Goal: Task Accomplishment & Management: Complete application form

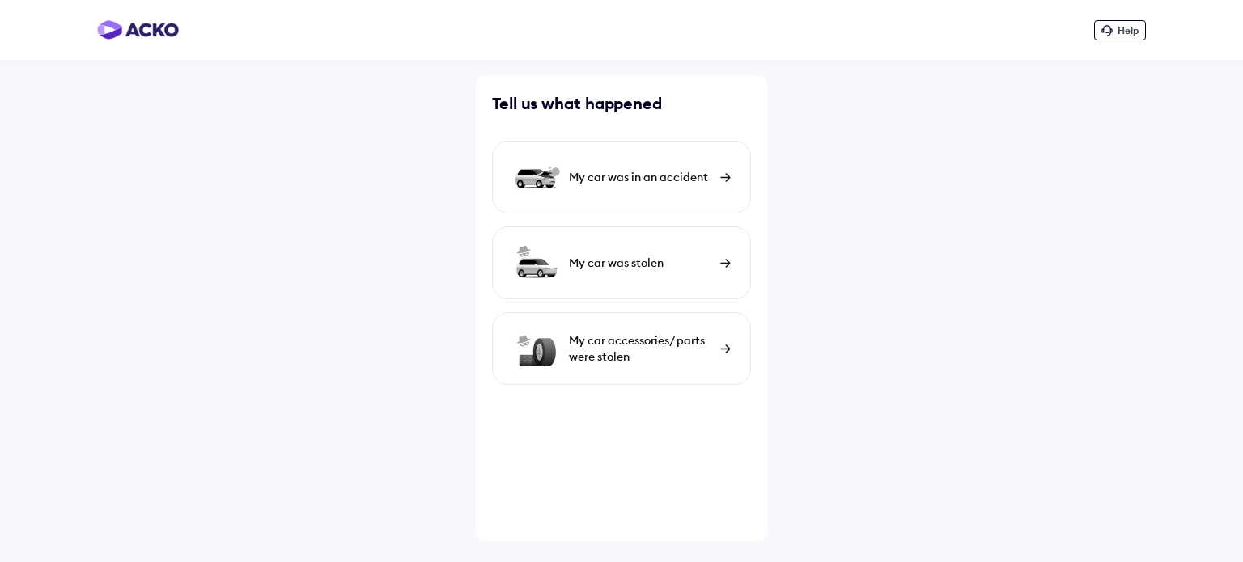
click at [612, 177] on div "My car was in an accident" at bounding box center [640, 177] width 143 height 16
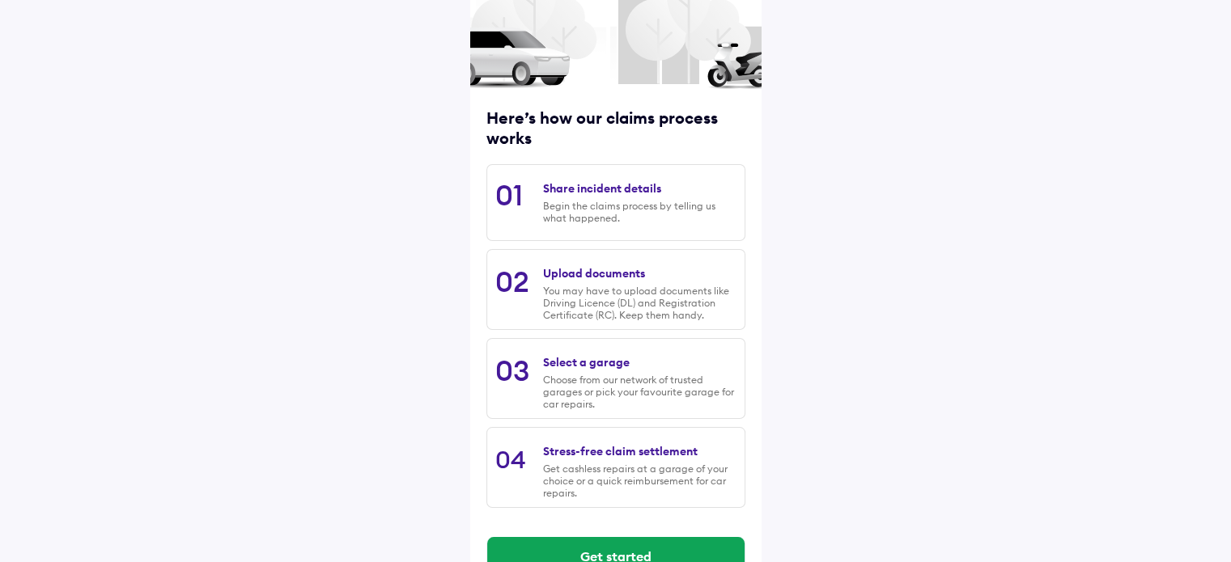
scroll to position [165, 0]
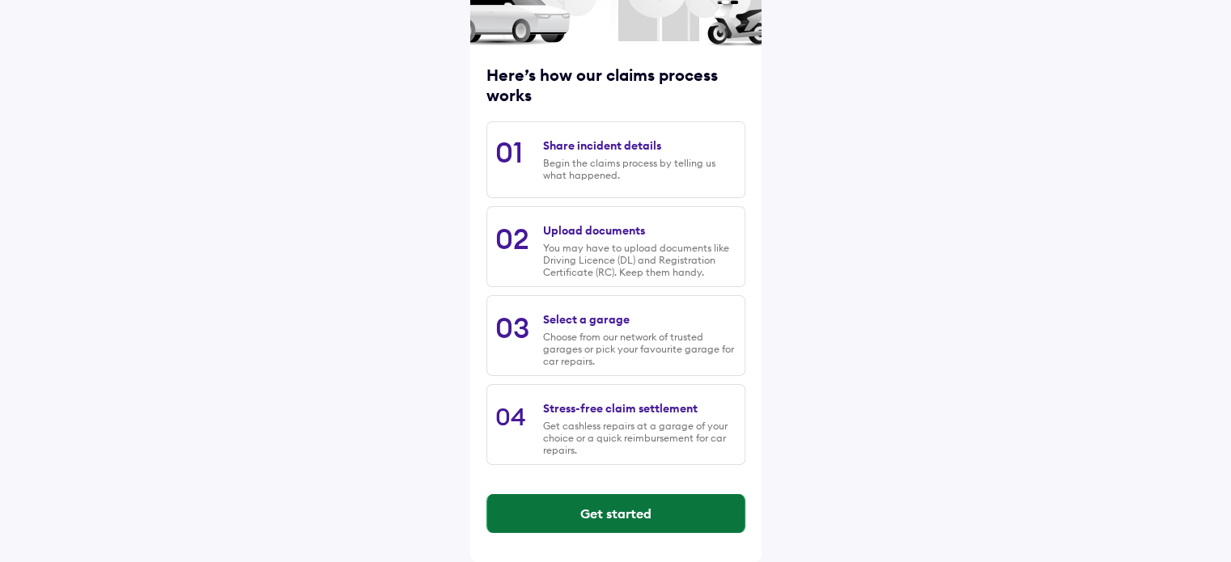
click at [630, 514] on button "Get started" at bounding box center [615, 513] width 257 height 39
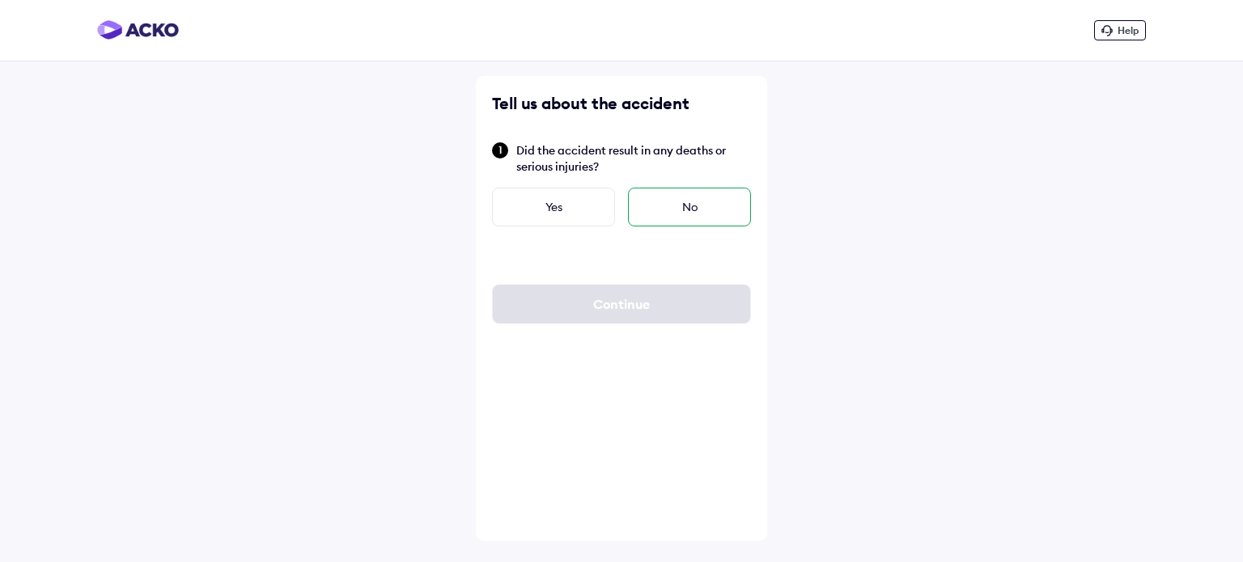
click at [686, 211] on div "No" at bounding box center [689, 207] width 123 height 39
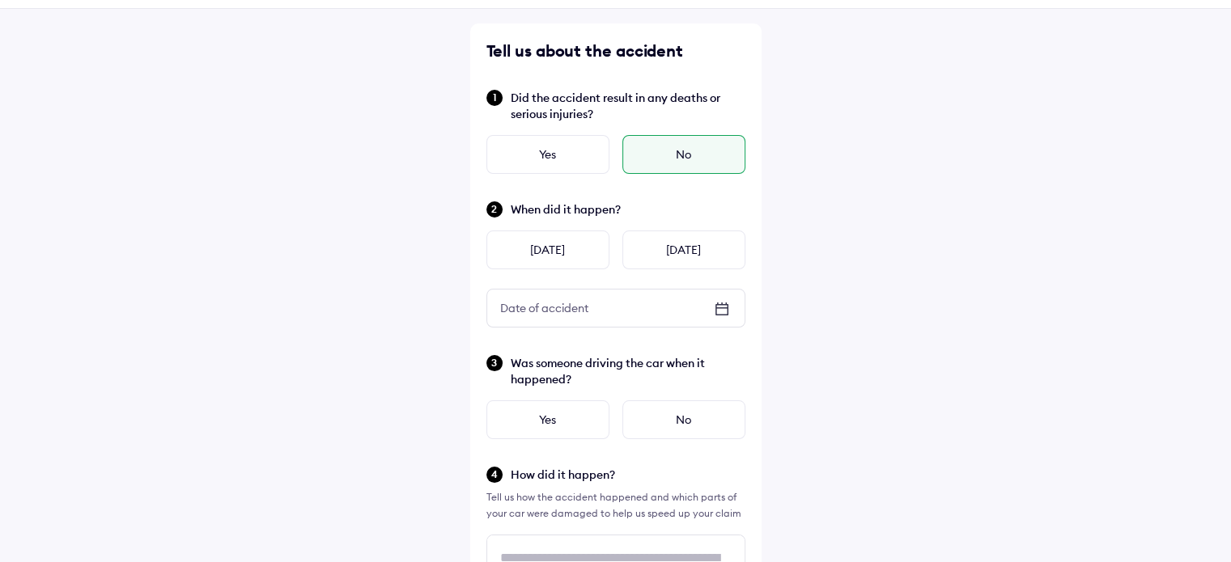
scroll to position [81, 0]
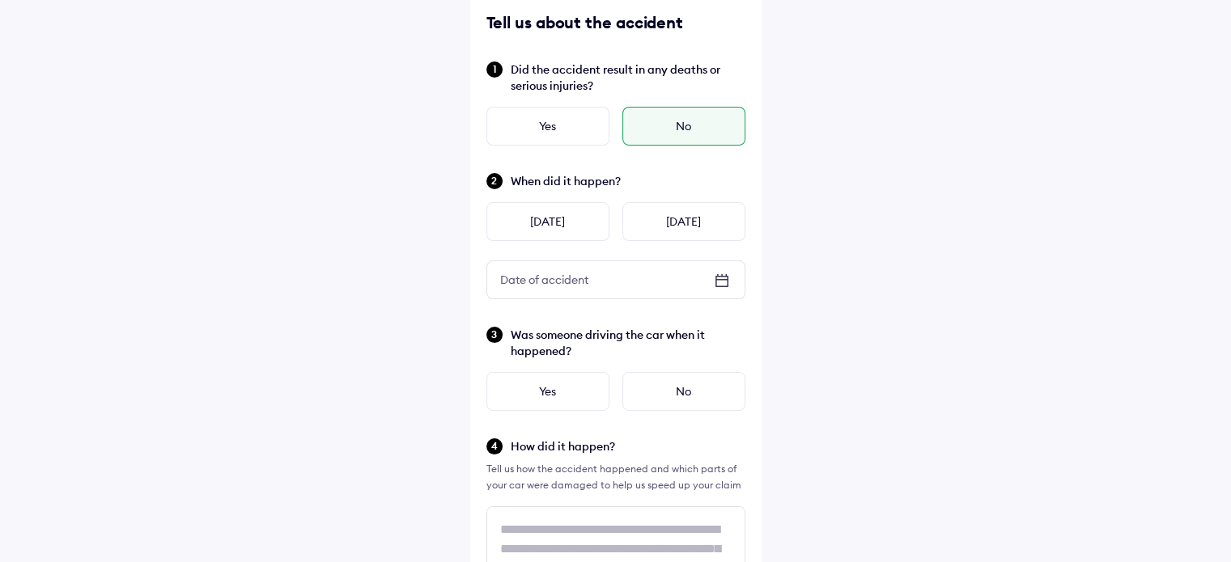
click at [656, 120] on div "No" at bounding box center [683, 126] width 123 height 39
click at [722, 279] on icon at bounding box center [720, 280] width 11 height 2
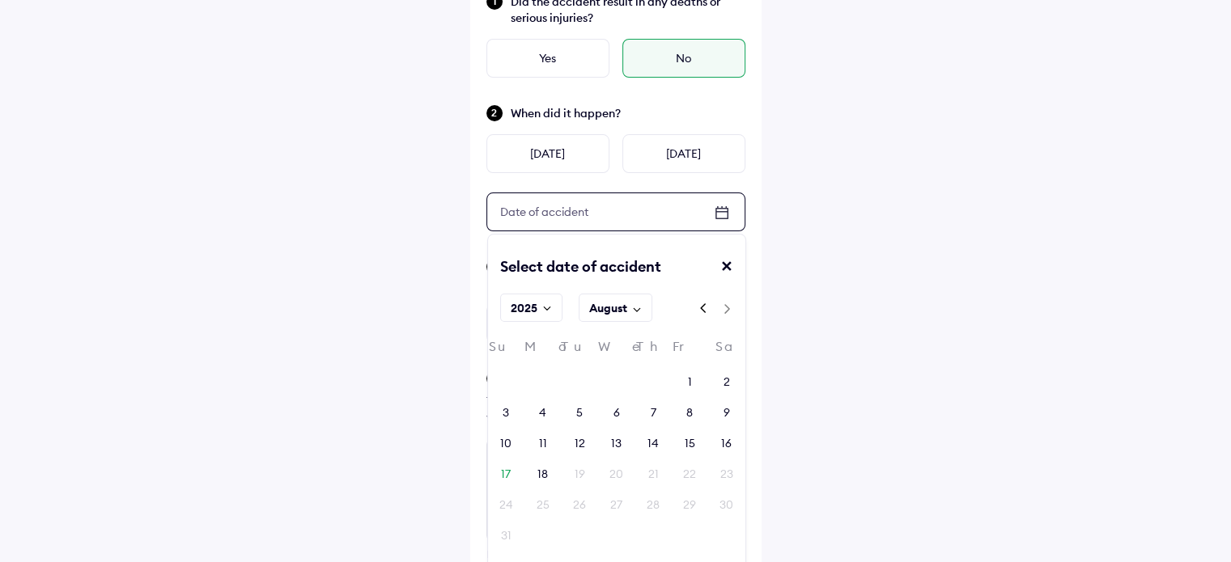
scroll to position [243, 0]
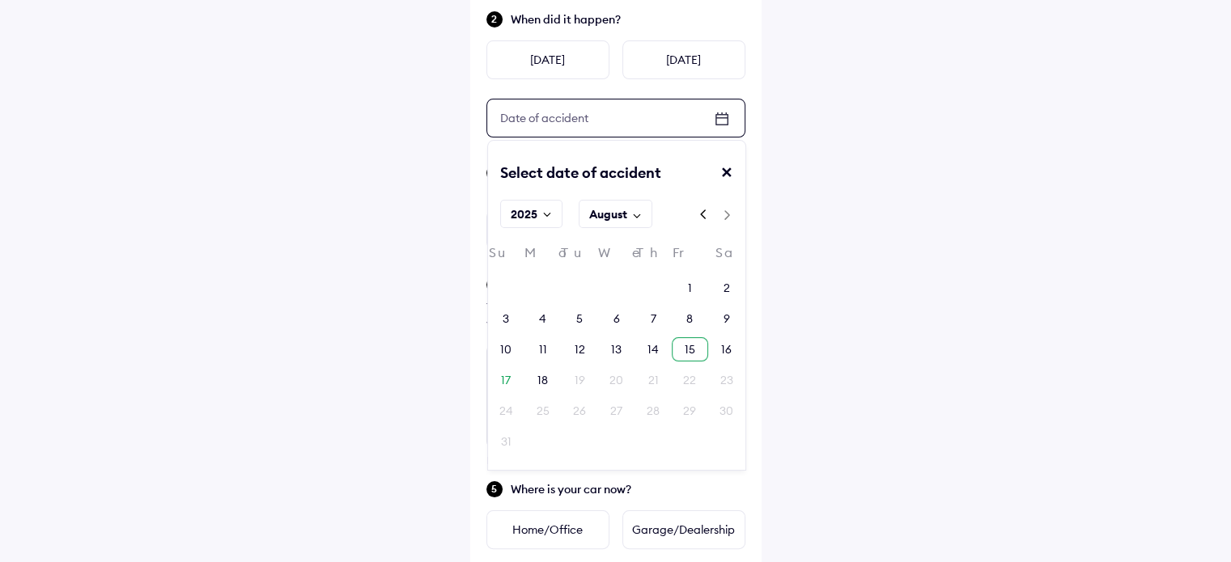
click at [685, 349] on div "15" at bounding box center [690, 350] width 11 height 16
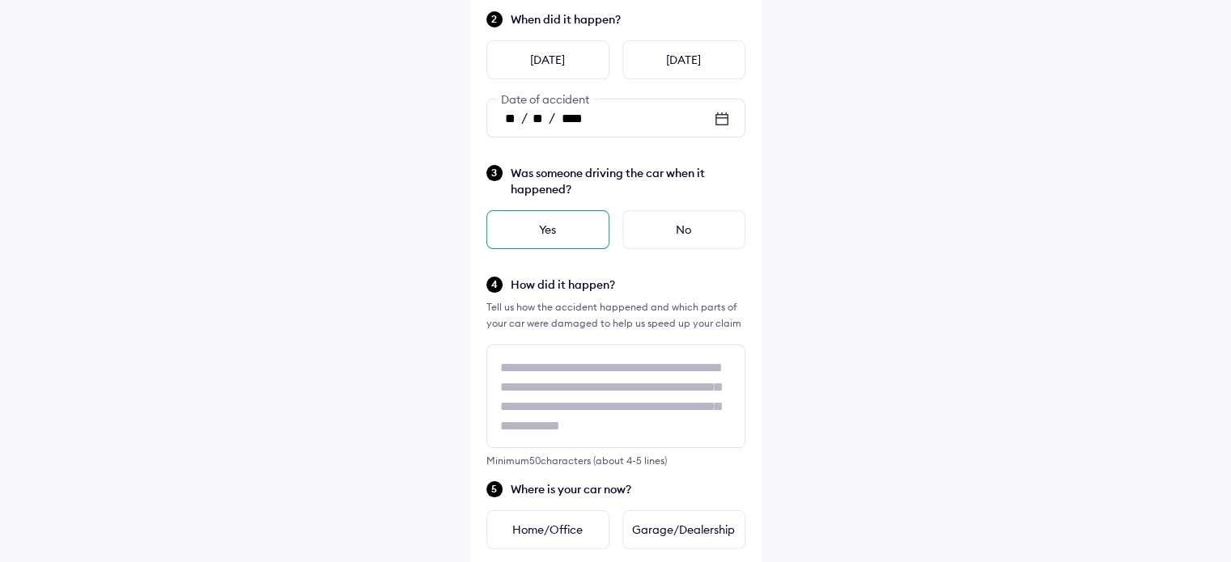
click at [562, 225] on div "Yes" at bounding box center [547, 229] width 123 height 39
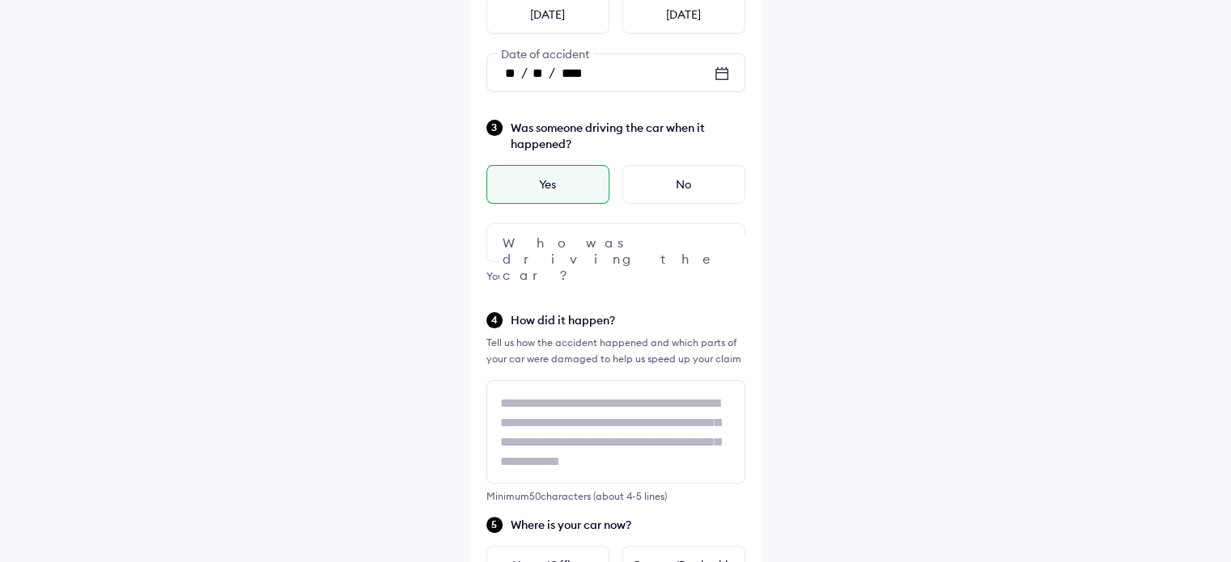
scroll to position [324, 0]
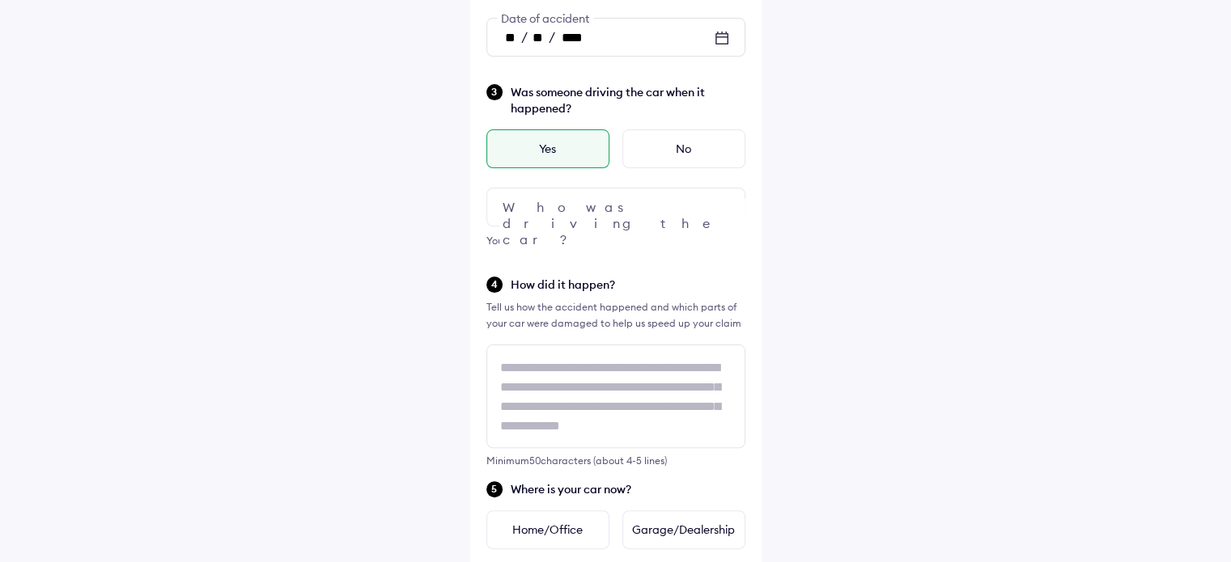
click at [571, 215] on div at bounding box center [615, 207] width 259 height 39
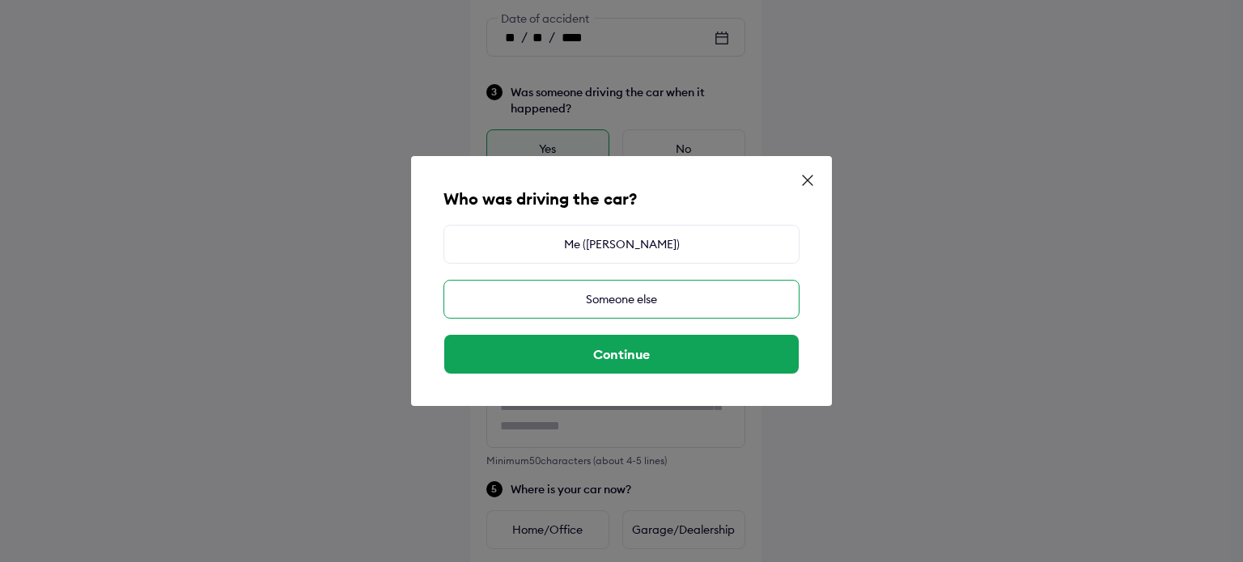
click at [612, 306] on div "Someone else" at bounding box center [621, 299] width 356 height 39
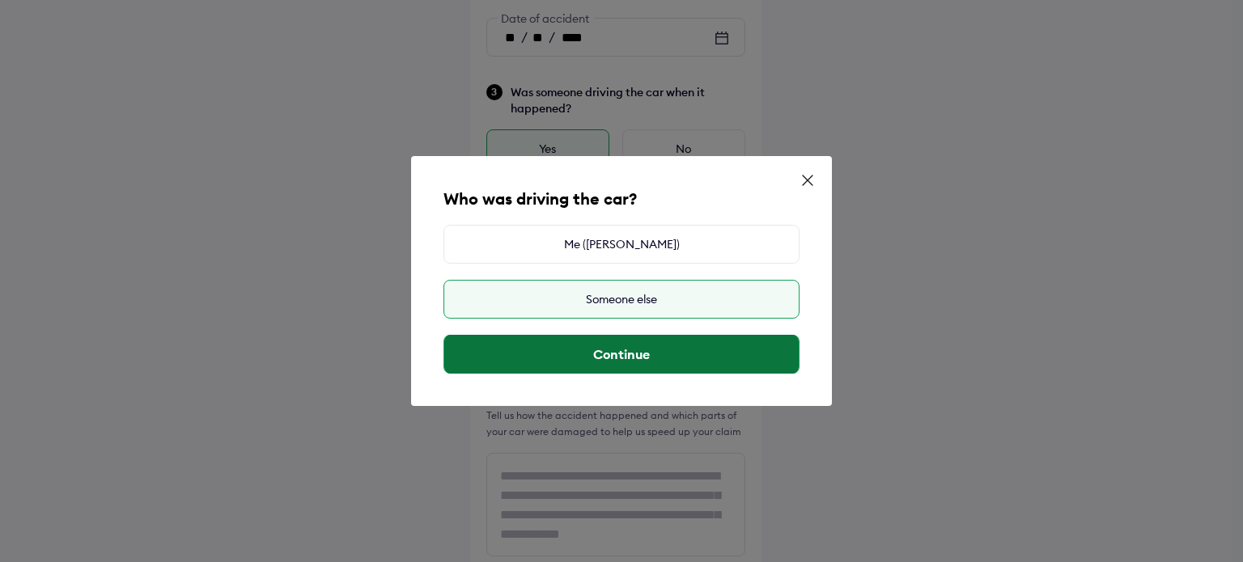
click at [630, 362] on button "Continue" at bounding box center [621, 354] width 354 height 39
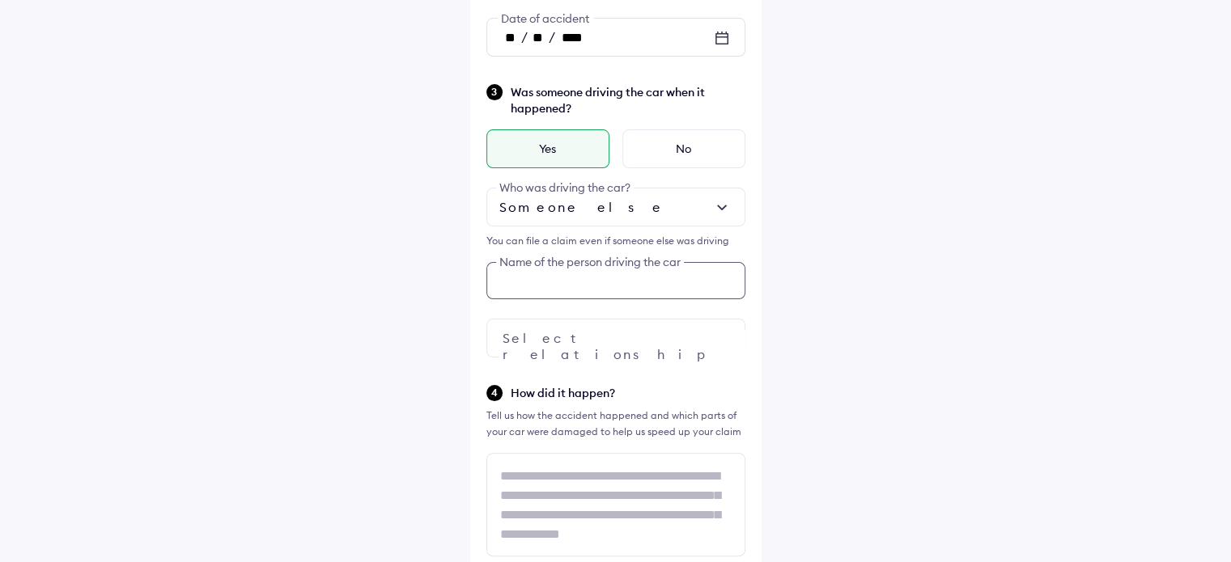
scroll to position [323, 0]
click at [591, 279] on input "text" at bounding box center [615, 281] width 259 height 37
type input "**********"
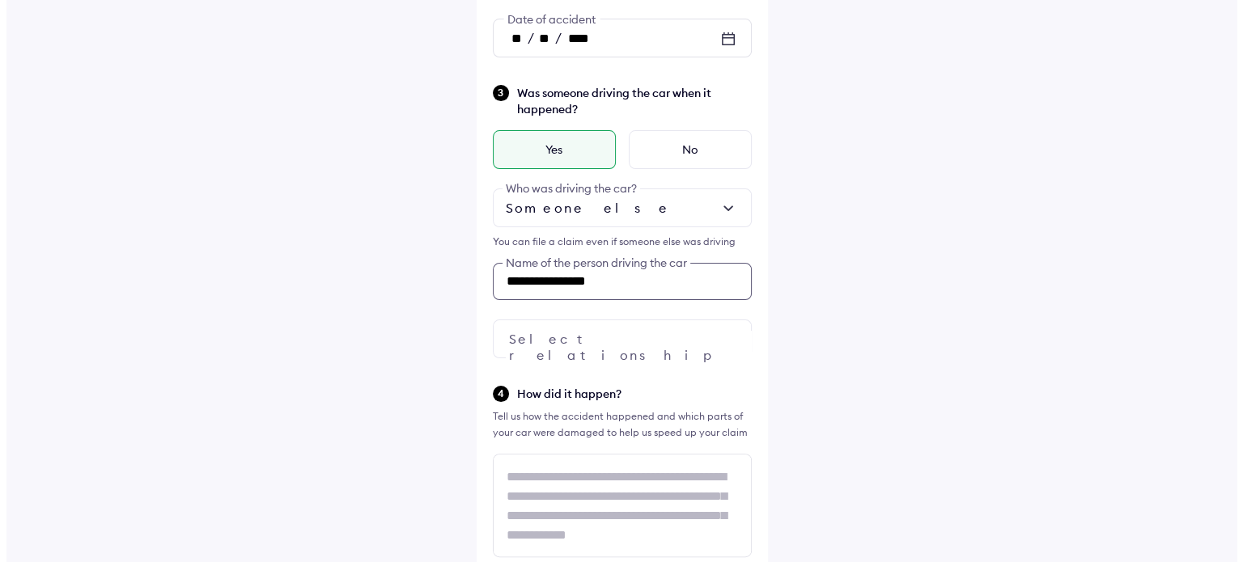
scroll to position [404, 0]
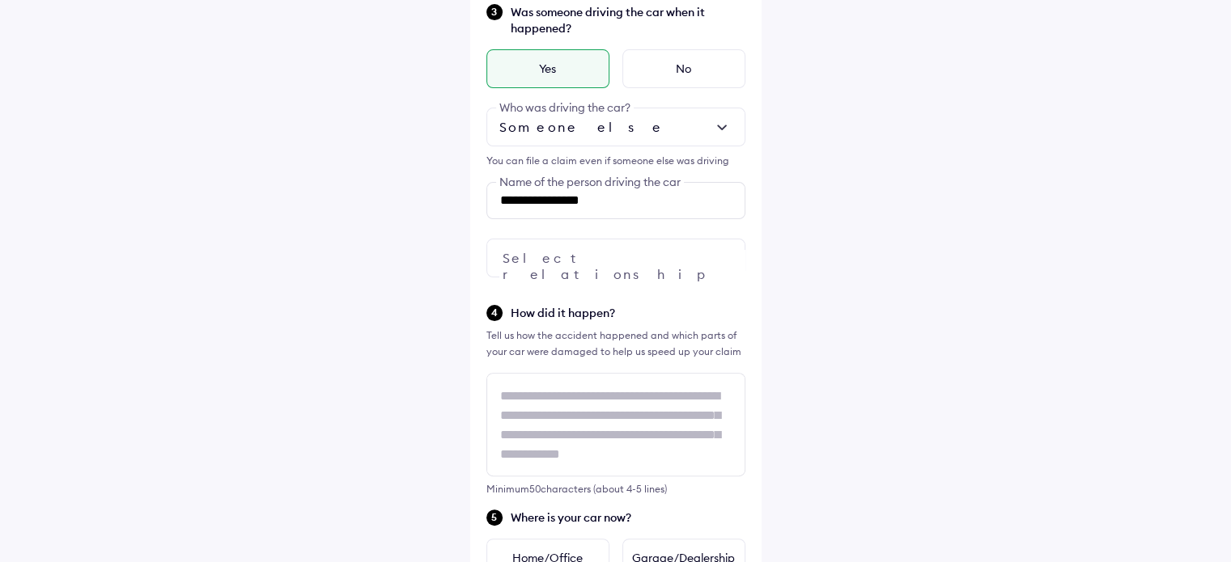
click at [622, 261] on div at bounding box center [615, 258] width 259 height 39
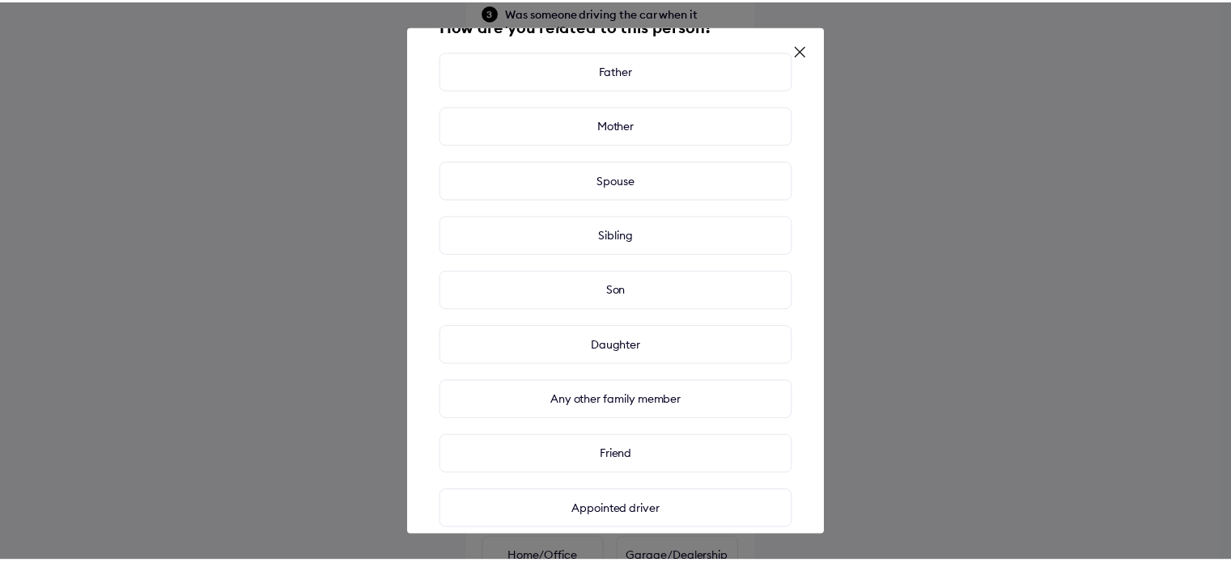
scroll to position [125, 0]
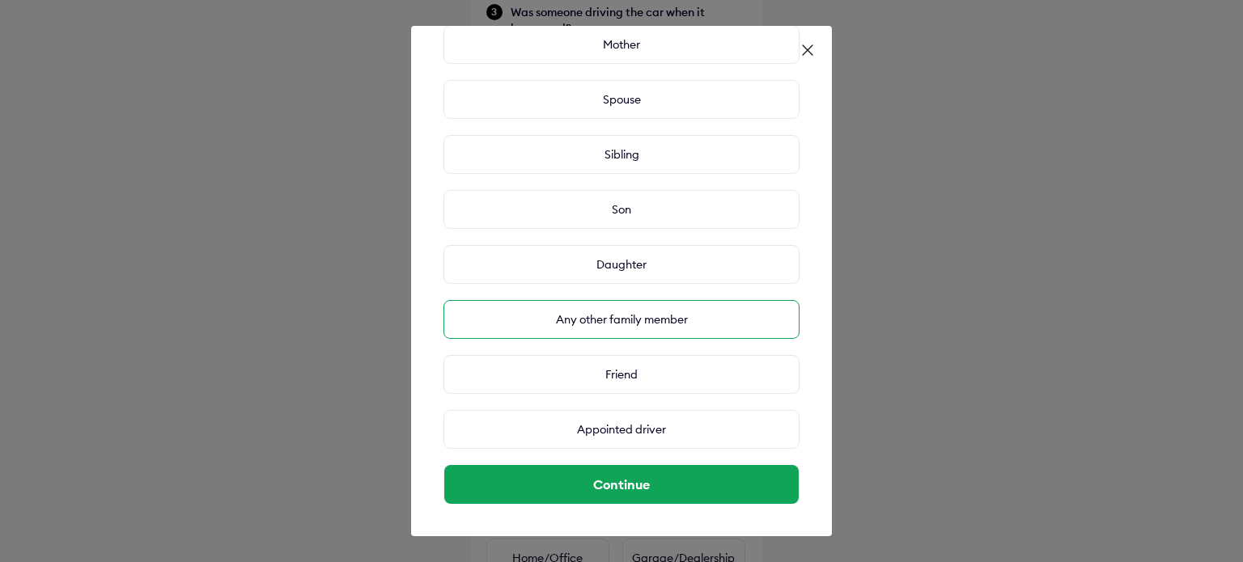
click at [641, 314] on div "Any other family member" at bounding box center [621, 319] width 356 height 39
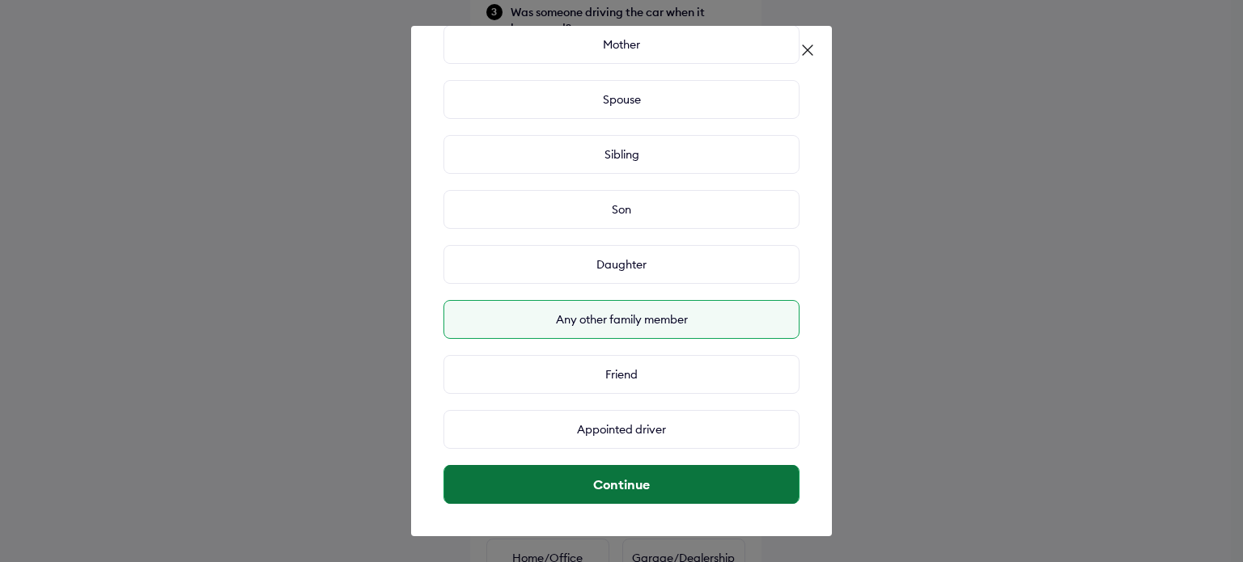
click at [633, 493] on button "Continue" at bounding box center [621, 484] width 354 height 39
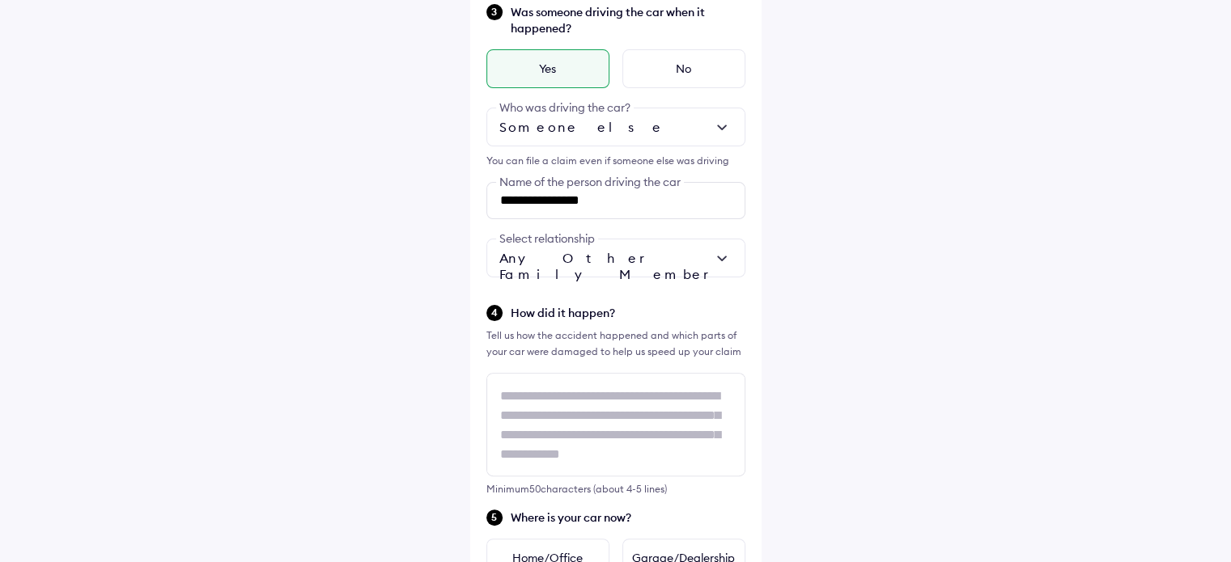
scroll to position [566, 0]
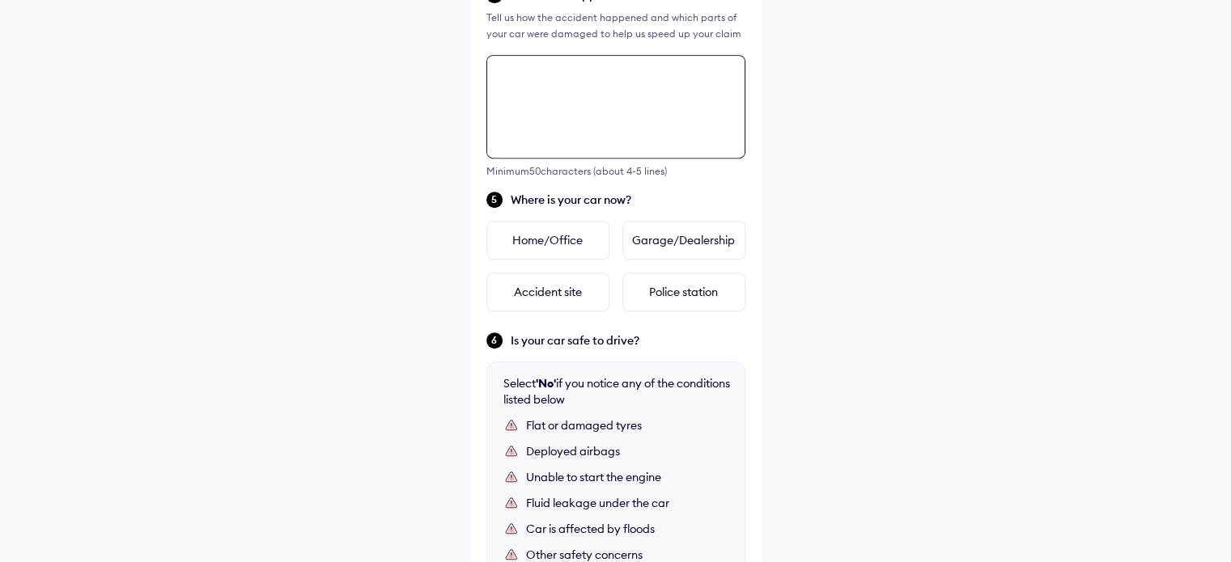
click at [540, 264] on div "**********" at bounding box center [615, 64] width 291 height 1420
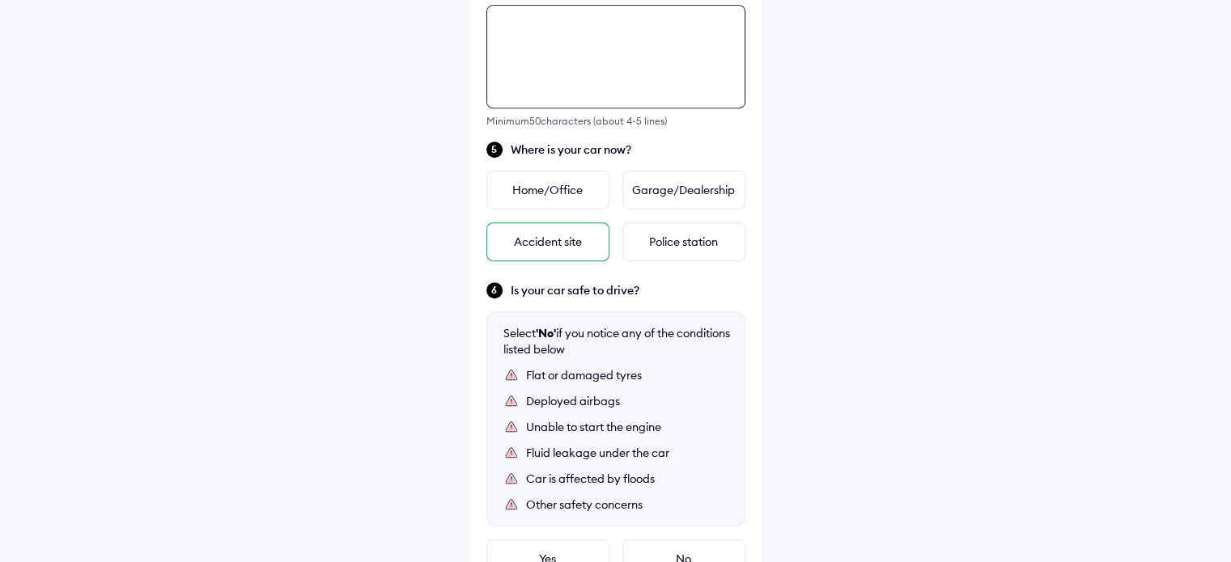
scroll to position [777, 0]
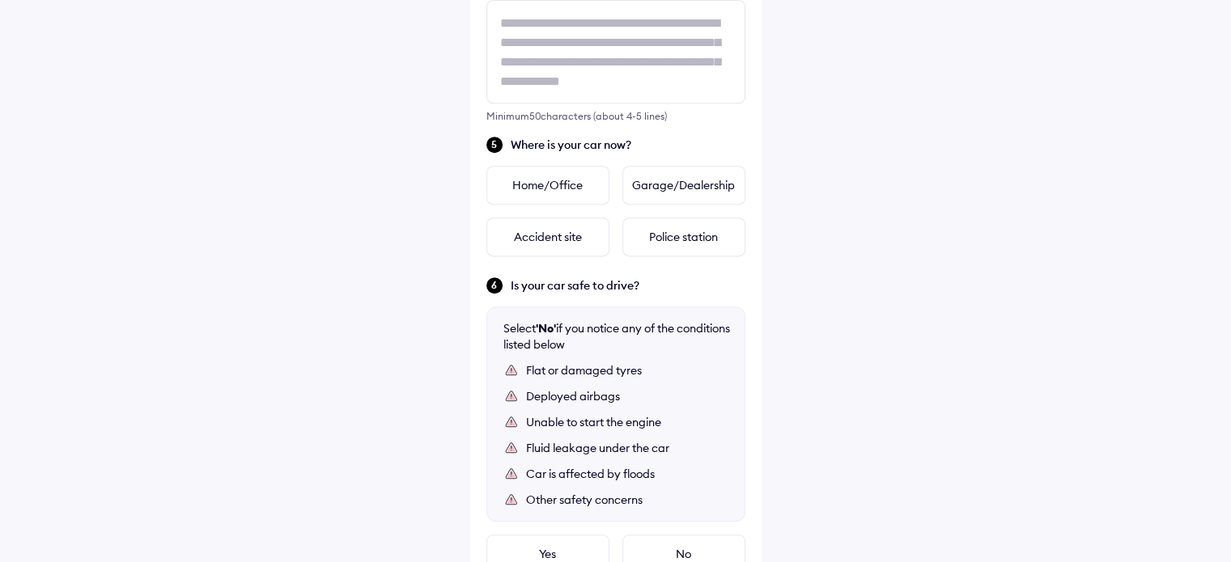
click at [689, 133] on div "**********" at bounding box center [615, 9] width 291 height 1420
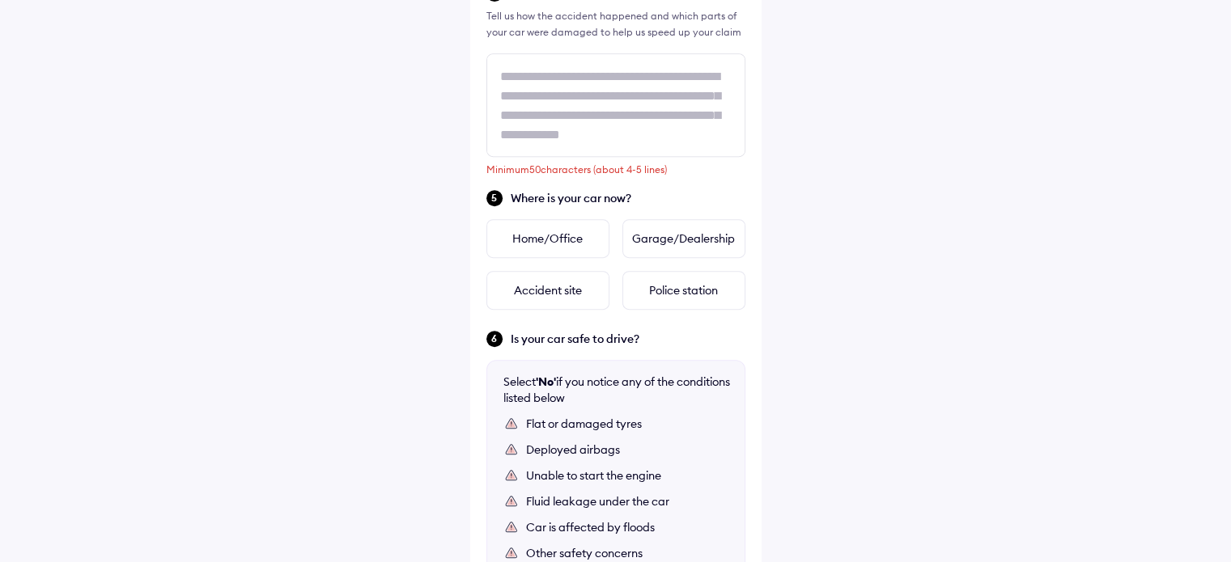
scroll to position [696, 0]
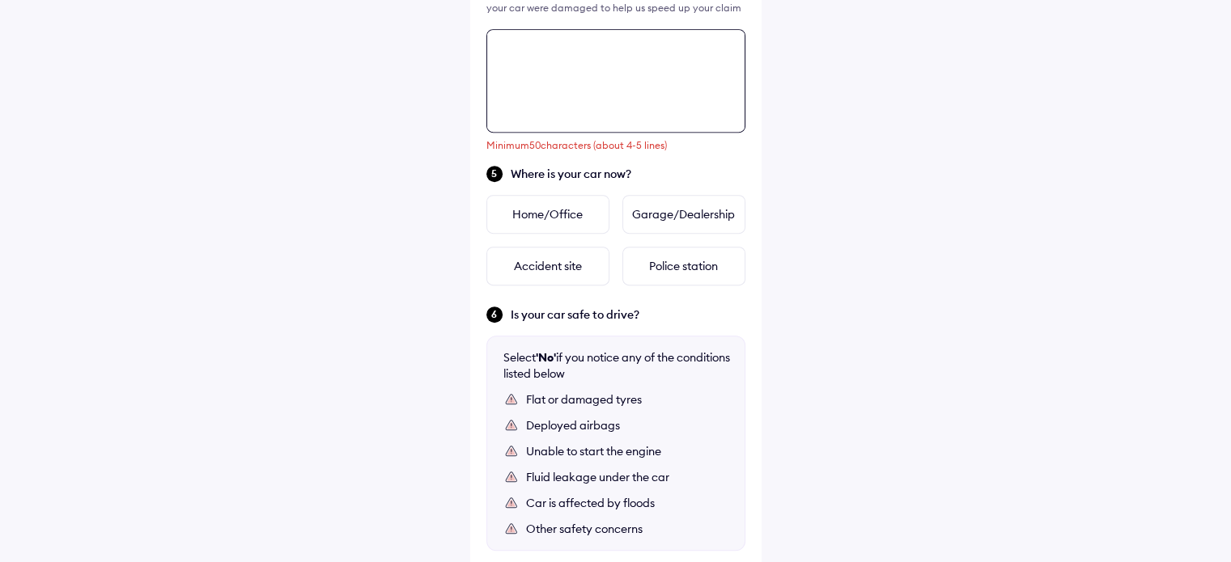
click at [622, 106] on textarea at bounding box center [615, 81] width 259 height 104
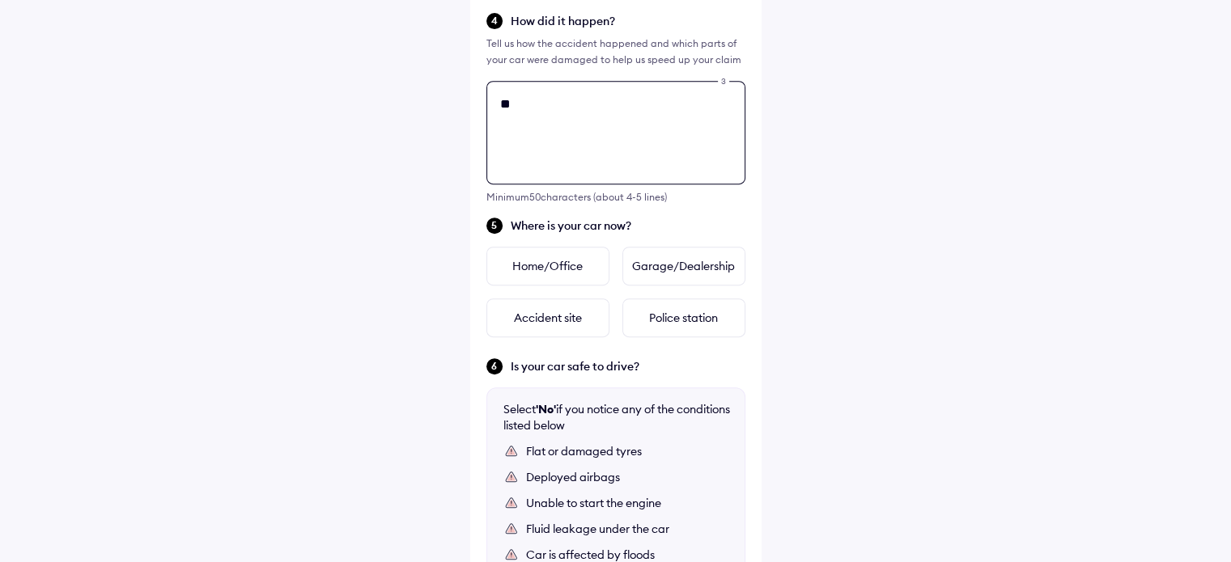
type textarea "*"
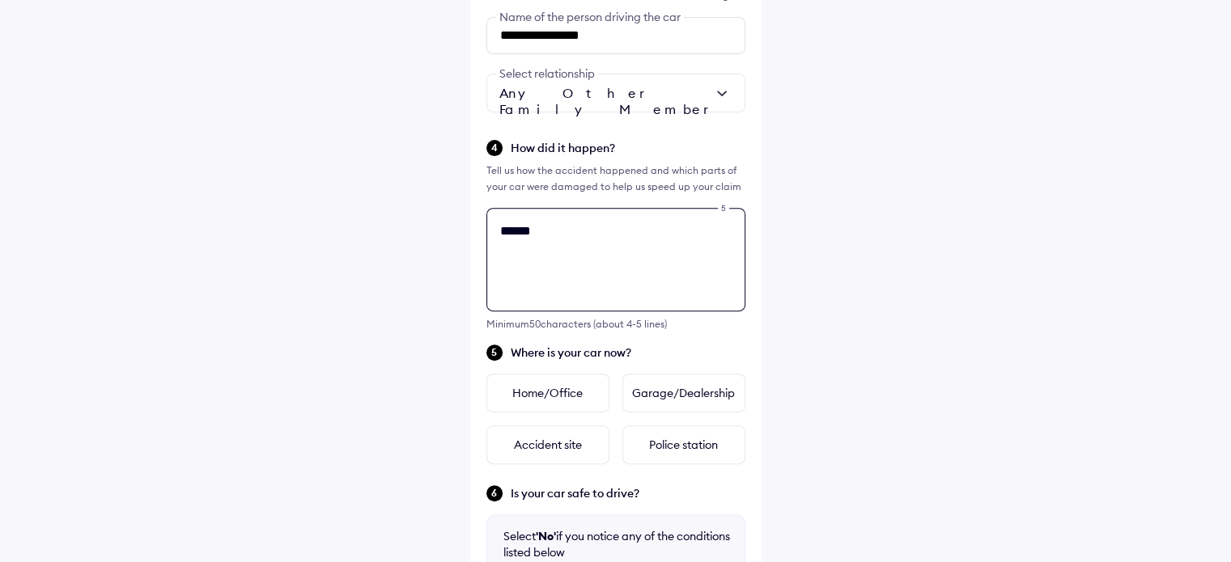
scroll to position [453, 0]
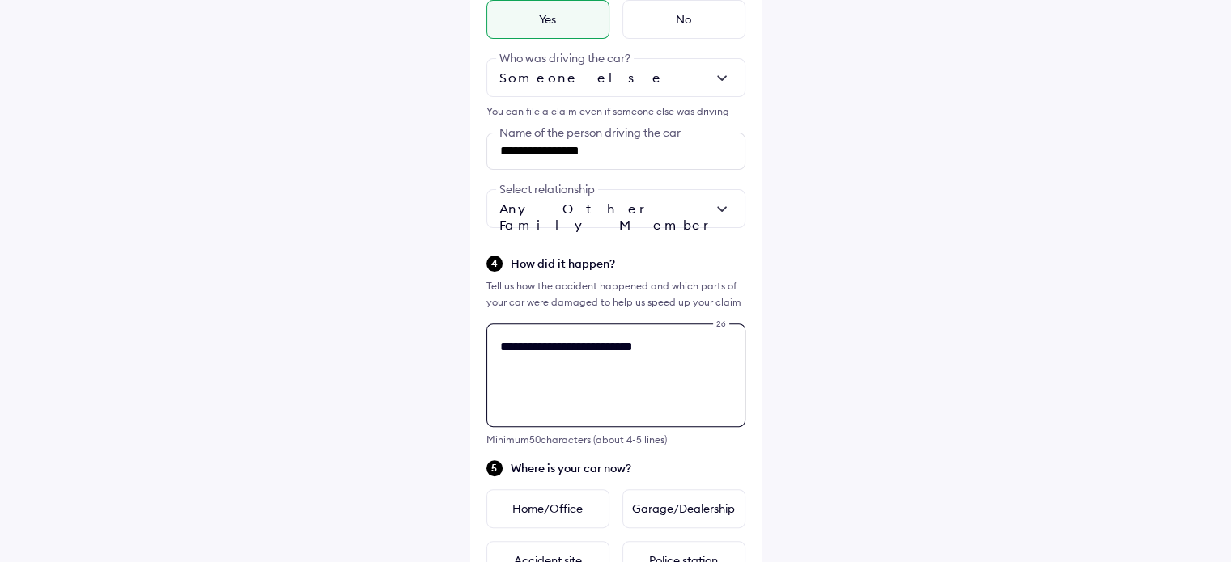
drag, startPoint x: 503, startPoint y: 345, endPoint x: 482, endPoint y: 345, distance: 21.0
click at [482, 345] on div "**********" at bounding box center [615, 333] width 291 height 1420
drag, startPoint x: 528, startPoint y: 351, endPoint x: 481, endPoint y: 350, distance: 47.8
click at [481, 350] on div "**********" at bounding box center [615, 333] width 291 height 1420
click at [715, 350] on textarea "**********" at bounding box center [615, 376] width 259 height 104
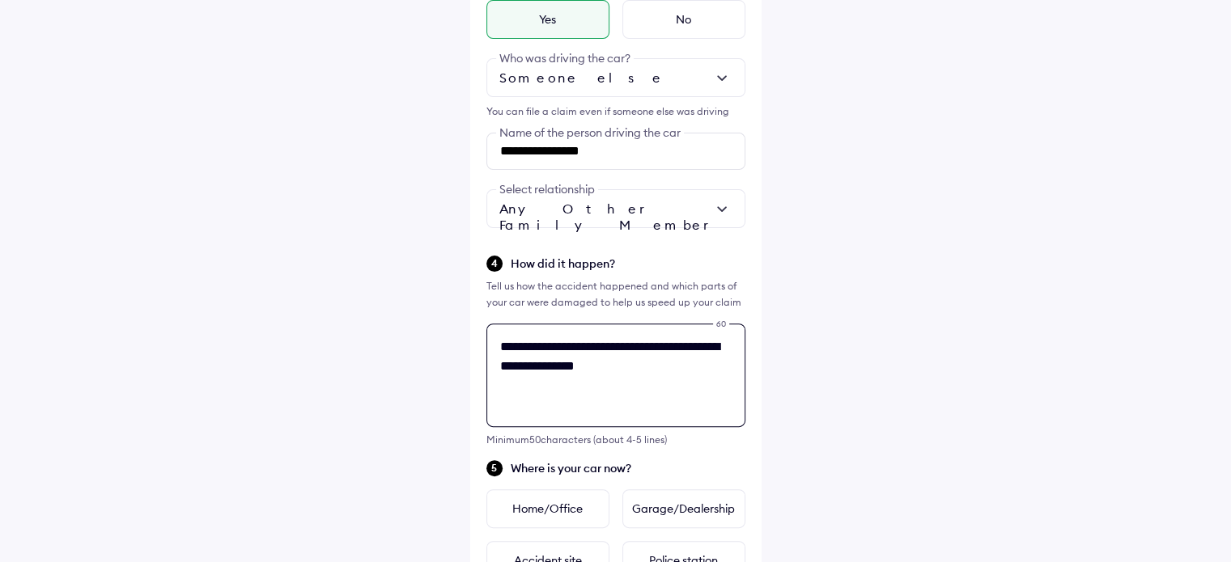
click at [624, 371] on textarea "**********" at bounding box center [615, 376] width 259 height 104
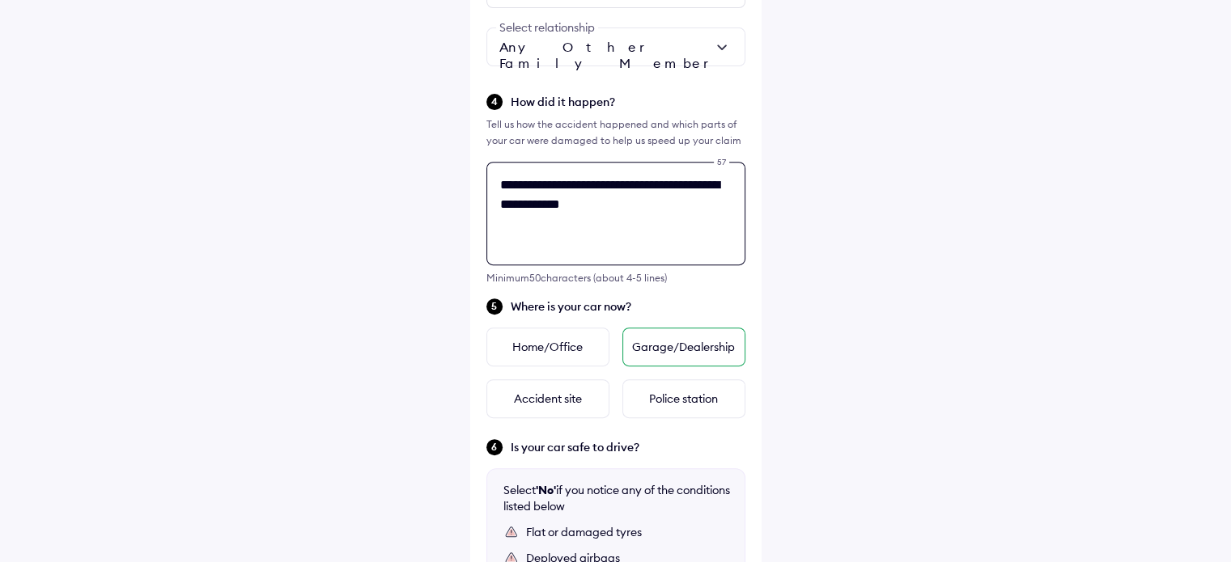
type textarea "**********"
click at [709, 352] on div "Garage/Dealership" at bounding box center [683, 347] width 123 height 39
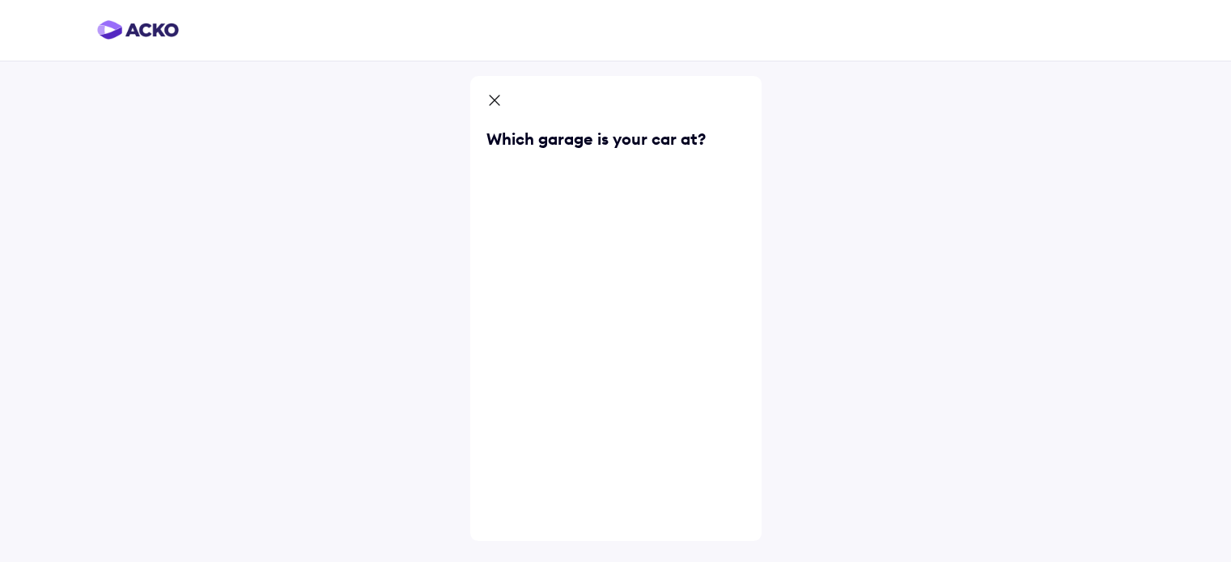
scroll to position [0, 0]
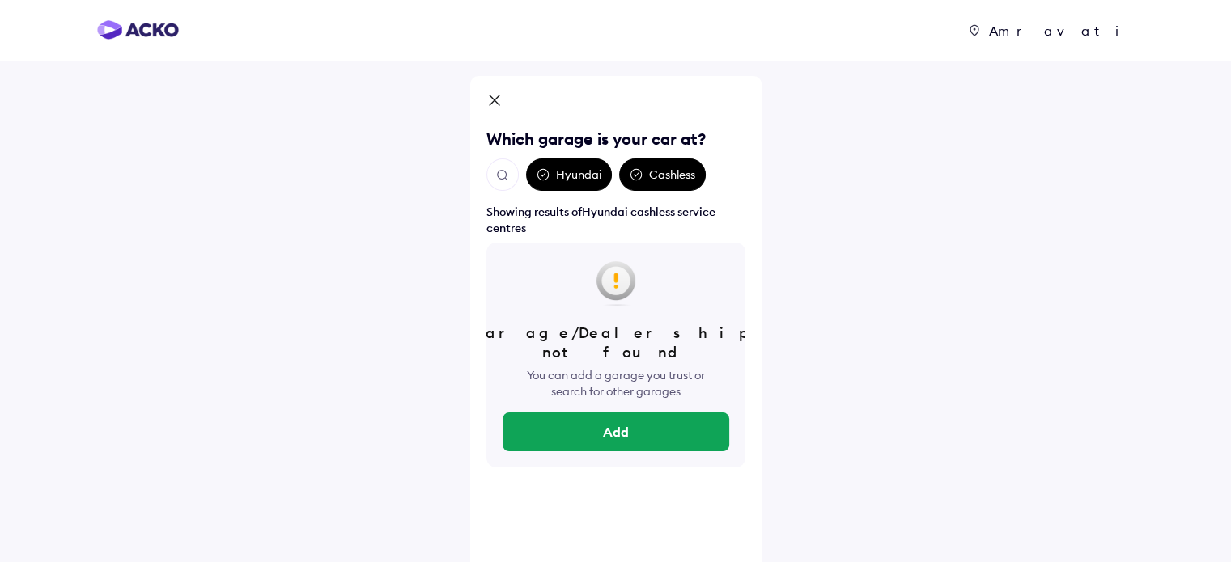
click at [649, 180] on div "Cashless" at bounding box center [662, 175] width 87 height 32
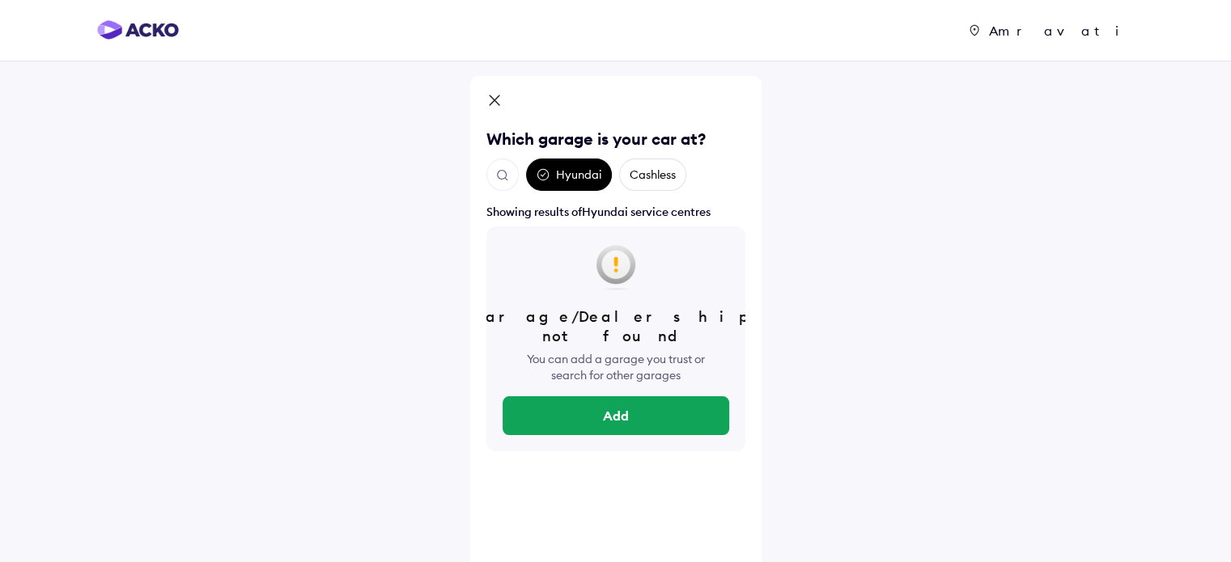
click at [498, 171] on img "Open search" at bounding box center [502, 175] width 15 height 15
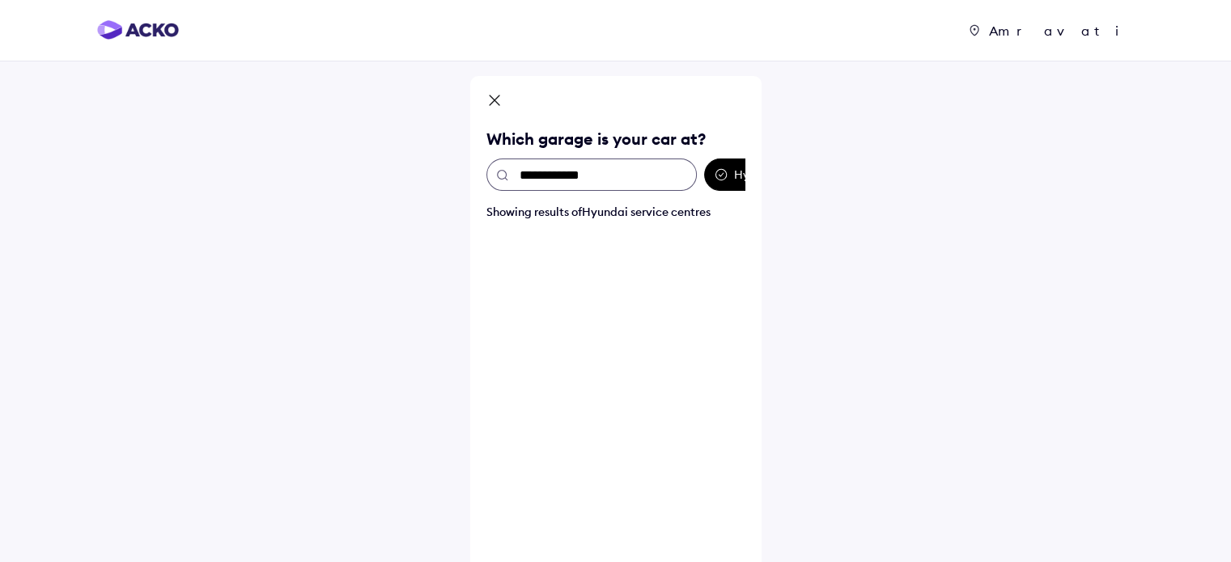
type input "**********"
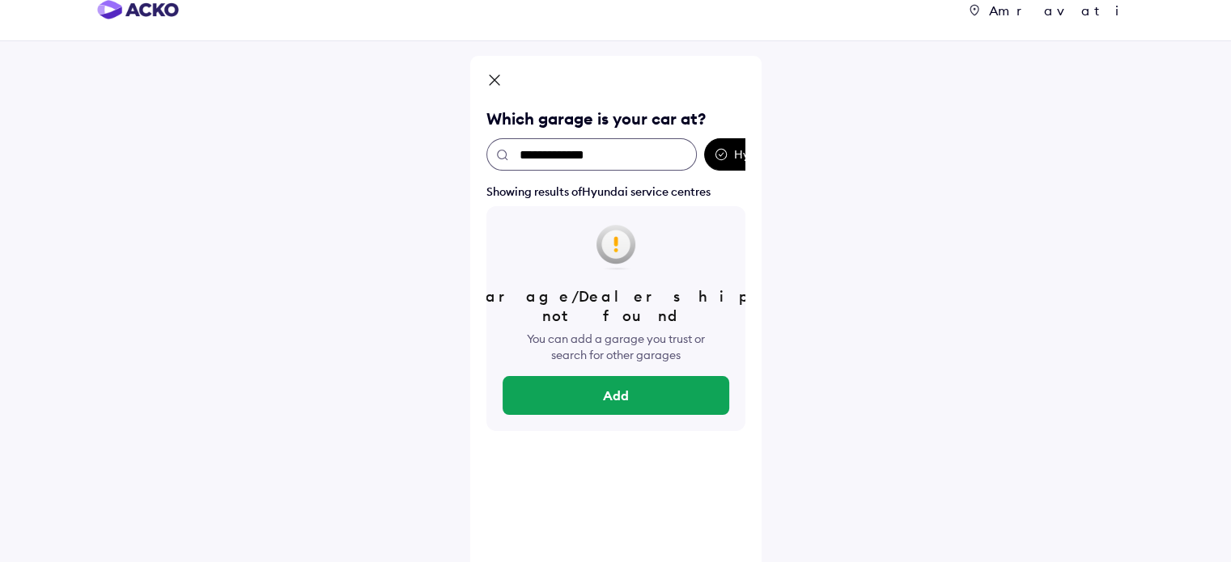
scroll to position [32, 0]
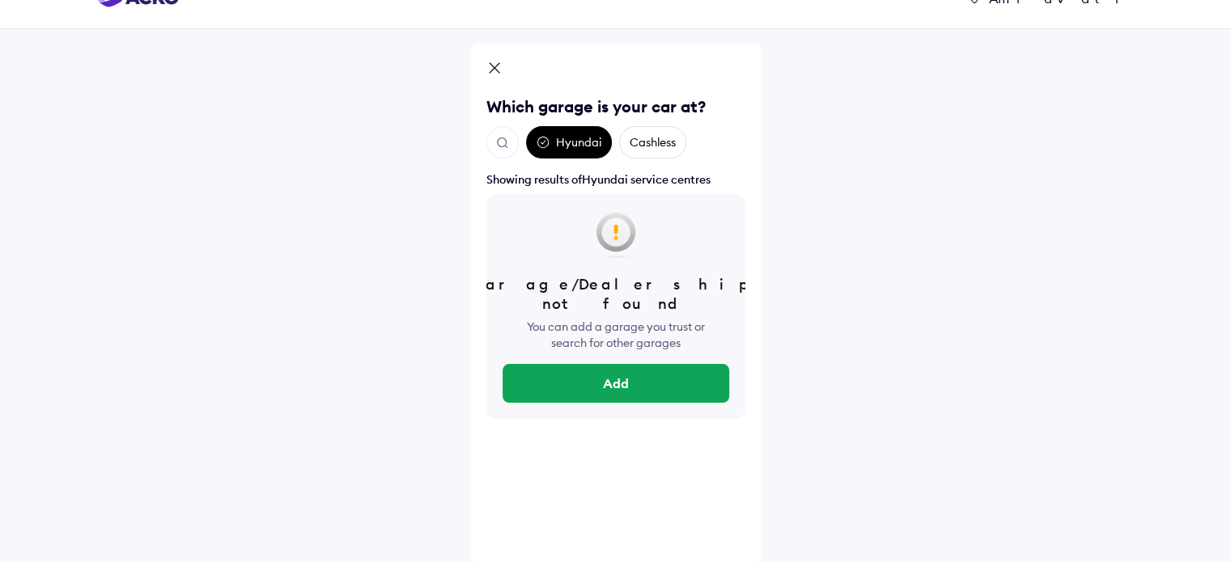
click at [721, 147] on div "Hyundai Cashless" at bounding box center [615, 142] width 259 height 32
click at [660, 145] on div "Cashless" at bounding box center [652, 142] width 67 height 32
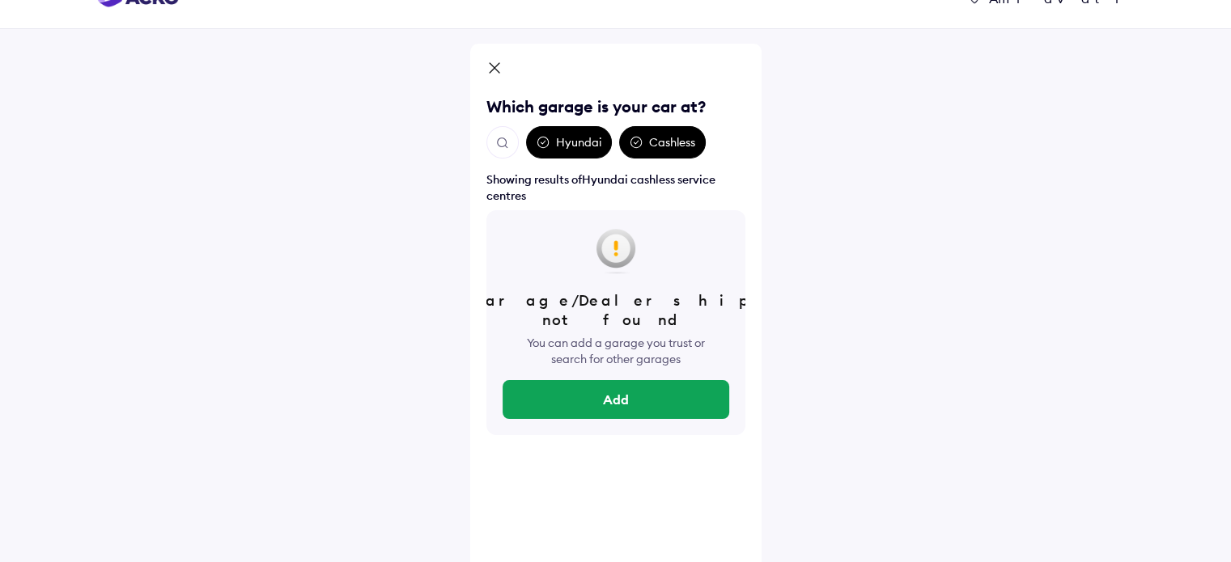
click at [547, 145] on icon at bounding box center [542, 142] width 11 height 11
click at [643, 142] on div "Cashless" at bounding box center [662, 142] width 87 height 32
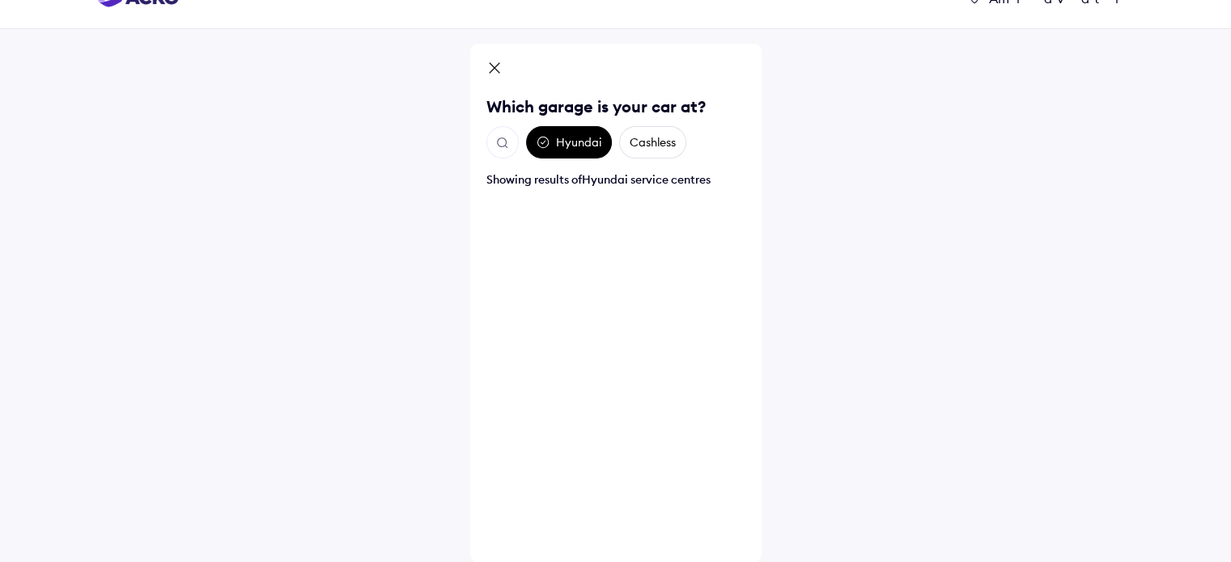
click at [643, 142] on div "Cashless" at bounding box center [652, 142] width 67 height 32
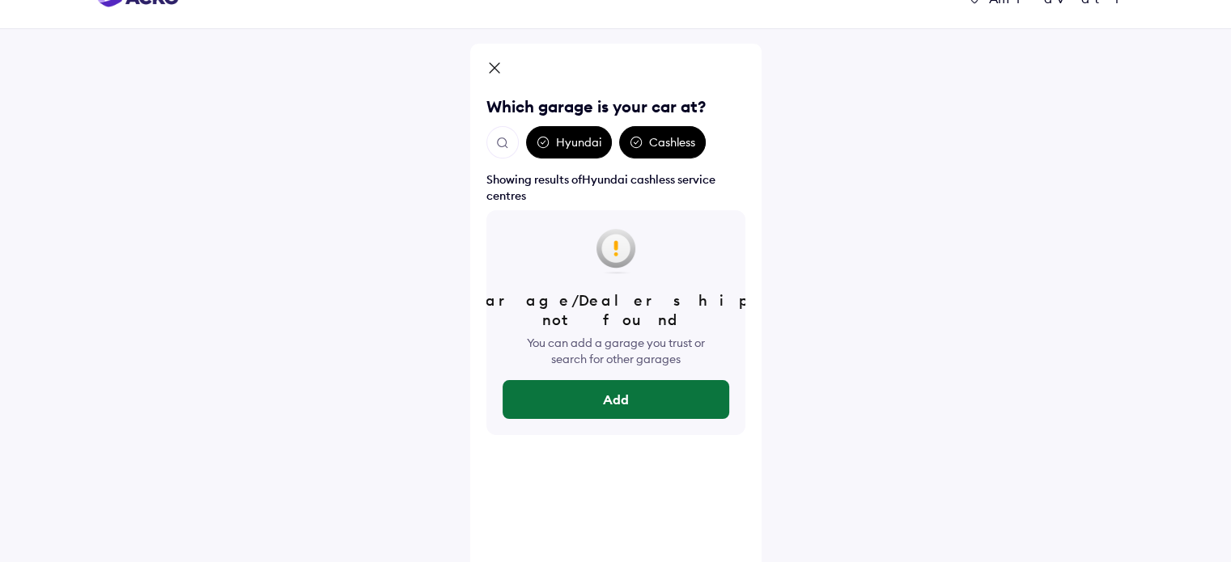
click at [628, 380] on button "Add" at bounding box center [616, 399] width 227 height 39
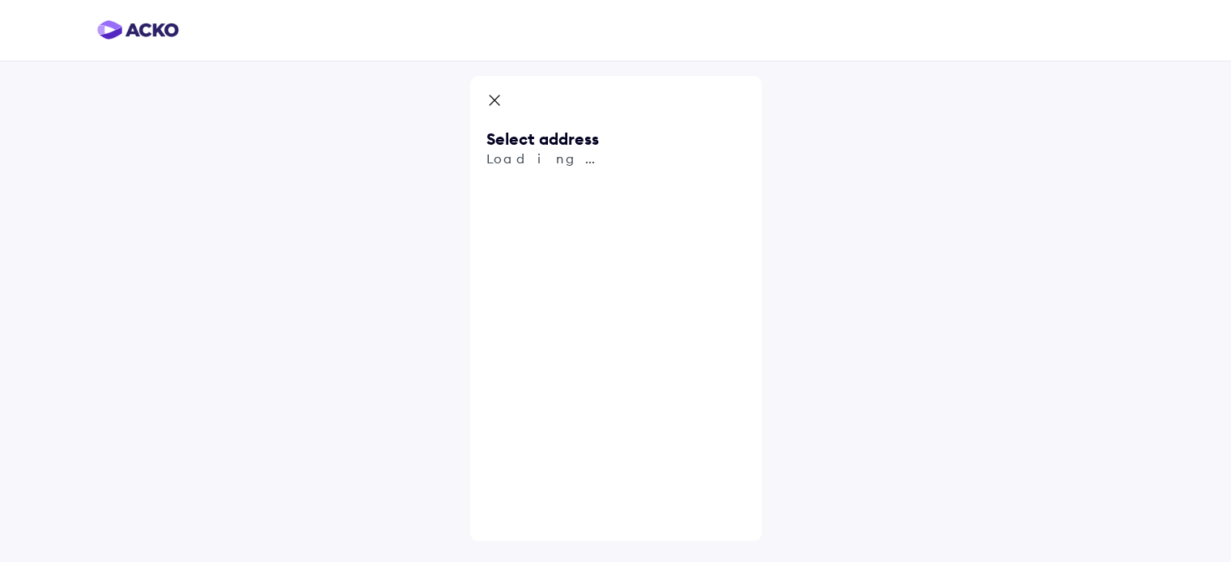
scroll to position [0, 0]
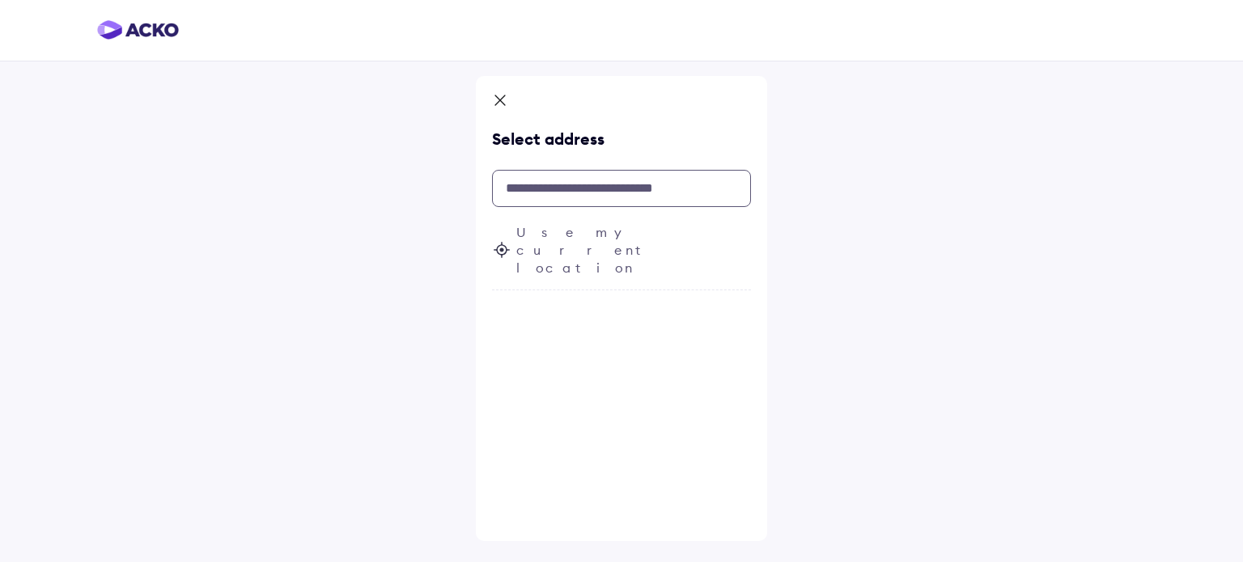
click at [570, 187] on input "text" at bounding box center [621, 188] width 259 height 37
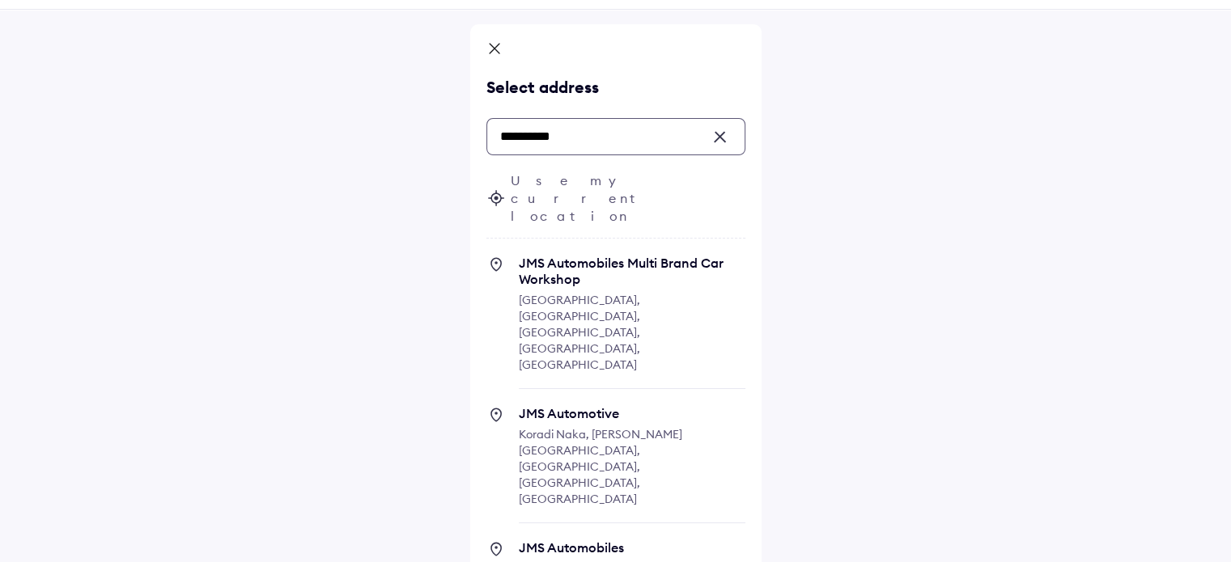
scroll to position [81, 0]
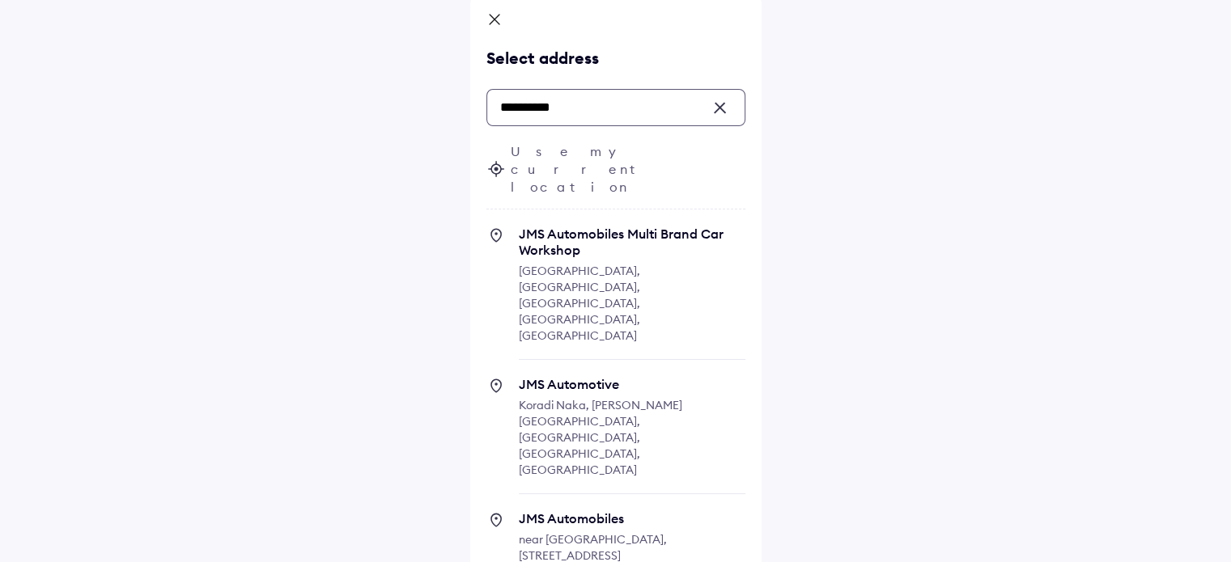
click at [582, 398] on span "Koradi Naka, Shambhu Nagar, Nagpur, Maharashtra, India" at bounding box center [600, 437] width 163 height 79
type input "**********"
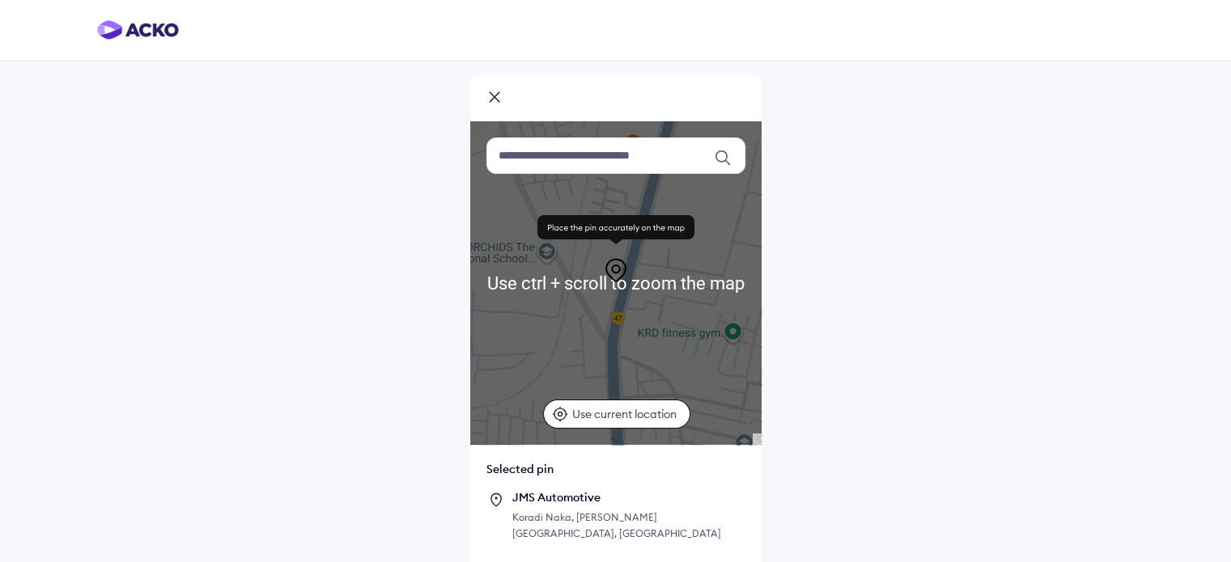
scroll to position [67, 0]
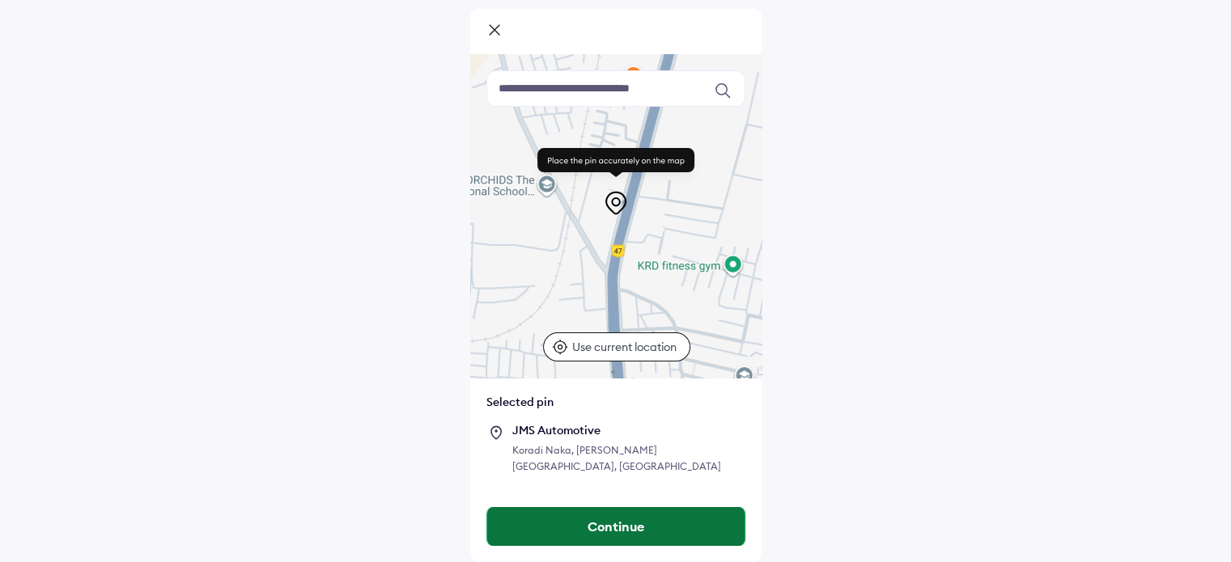
click at [615, 533] on button "Continue" at bounding box center [615, 526] width 257 height 39
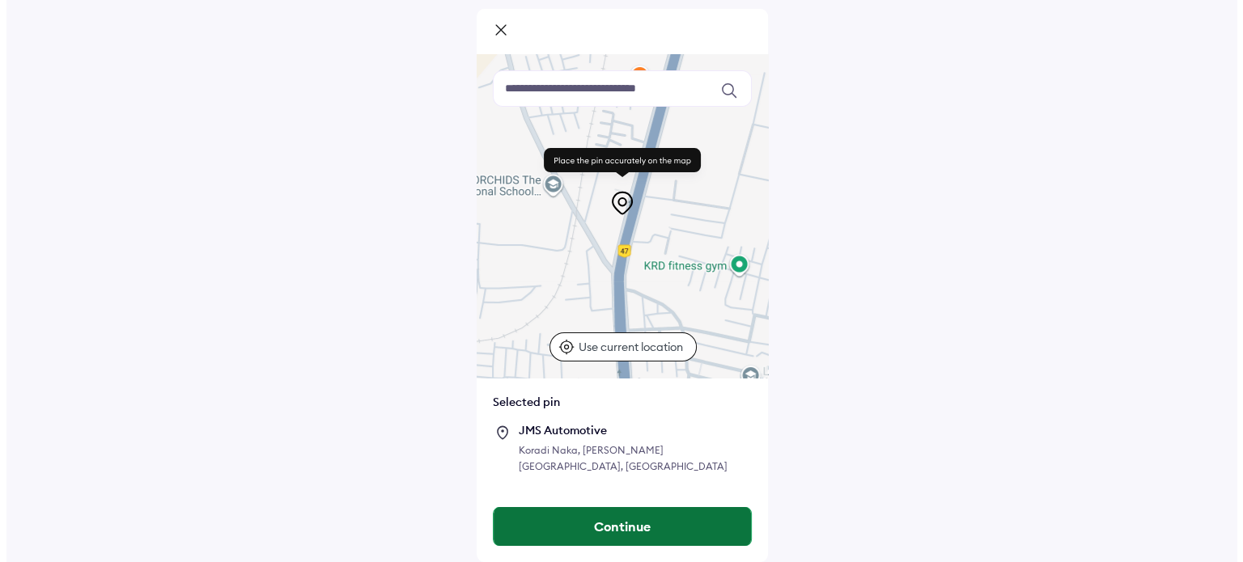
scroll to position [0, 0]
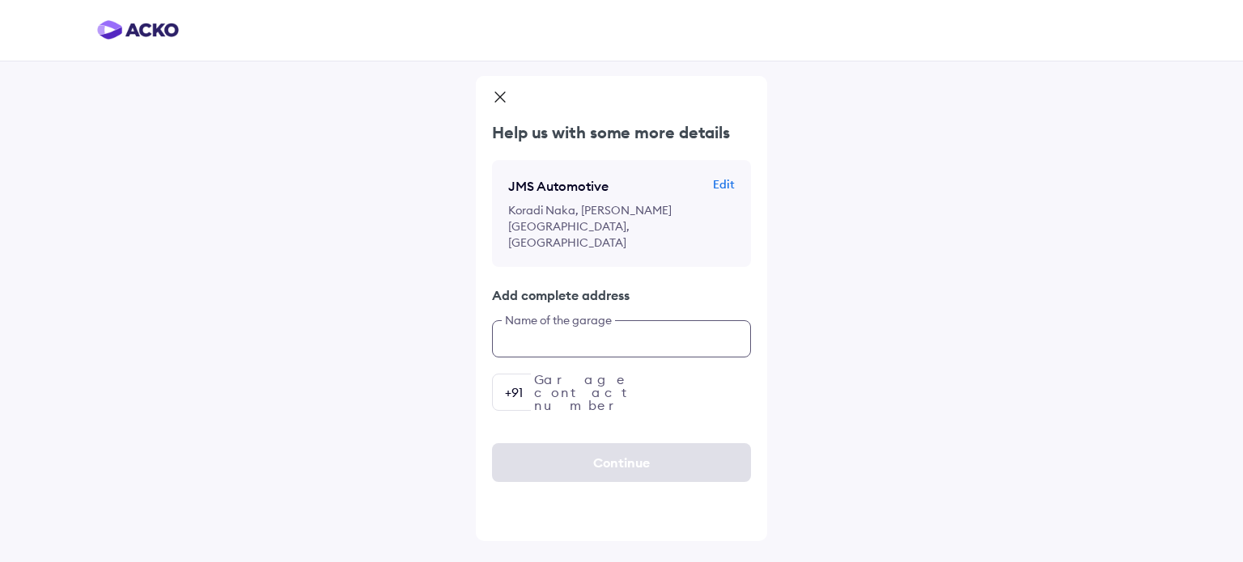
click at [551, 320] on input "text" at bounding box center [621, 338] width 259 height 37
type input "**********"
click at [592, 374] on input "number" at bounding box center [621, 392] width 259 height 37
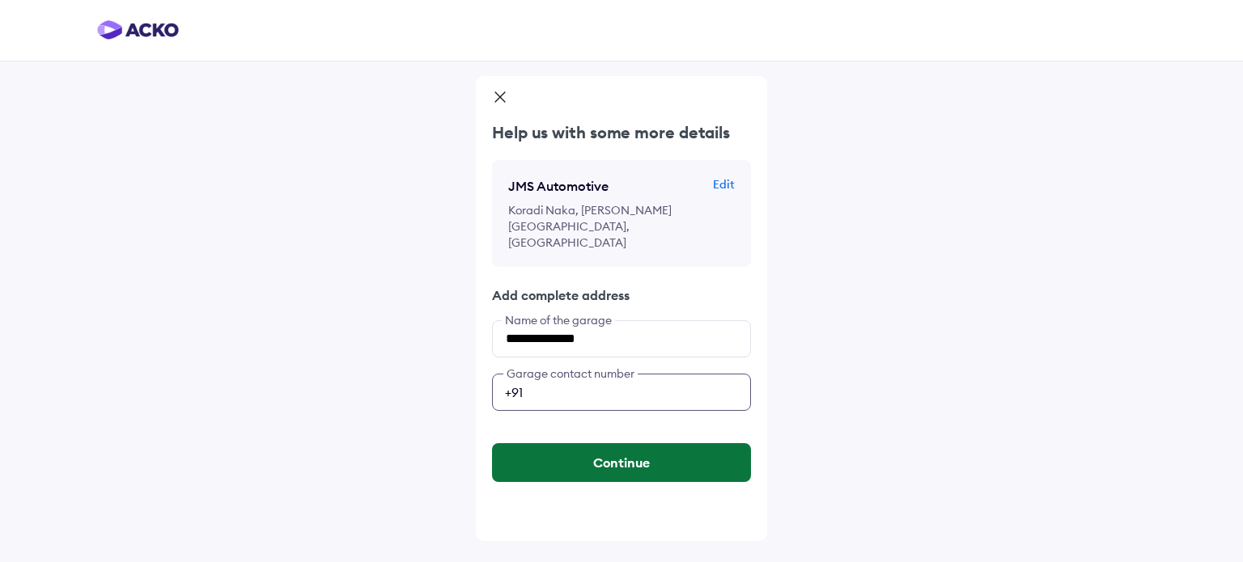
type input "**********"
click at [620, 446] on button "Continue" at bounding box center [621, 462] width 259 height 39
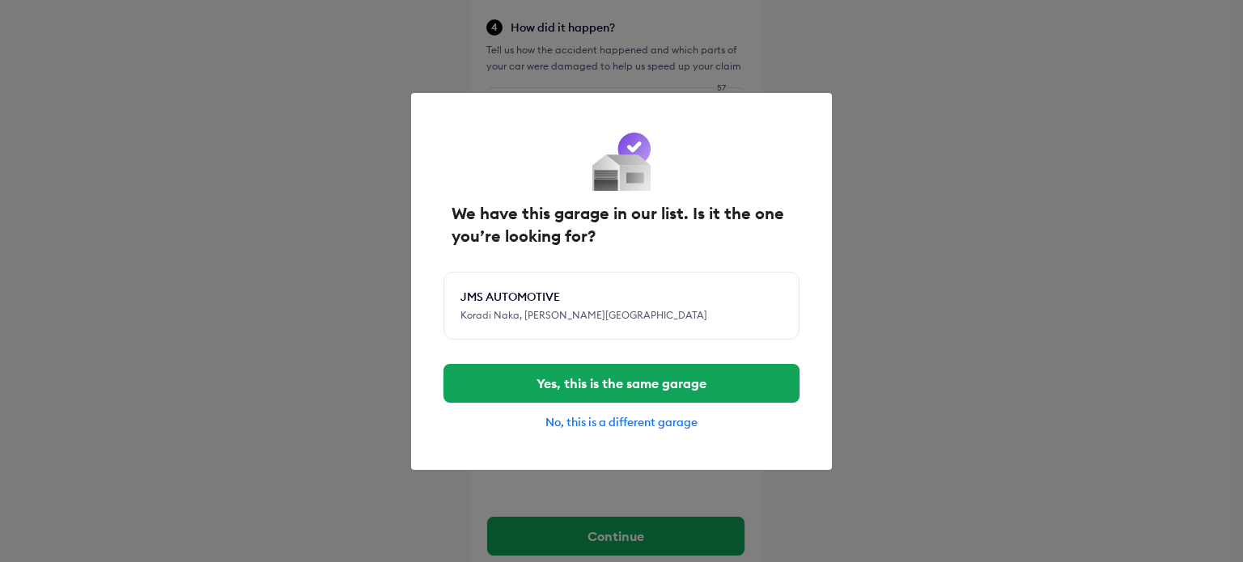
scroll to position [698, 0]
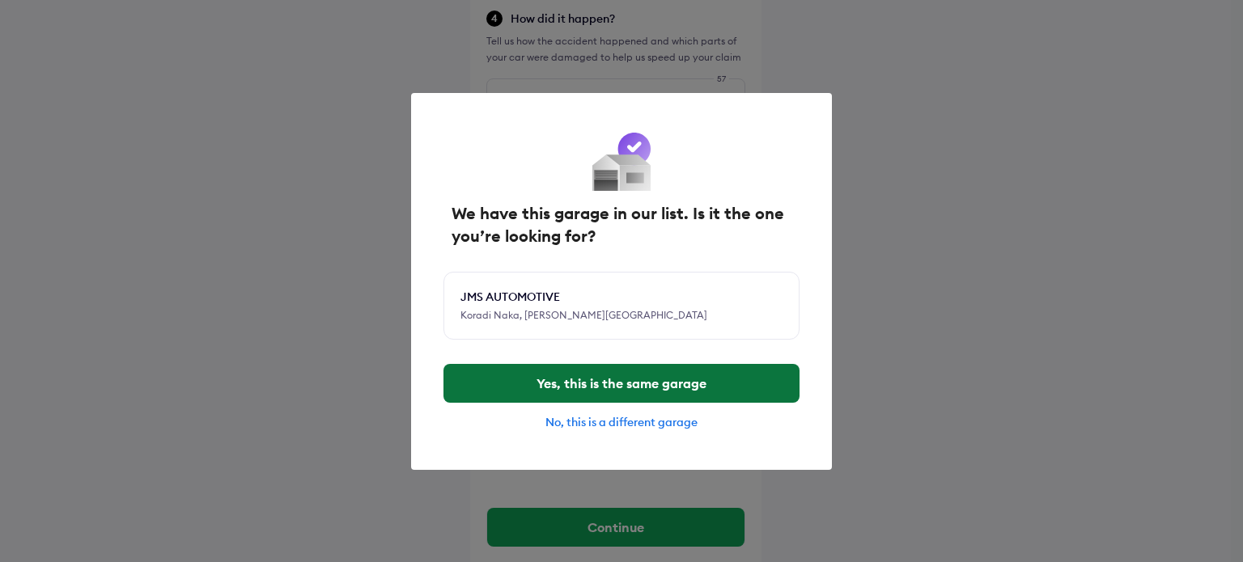
click at [681, 381] on button "Yes, this is the same garage" at bounding box center [621, 383] width 356 height 39
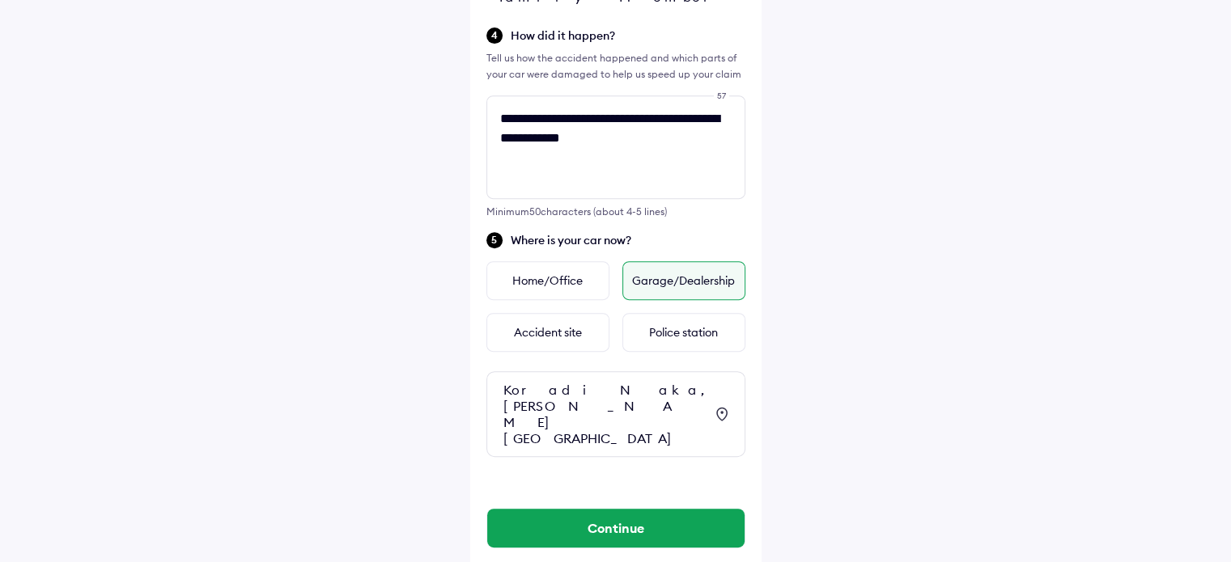
scroll to position [682, 0]
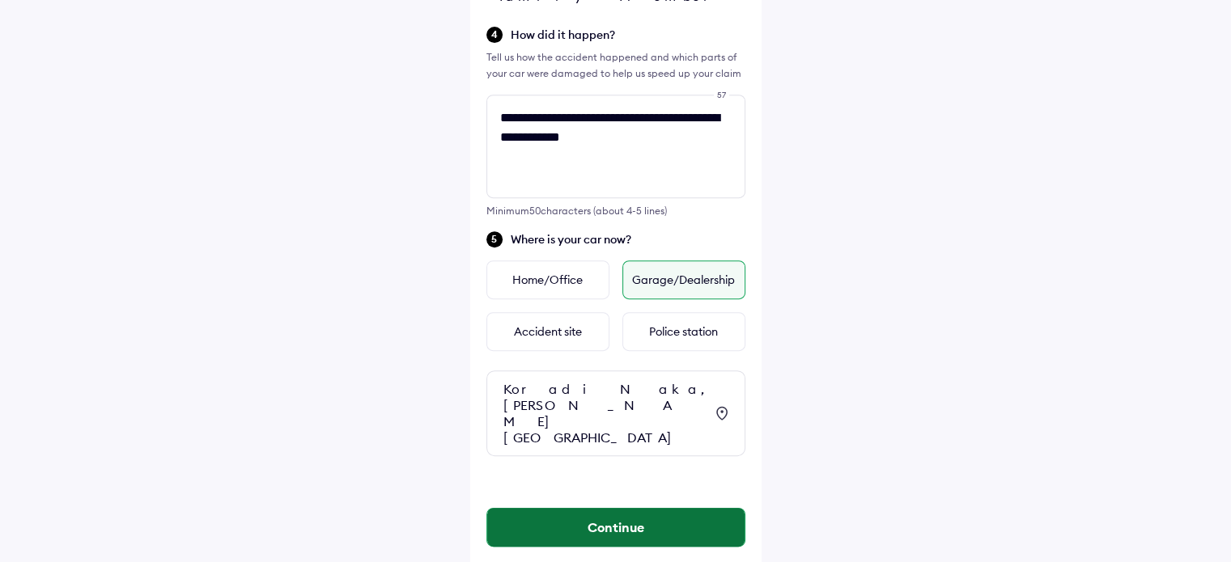
click at [596, 508] on button "Continue" at bounding box center [615, 527] width 257 height 39
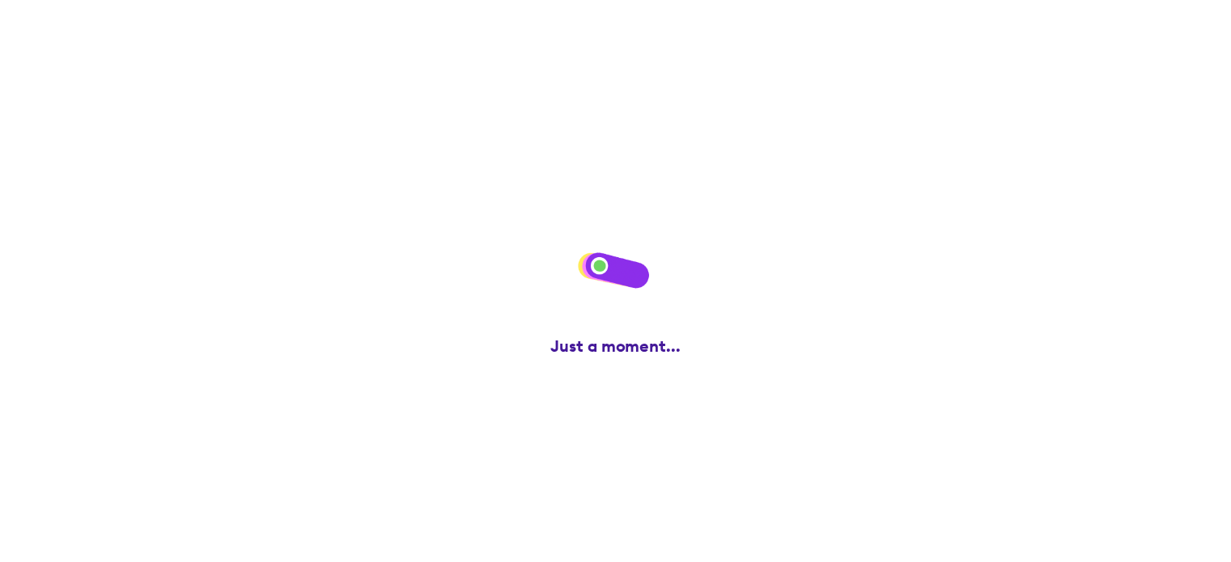
scroll to position [0, 0]
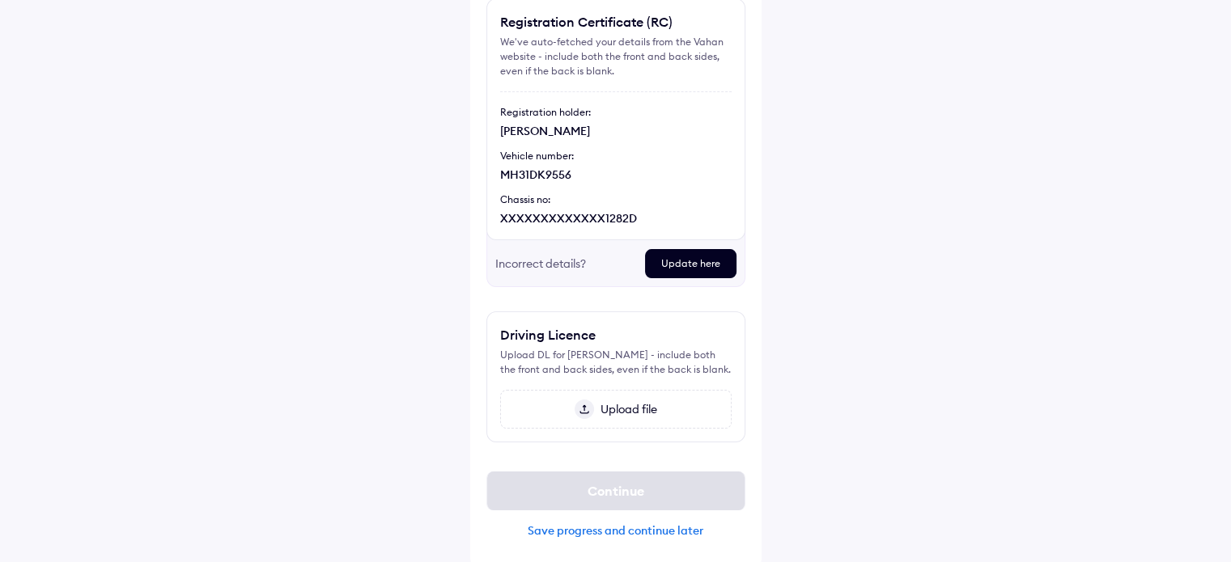
scroll to position [146, 0]
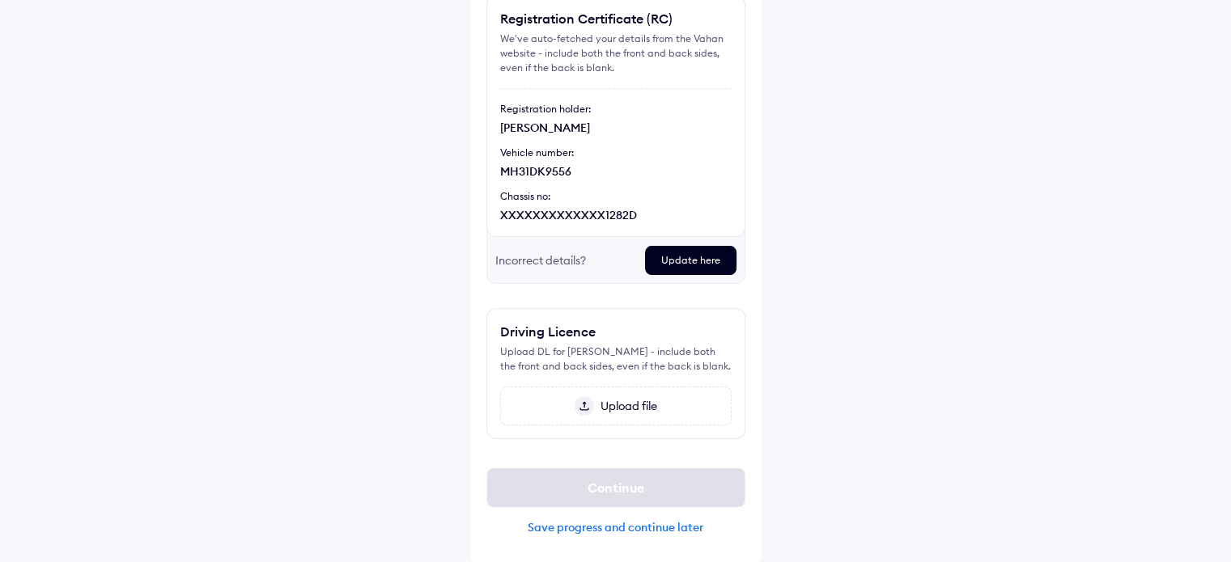
click at [696, 257] on div "Update here" at bounding box center [690, 260] width 91 height 29
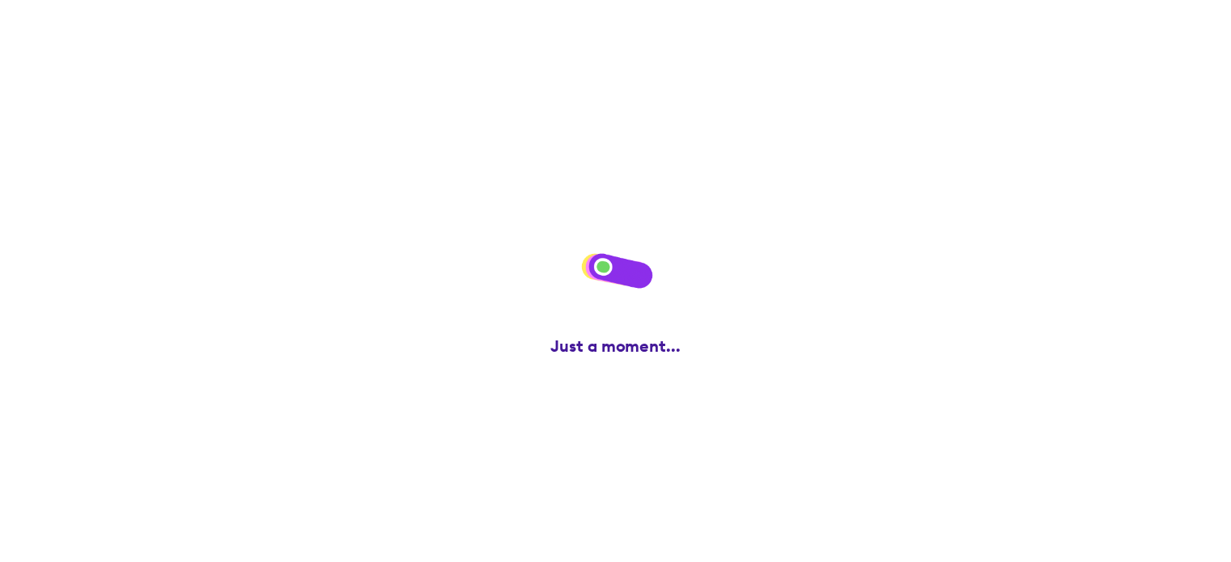
scroll to position [0, 0]
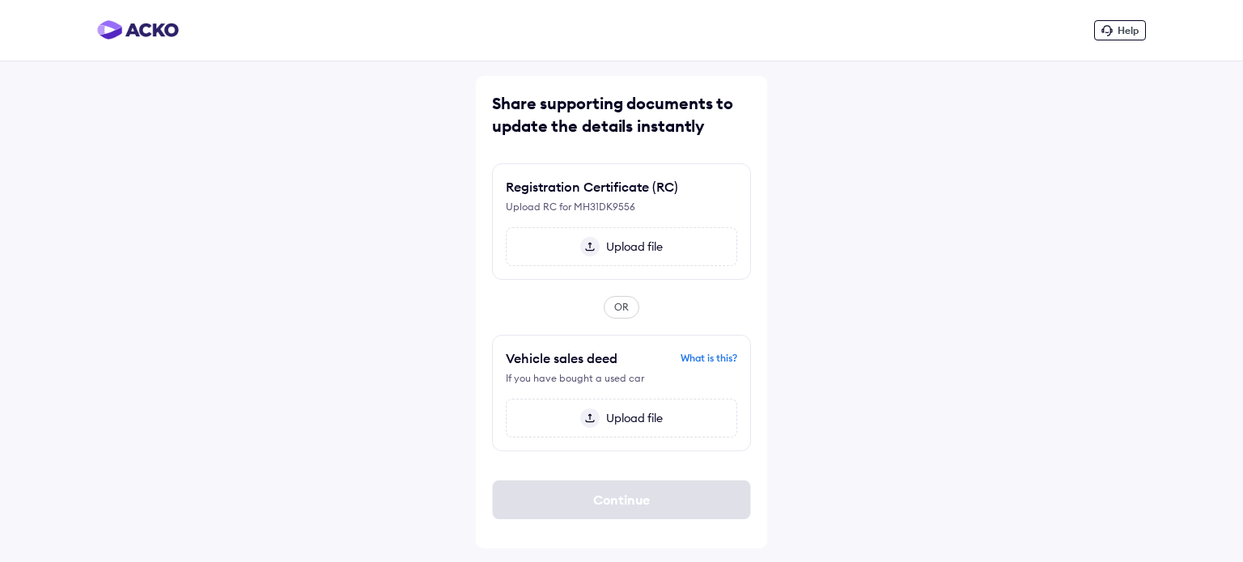
click at [589, 241] on img at bounding box center [589, 246] width 19 height 19
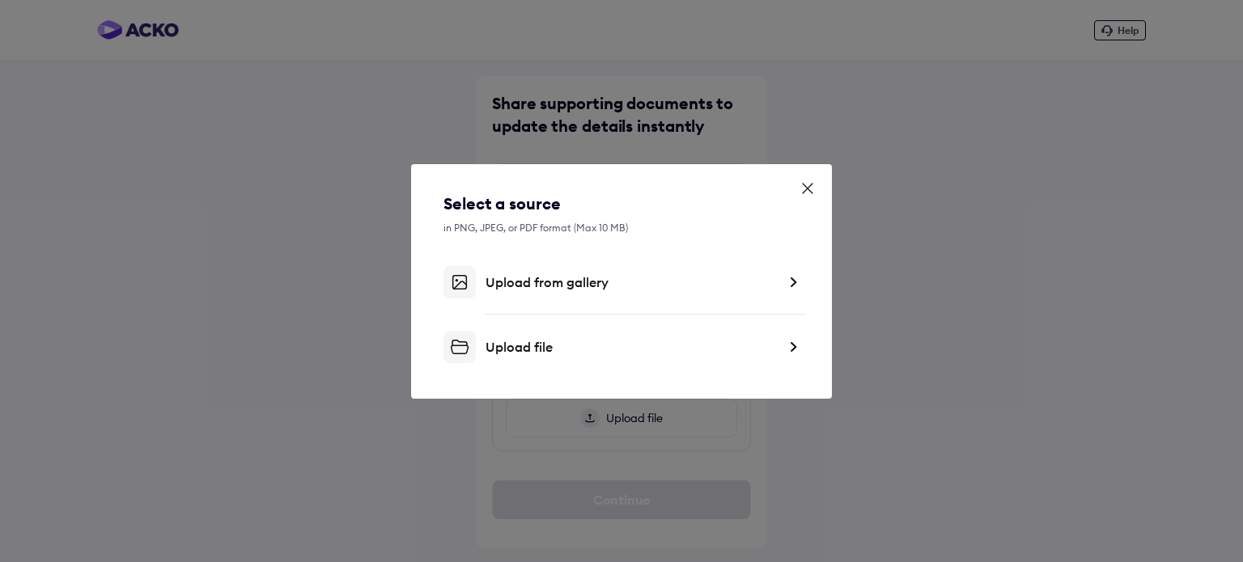
click at [528, 342] on div "Upload file" at bounding box center [631, 347] width 291 height 16
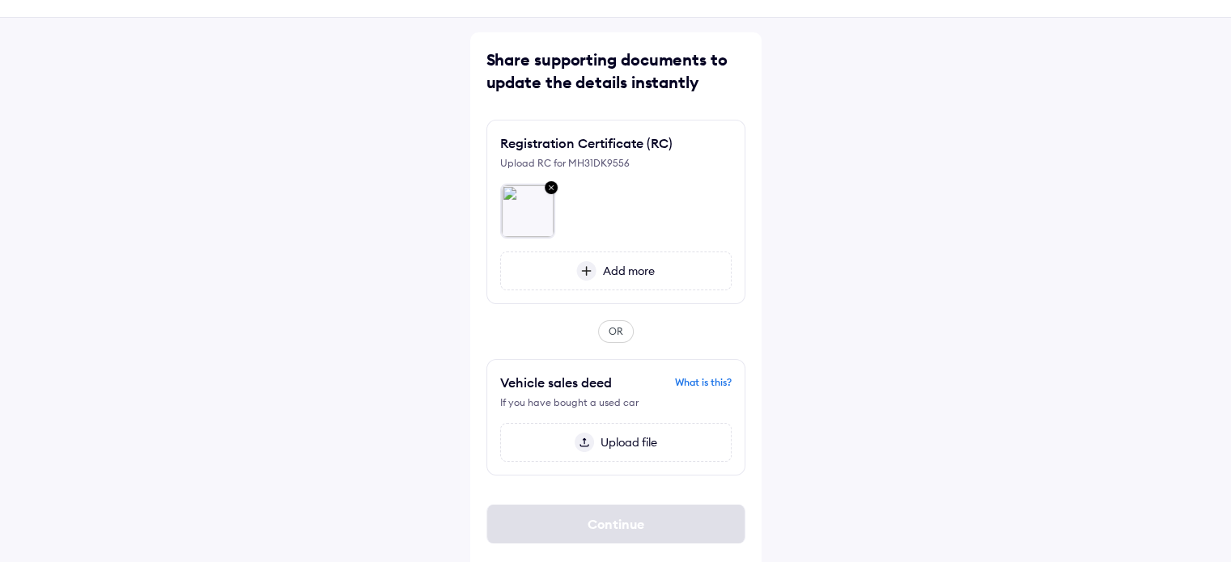
scroll to position [53, 0]
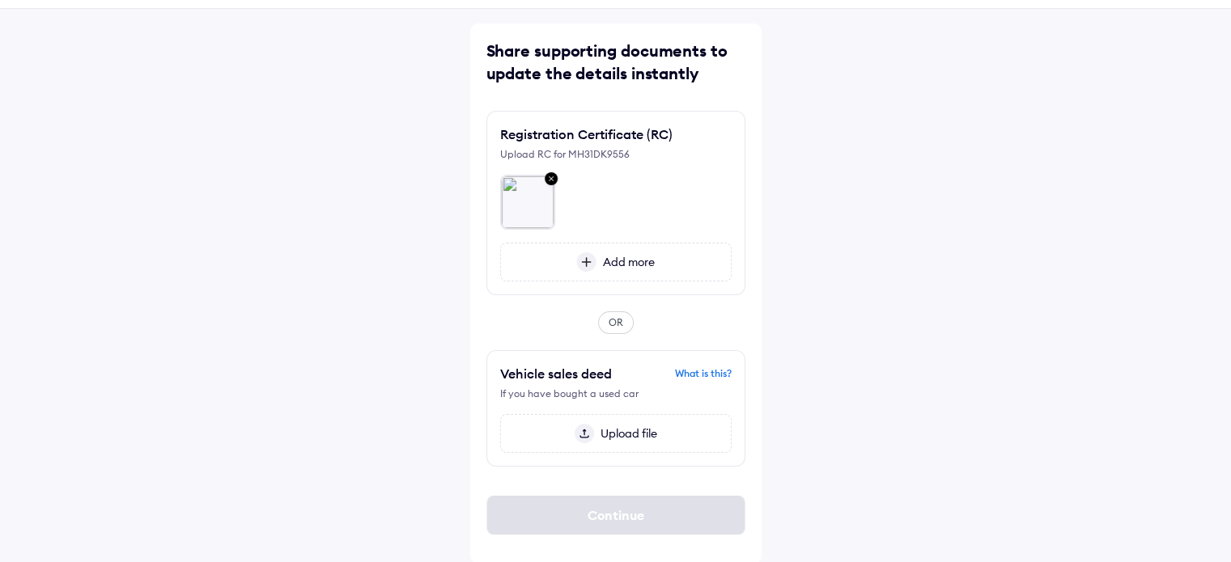
click at [715, 372] on div "What is this?" at bounding box center [703, 374] width 57 height 15
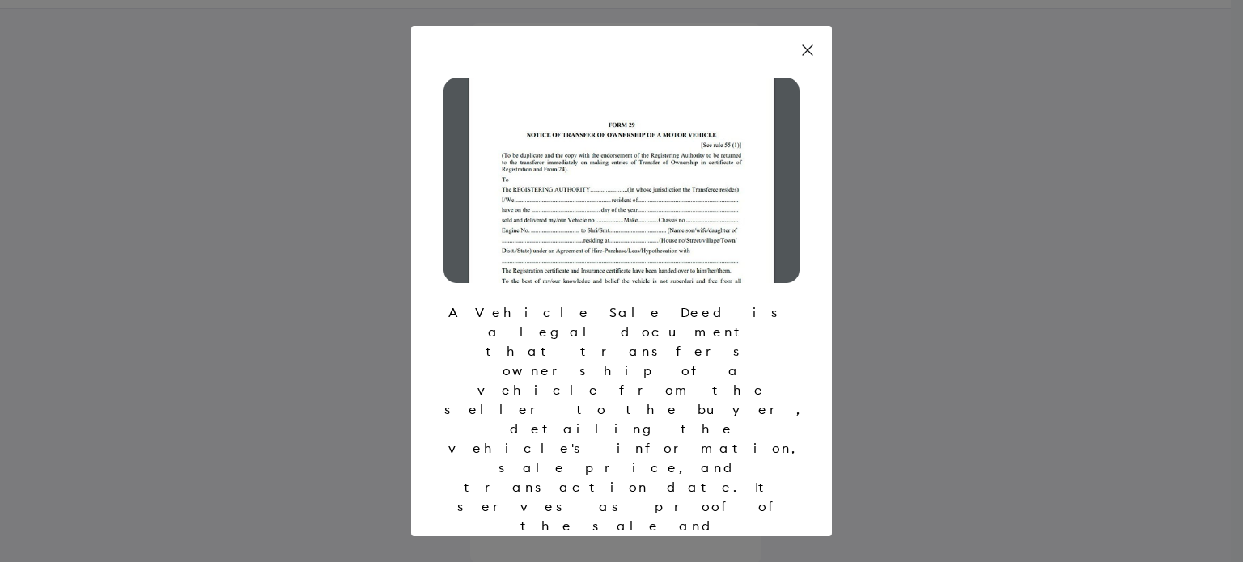
click at [806, 58] on icon at bounding box center [808, 50] width 16 height 16
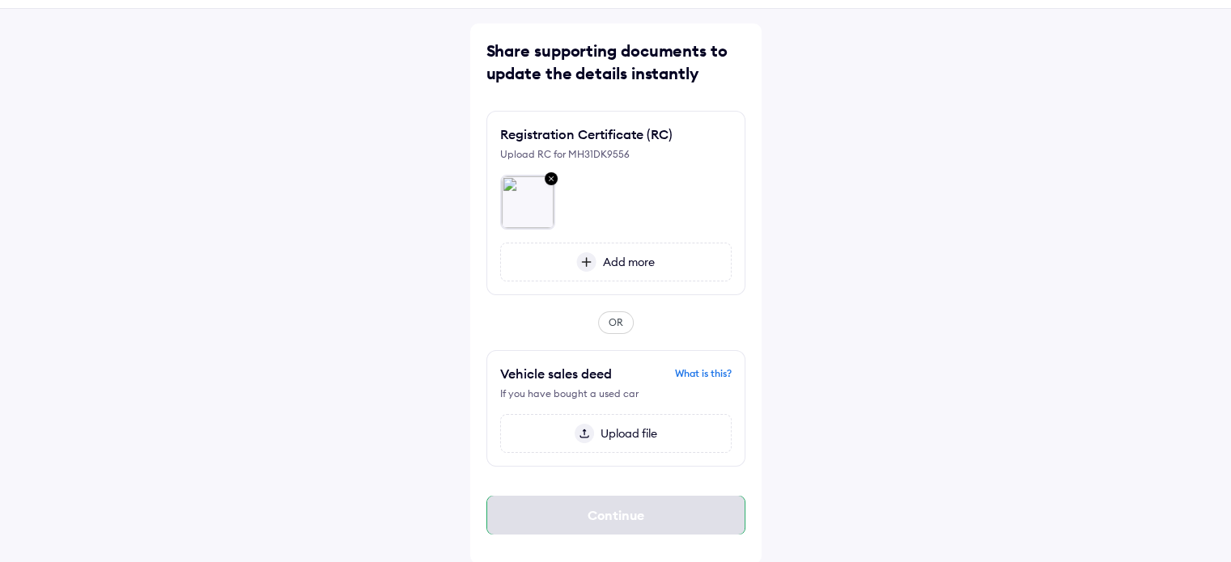
click at [613, 512] on div "Continue" at bounding box center [615, 515] width 259 height 39
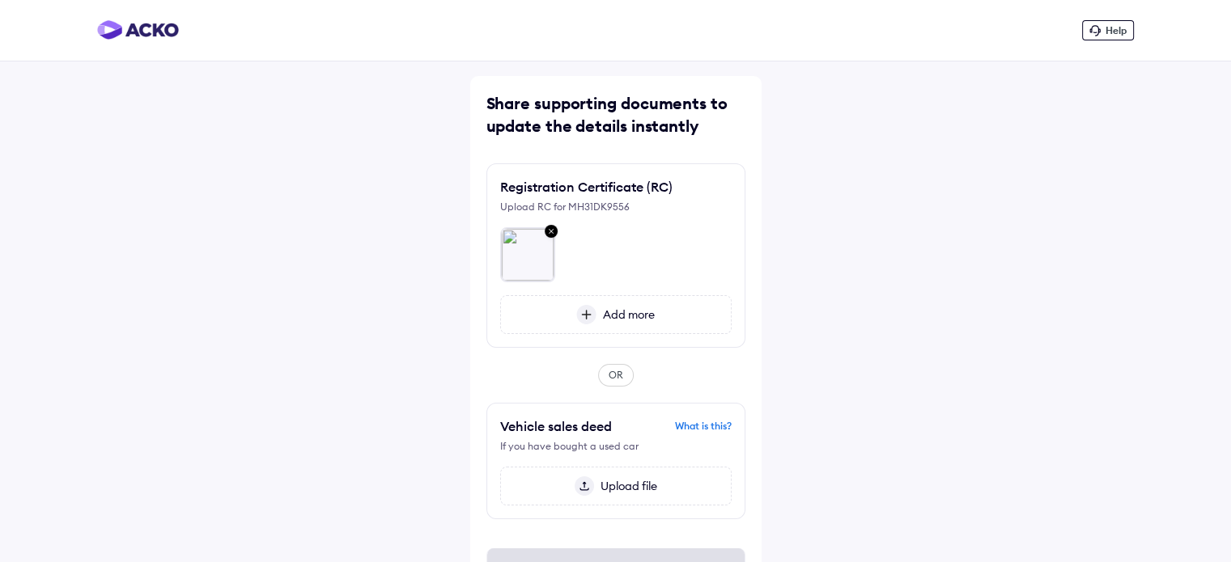
scroll to position [53, 0]
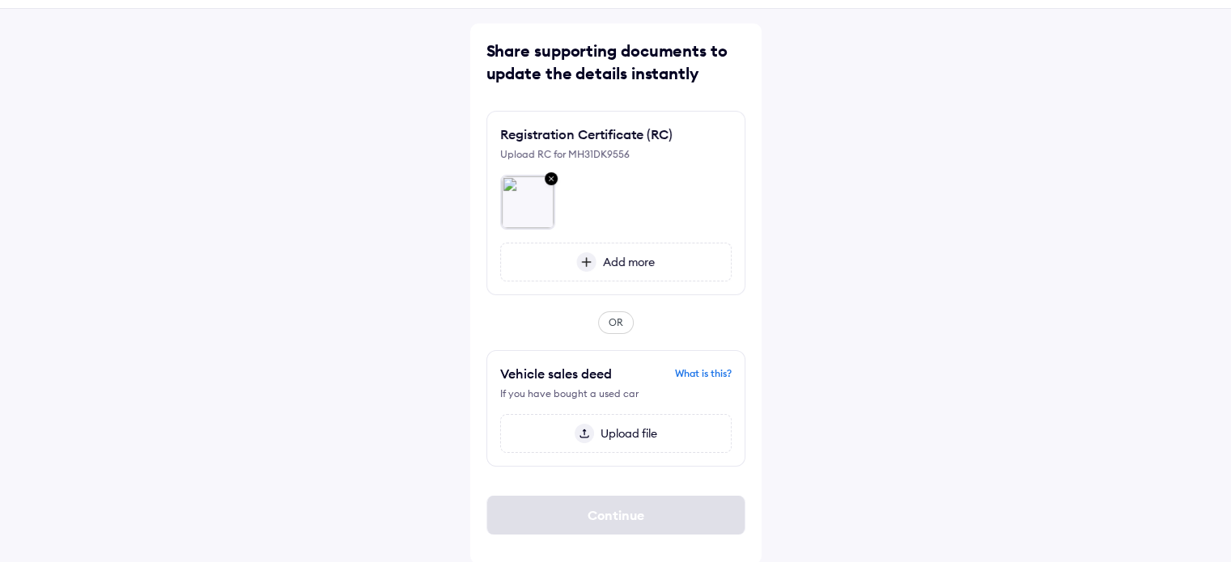
click at [587, 265] on img at bounding box center [586, 261] width 20 height 19
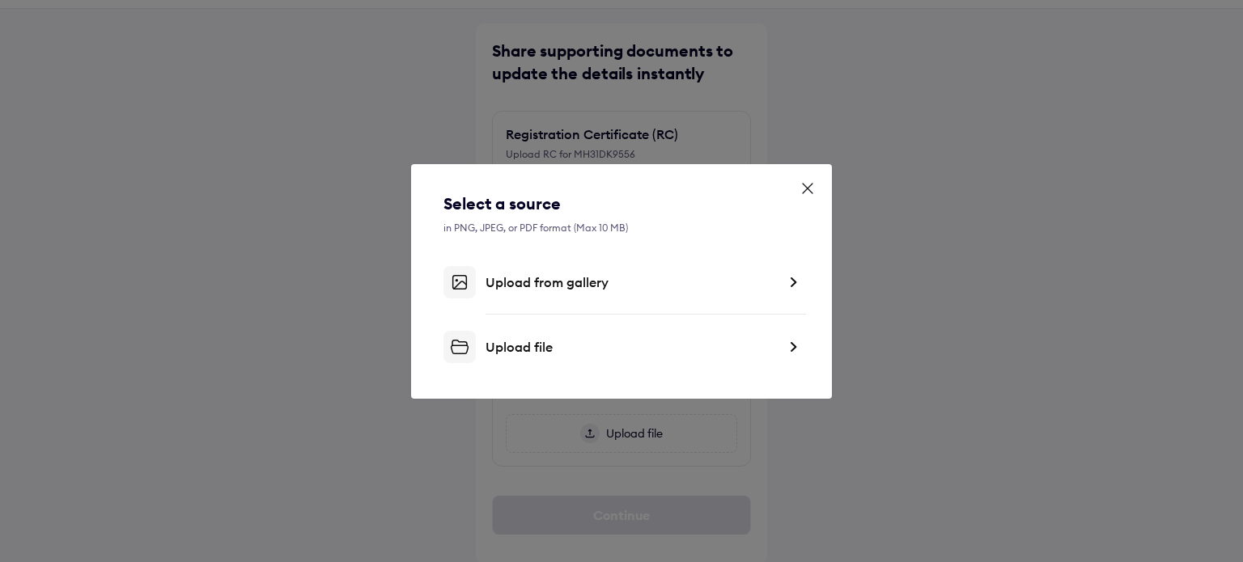
click at [590, 283] on div "Upload from gallery" at bounding box center [631, 282] width 291 height 16
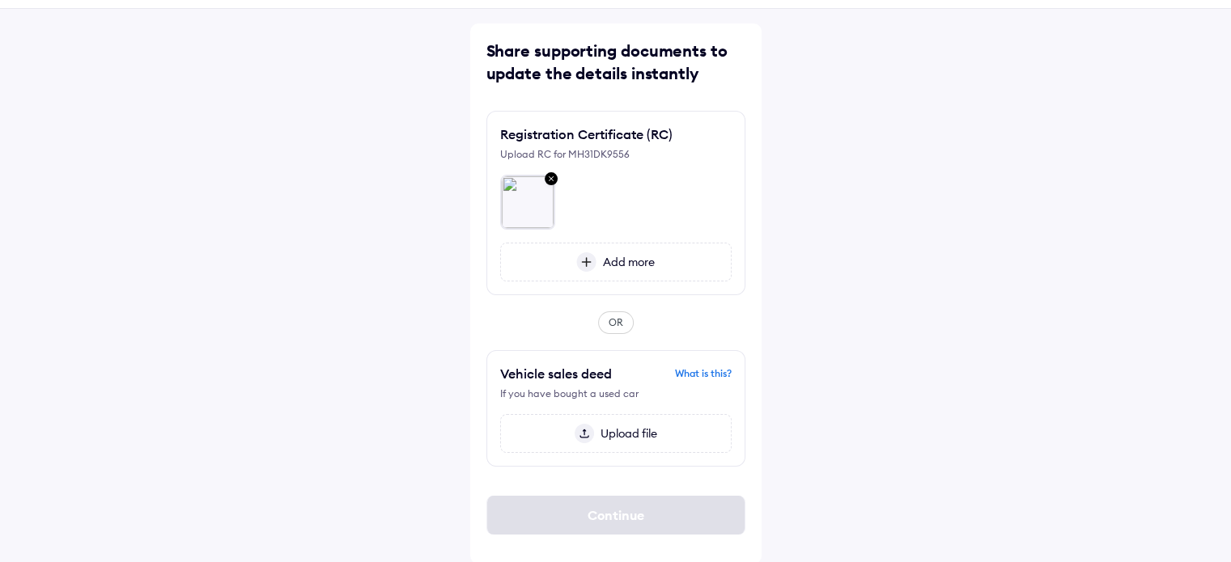
scroll to position [1, 0]
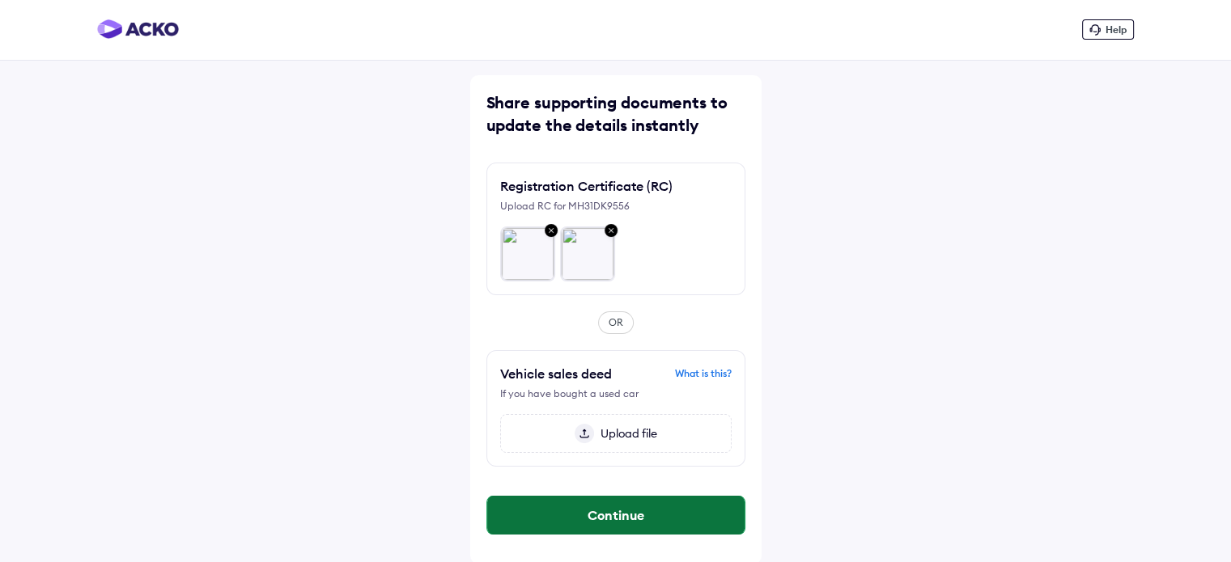
click at [630, 510] on button "Continue" at bounding box center [615, 515] width 257 height 39
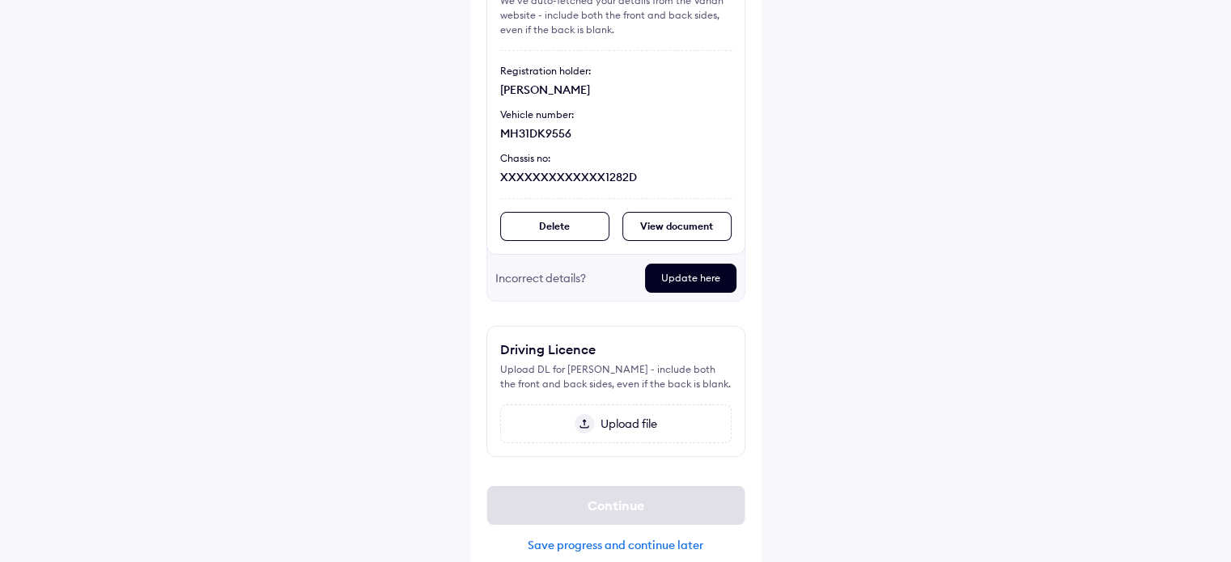
scroll to position [202, 0]
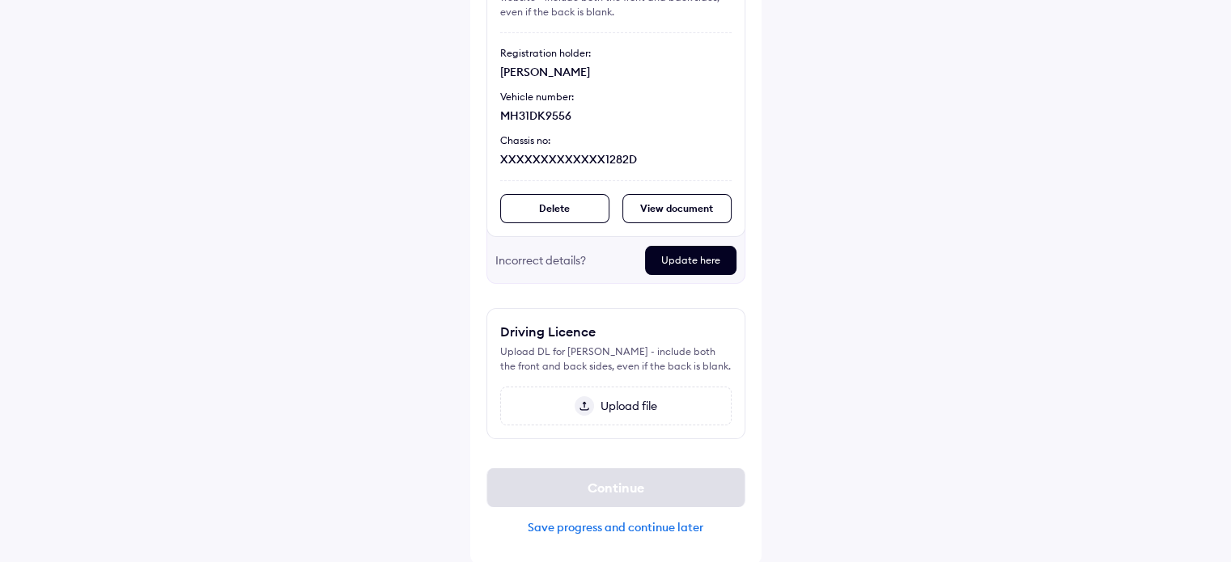
click at [617, 399] on span "Upload file" at bounding box center [625, 406] width 63 height 15
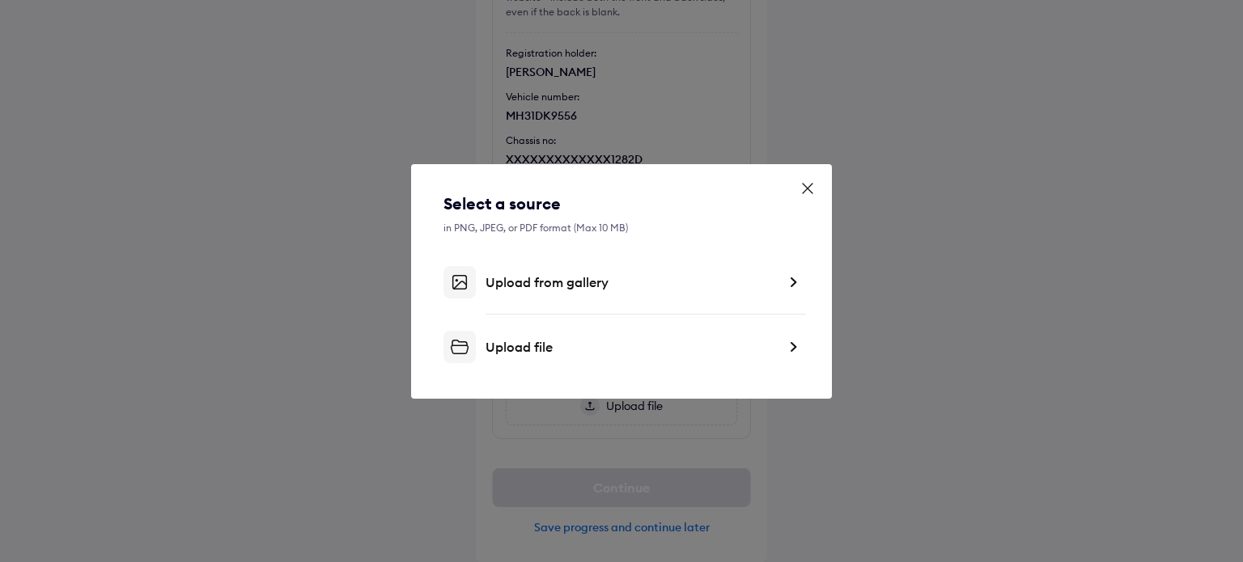
click at [541, 282] on div "Upload from gallery" at bounding box center [631, 282] width 291 height 16
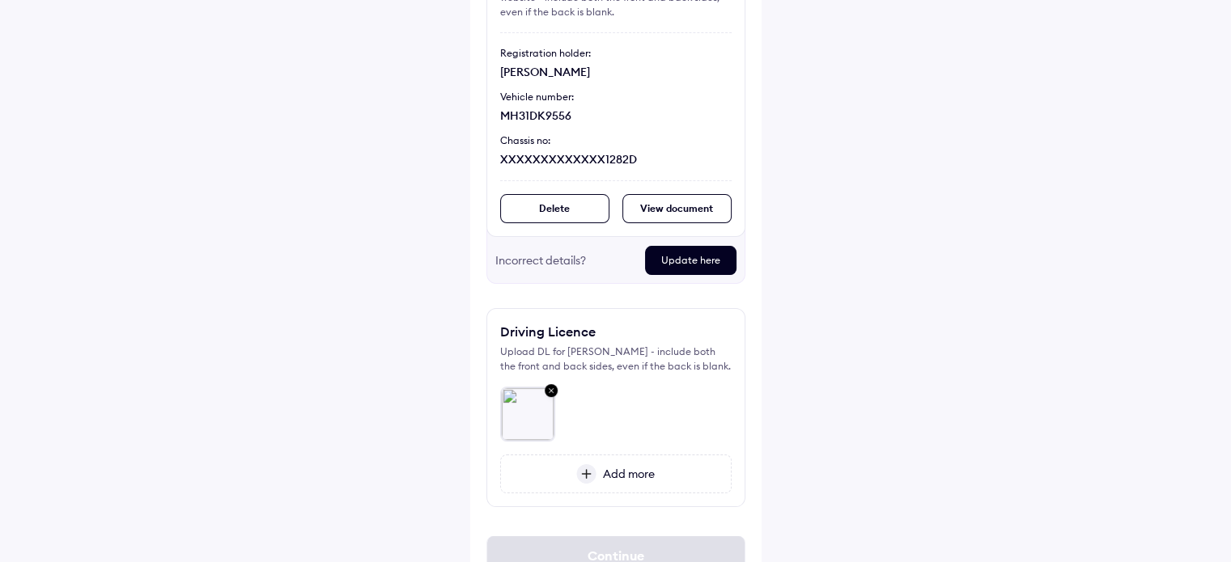
scroll to position [269, 0]
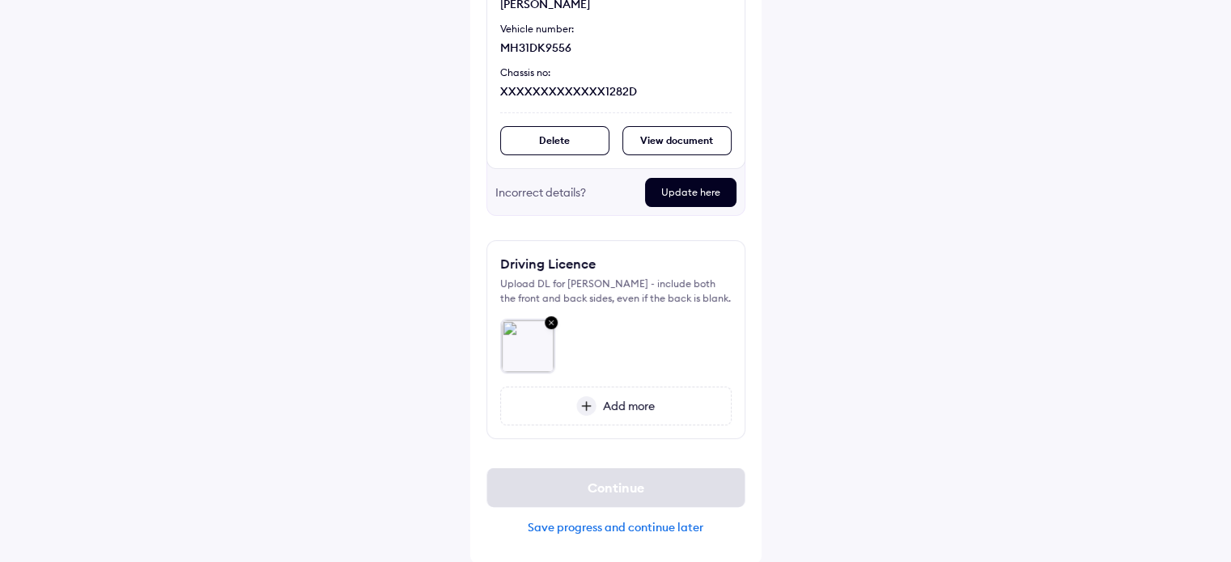
click at [626, 409] on span "Add more" at bounding box center [625, 406] width 58 height 15
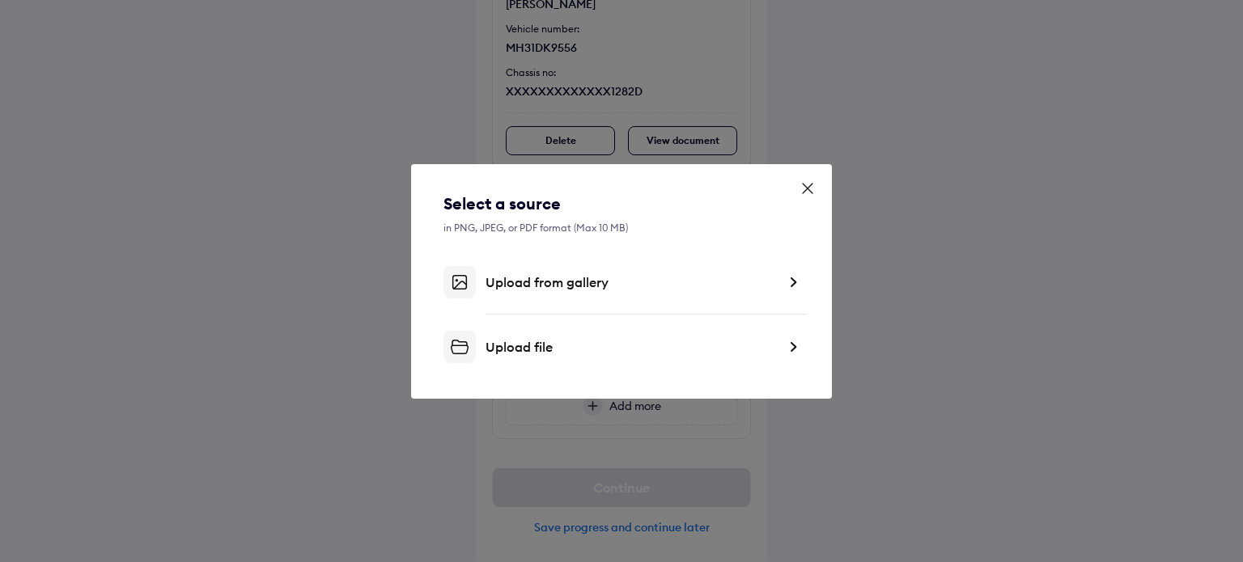
click at [812, 184] on icon at bounding box center [808, 188] width 16 height 16
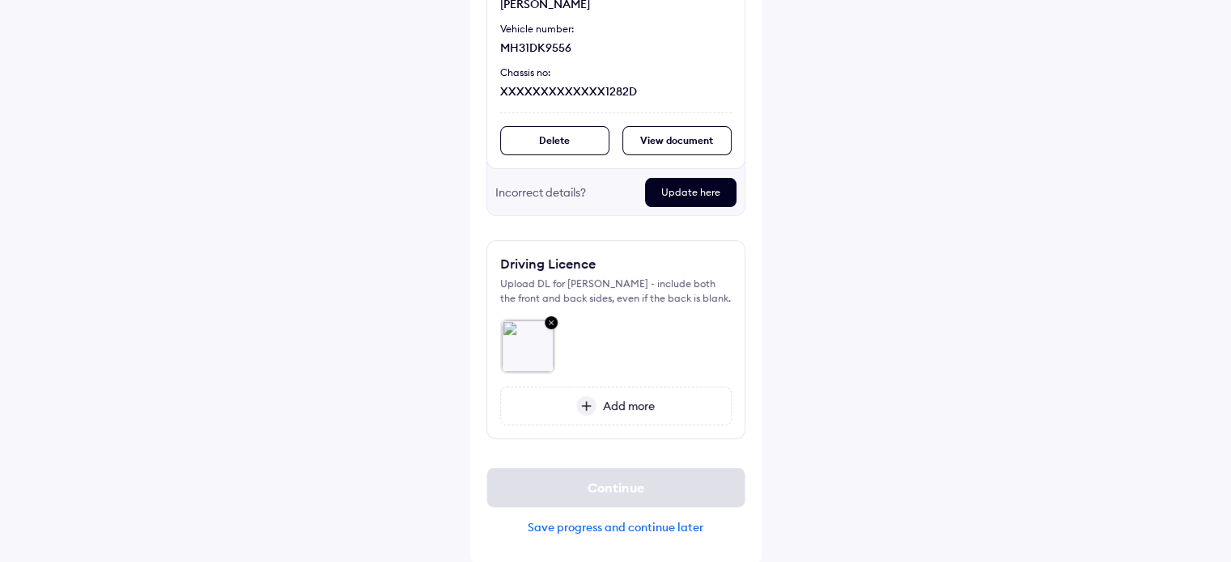
click at [593, 409] on img at bounding box center [586, 406] width 20 height 19
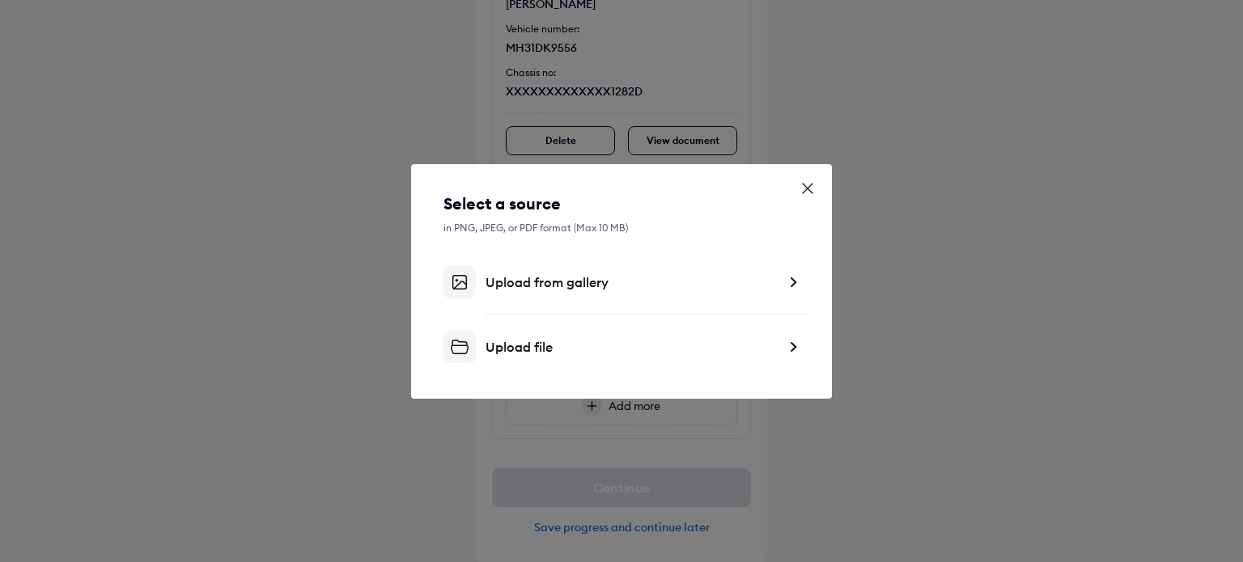
click at [576, 282] on div "Upload from gallery" at bounding box center [631, 282] width 291 height 16
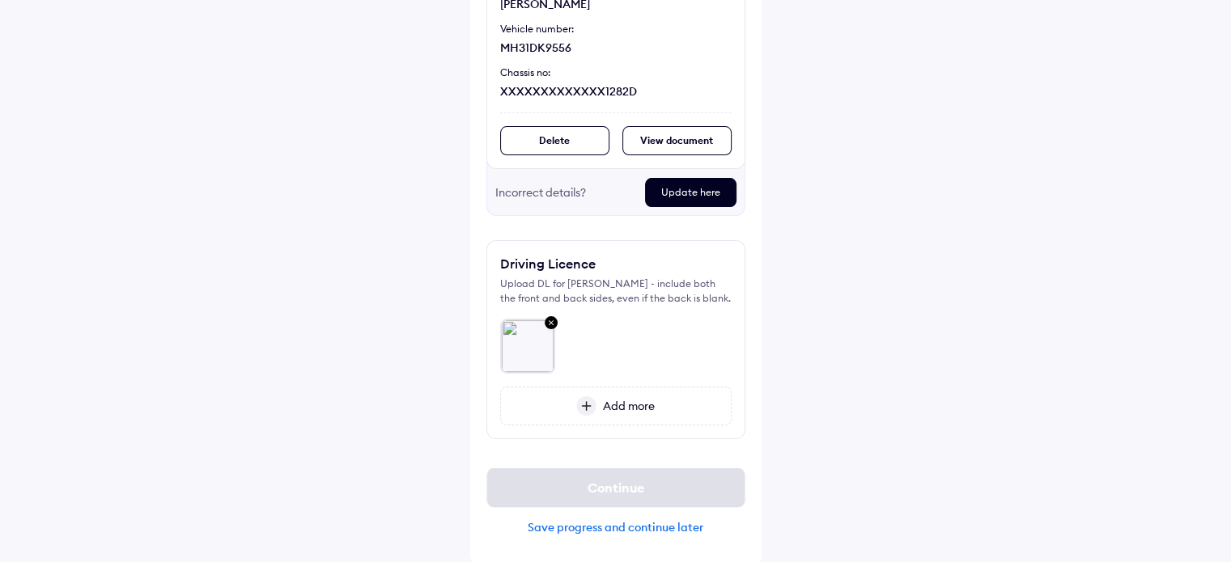
scroll to position [218, 0]
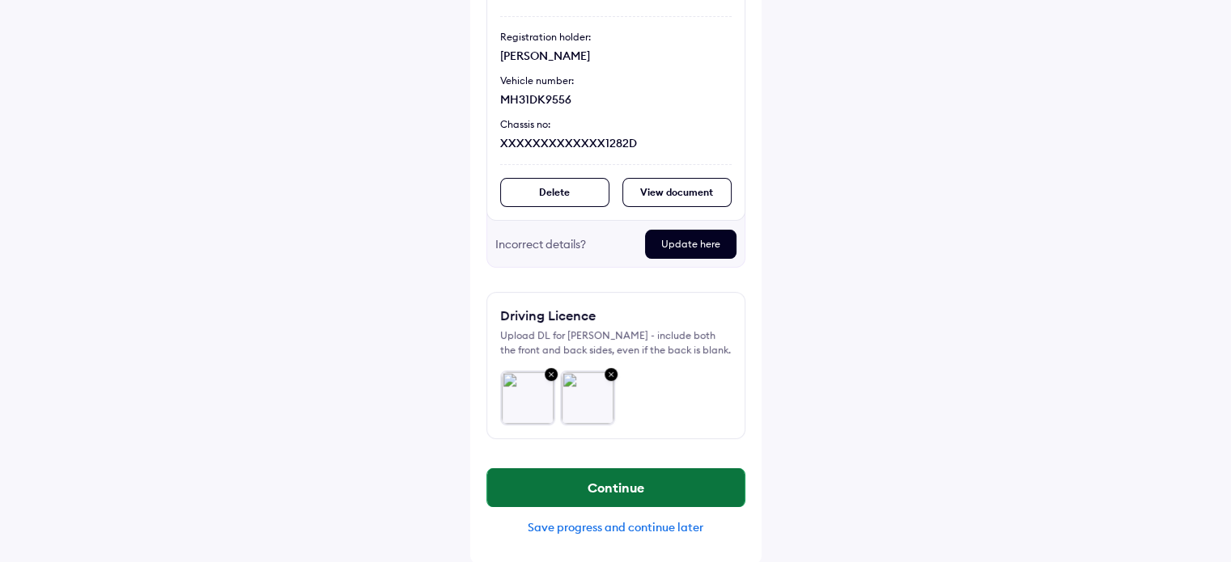
click at [641, 491] on button "Continue" at bounding box center [615, 488] width 257 height 39
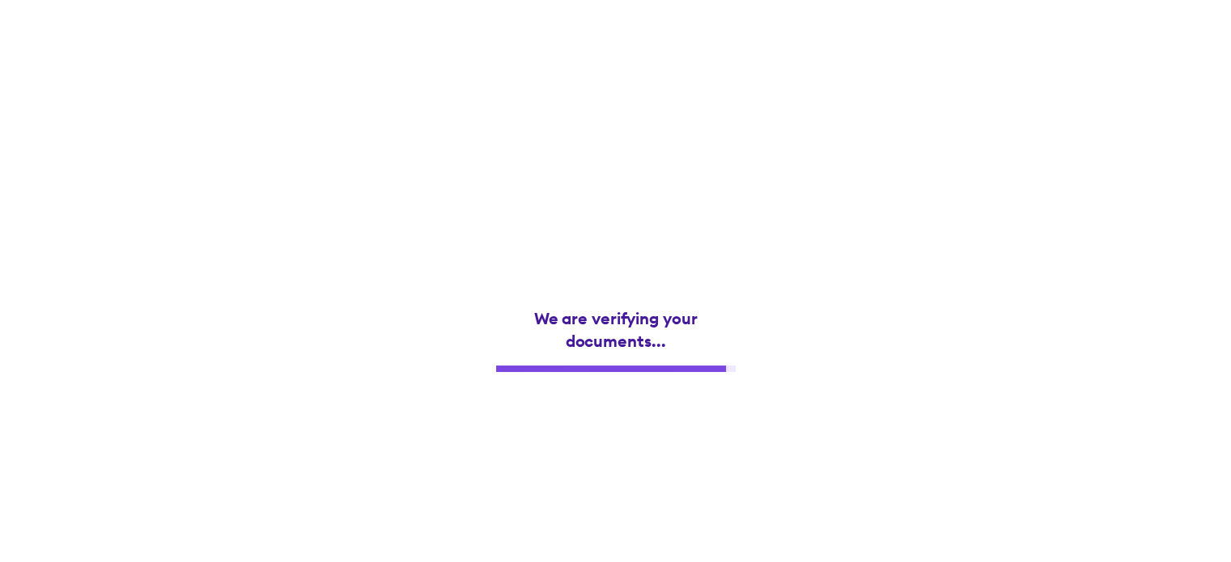
scroll to position [0, 0]
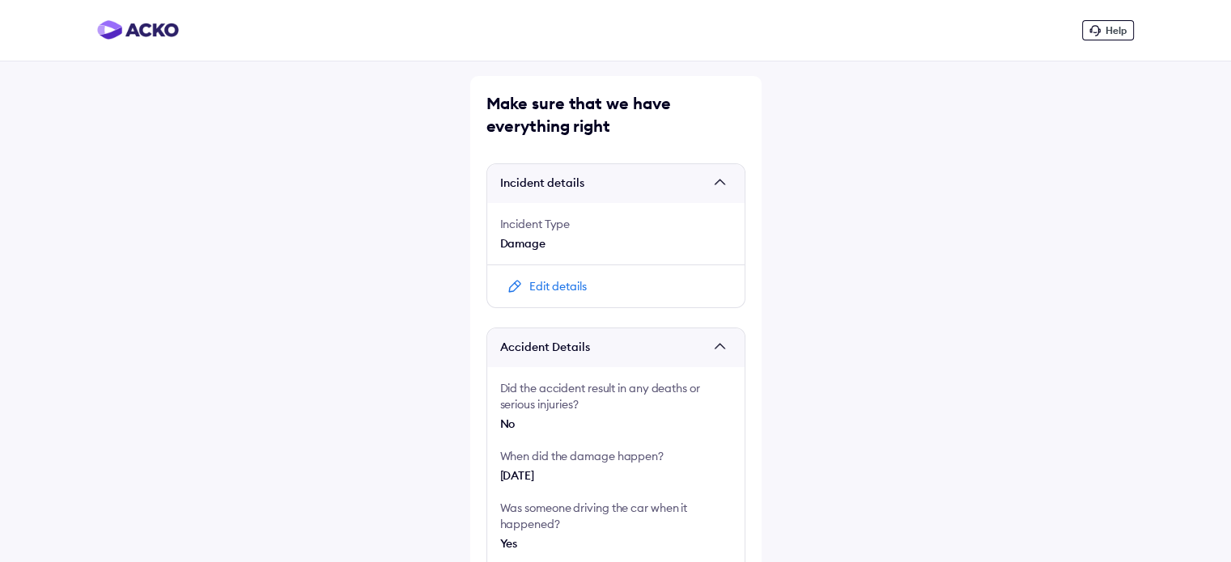
scroll to position [162, 0]
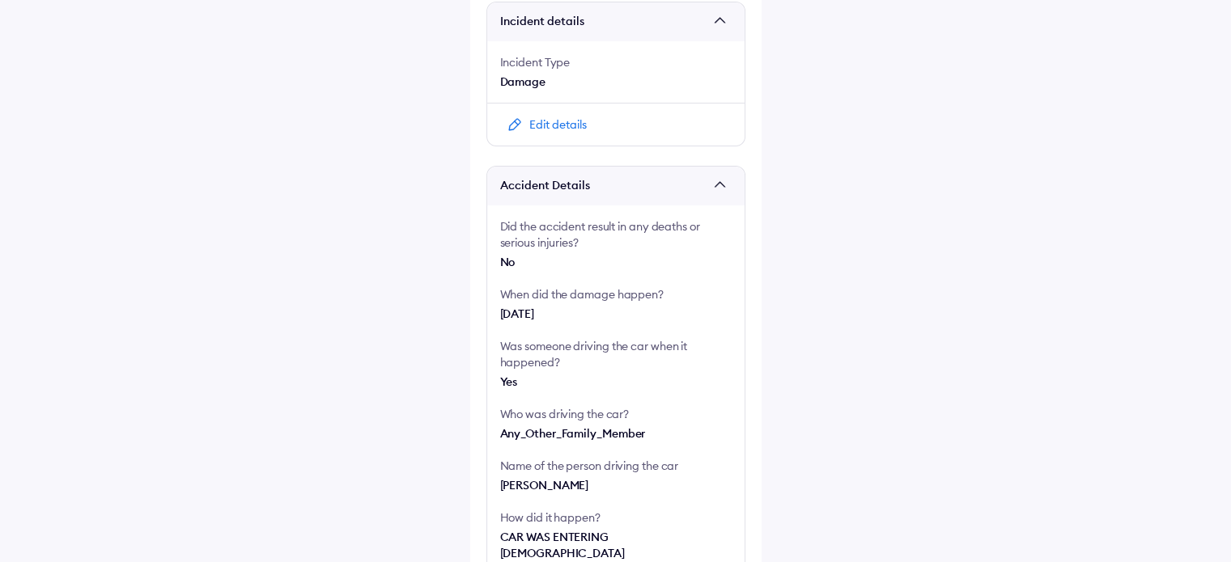
click at [531, 121] on div "Edit details" at bounding box center [557, 125] width 57 height 16
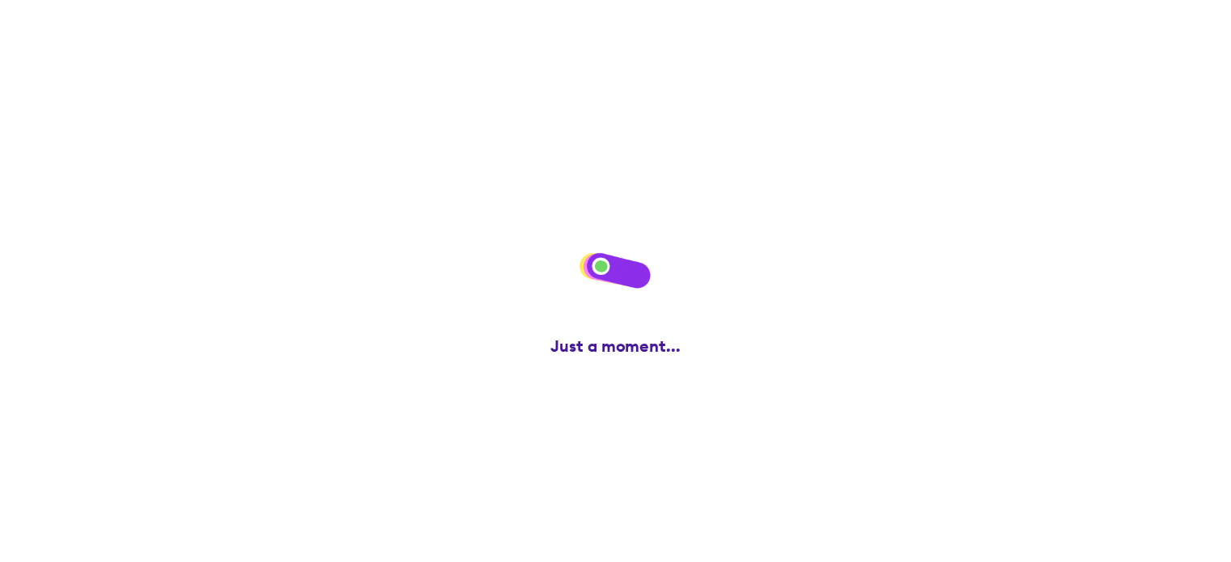
scroll to position [0, 0]
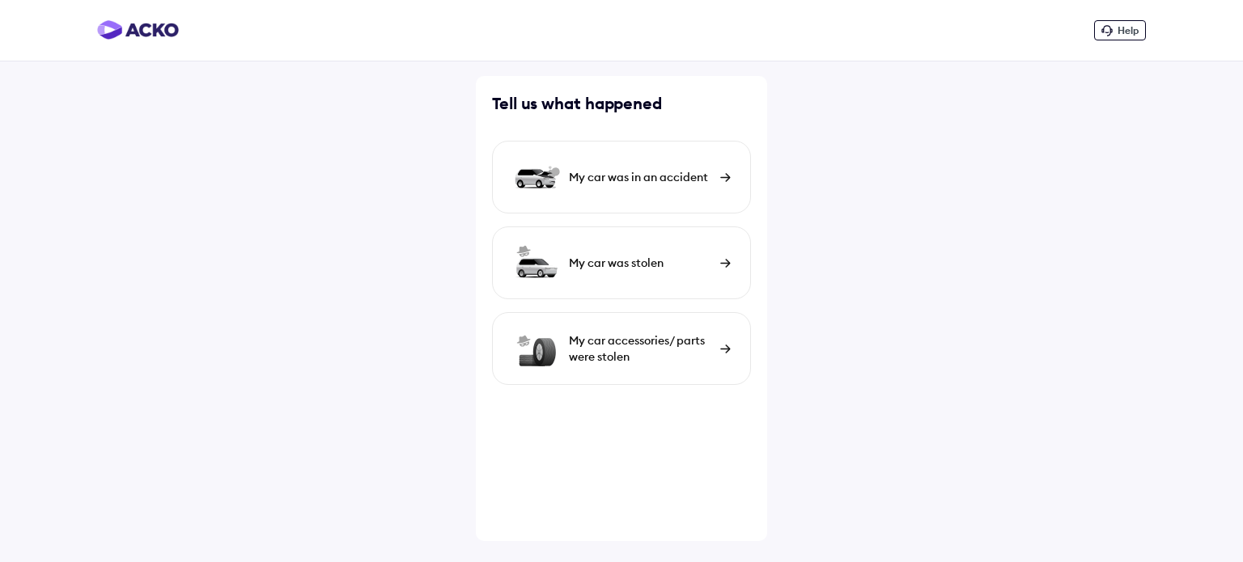
click at [696, 174] on div "My car was in an accident" at bounding box center [640, 177] width 143 height 16
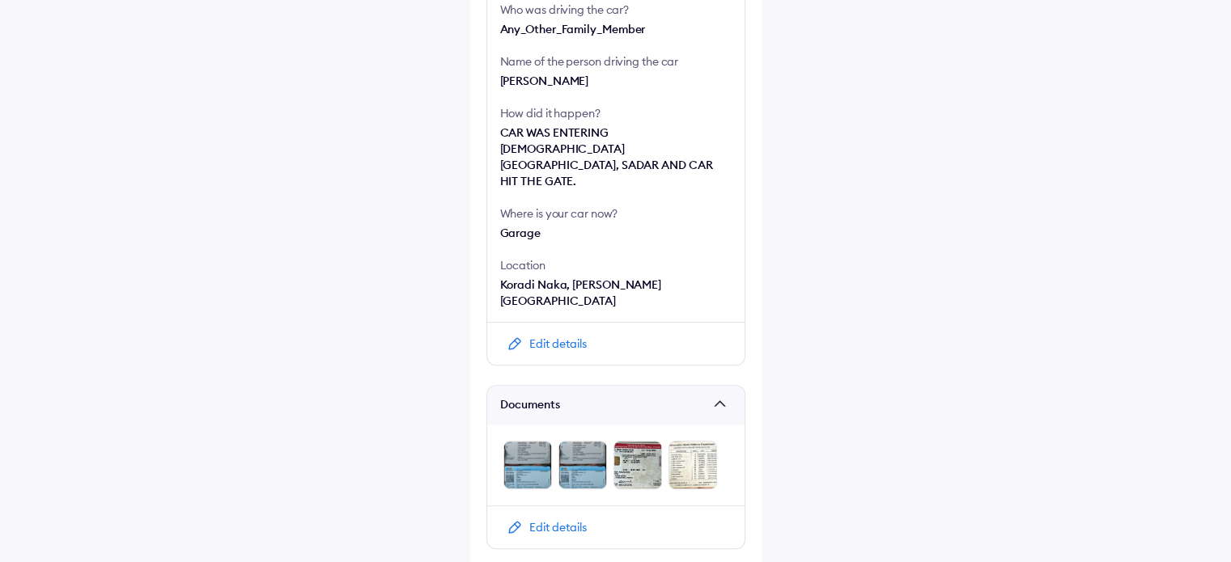
scroll to position [620, 0]
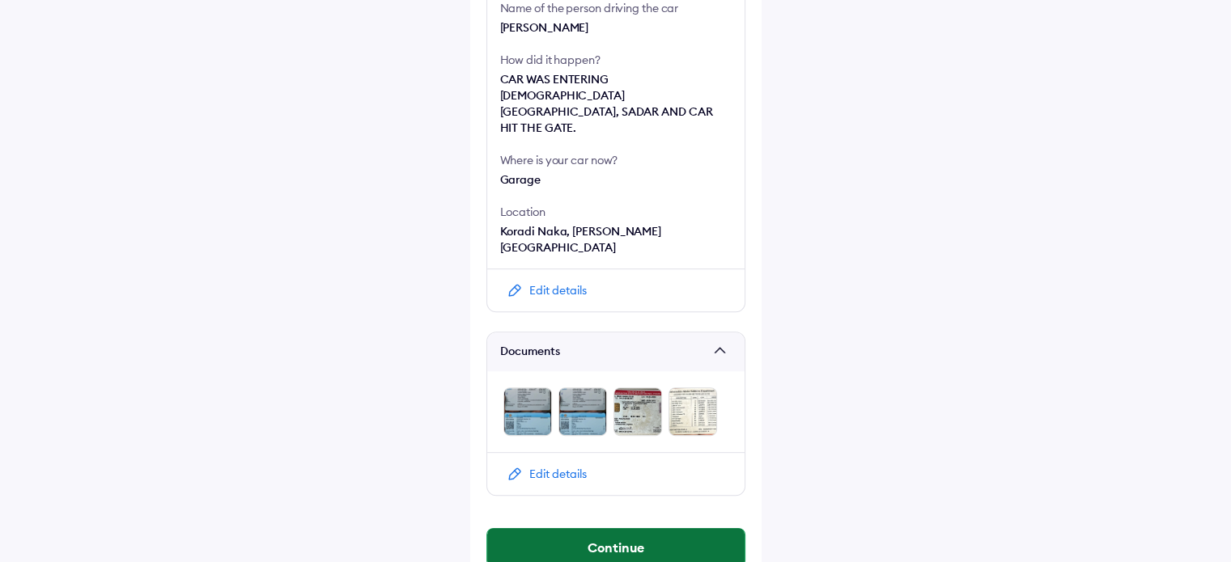
click at [627, 528] on button "Continue" at bounding box center [615, 547] width 257 height 39
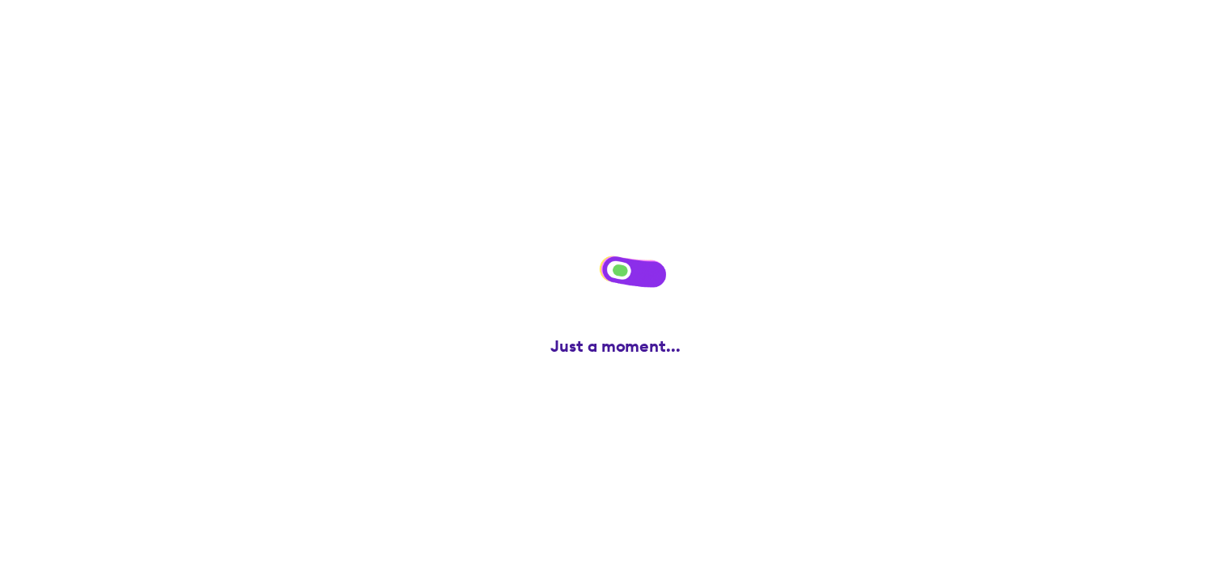
scroll to position [0, 0]
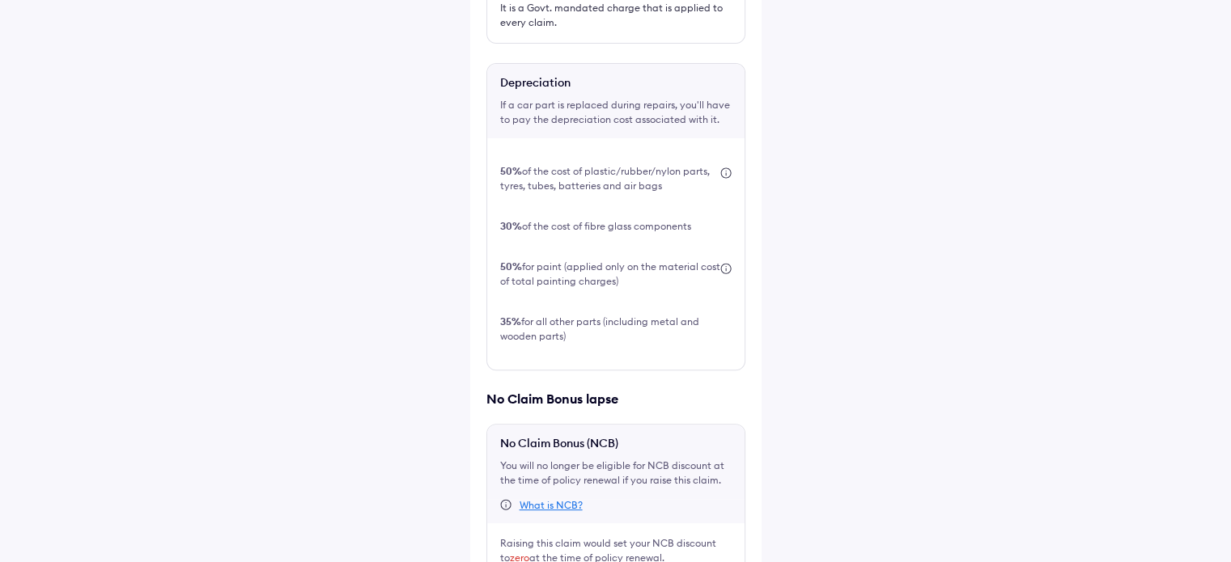
scroll to position [548, 0]
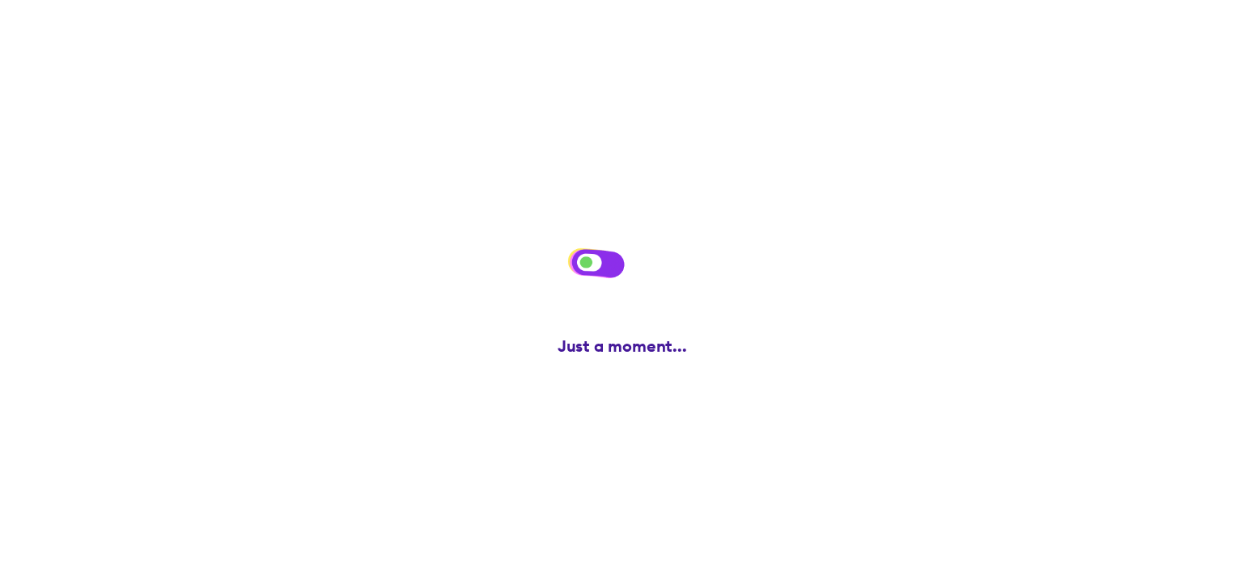
scroll to position [0, 0]
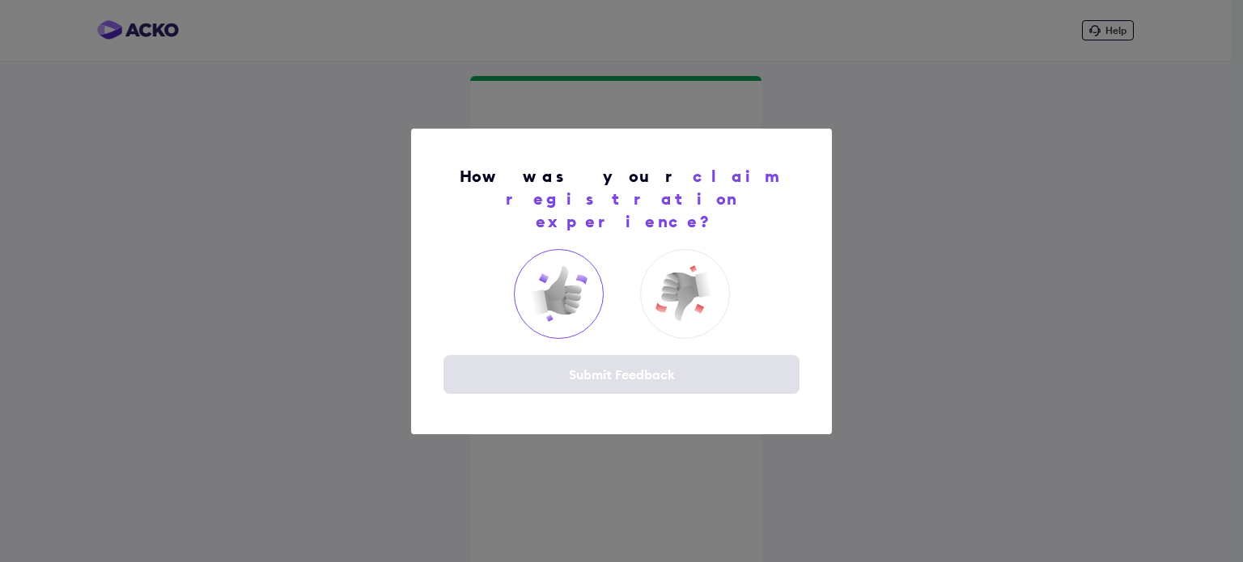
click at [572, 283] on img at bounding box center [558, 293] width 65 height 65
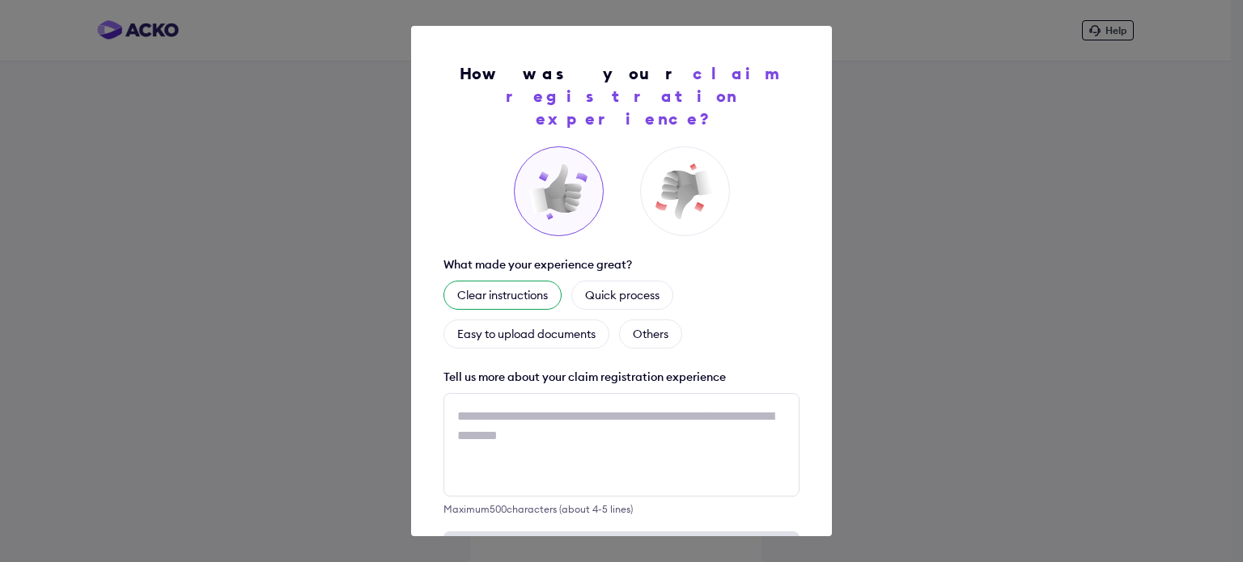
click at [505, 281] on div "Clear instructions" at bounding box center [502, 295] width 118 height 29
click at [615, 281] on div "Quick process" at bounding box center [642, 295] width 102 height 29
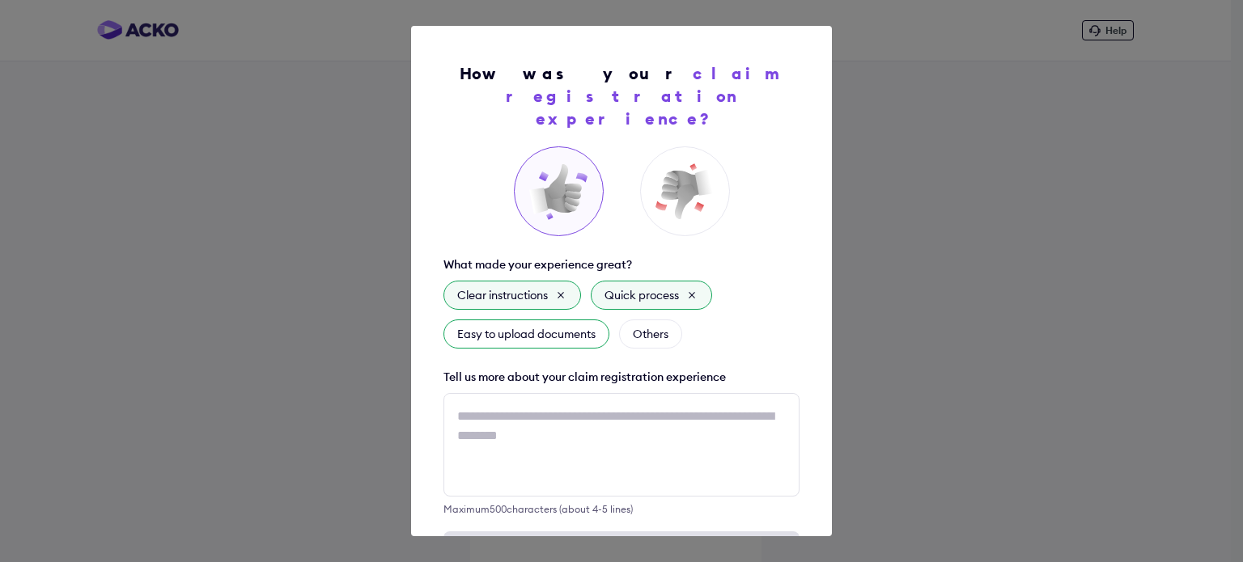
click at [562, 320] on div "Easy to upload documents" at bounding box center [526, 334] width 166 height 29
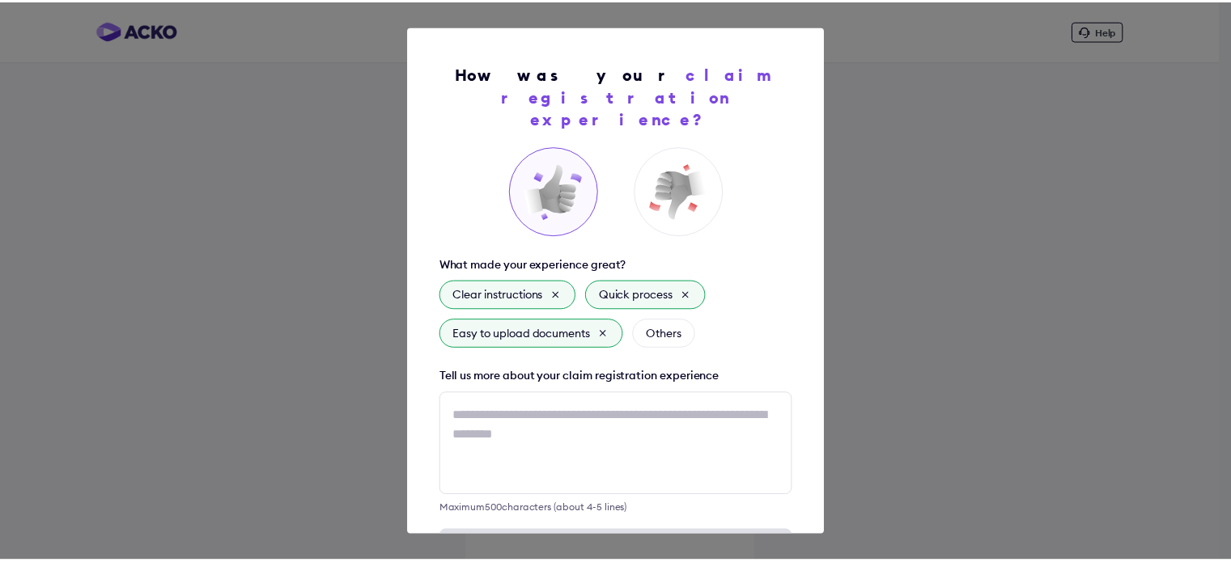
scroll to position [52, 0]
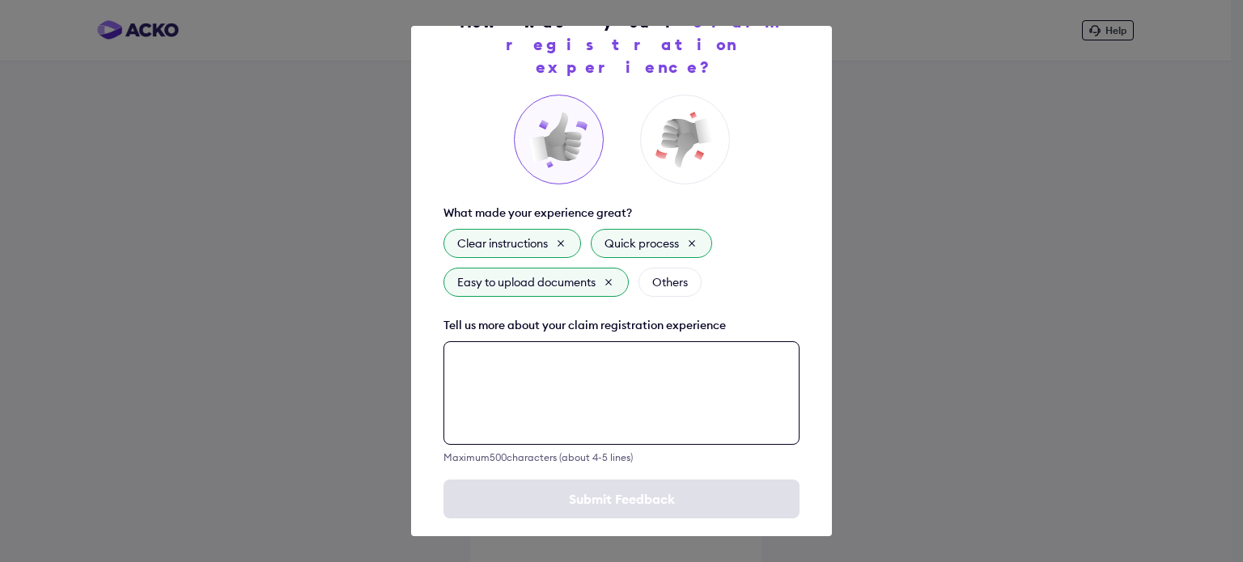
click at [602, 346] on textarea at bounding box center [621, 394] width 356 height 104
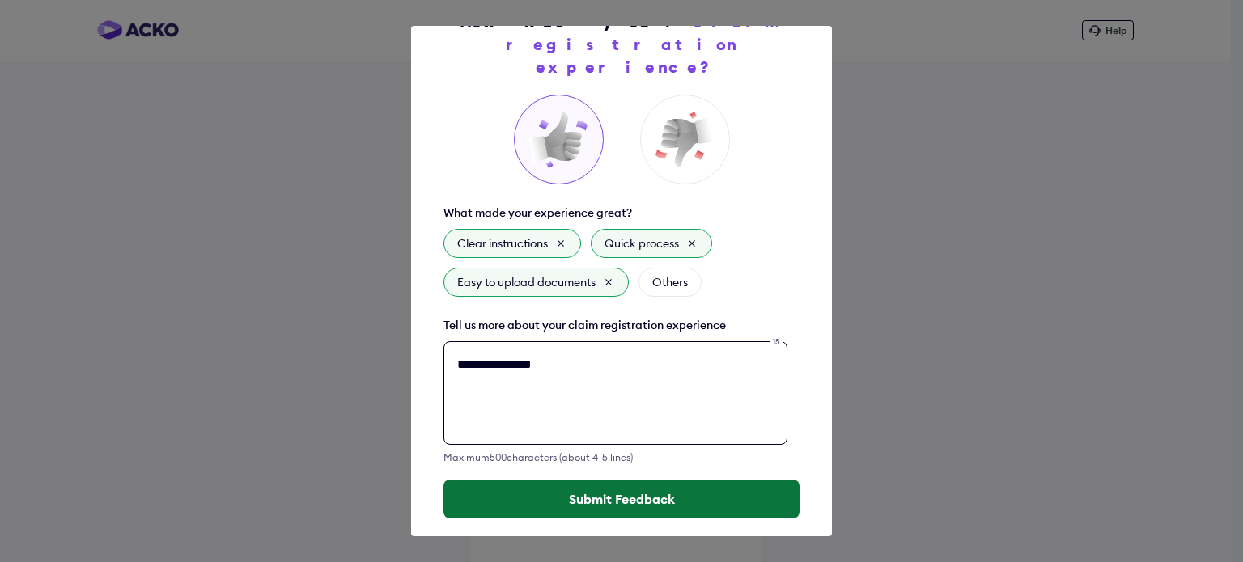
type textarea "**********"
click at [611, 480] on button "Submit Feedback" at bounding box center [621, 499] width 356 height 39
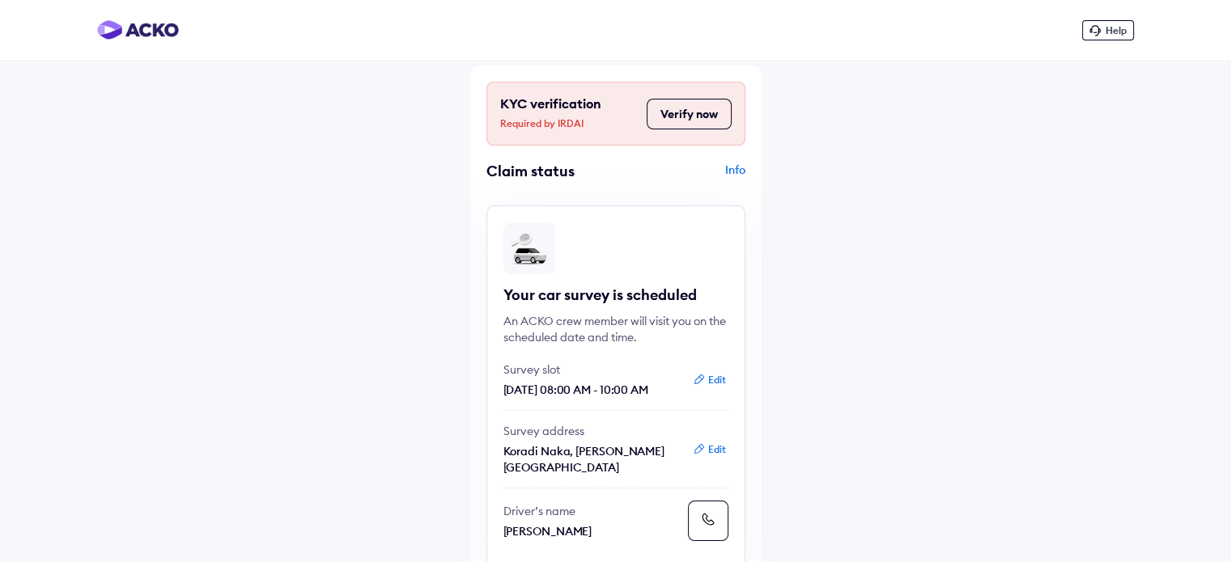
click at [665, 112] on button "Verify now" at bounding box center [689, 114] width 85 height 31
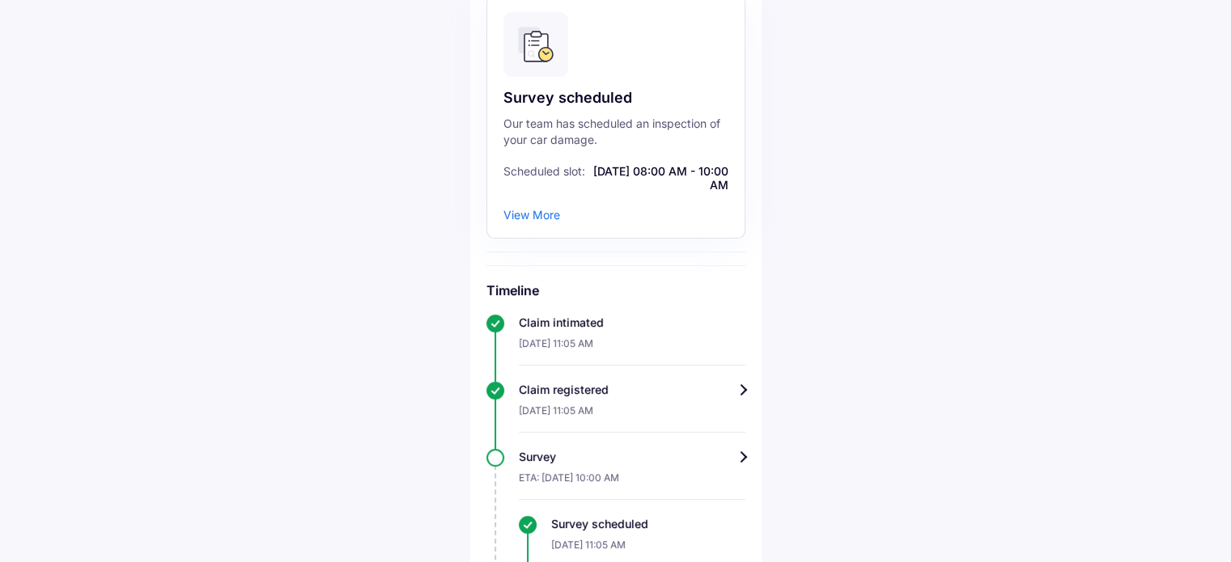
scroll to position [405, 0]
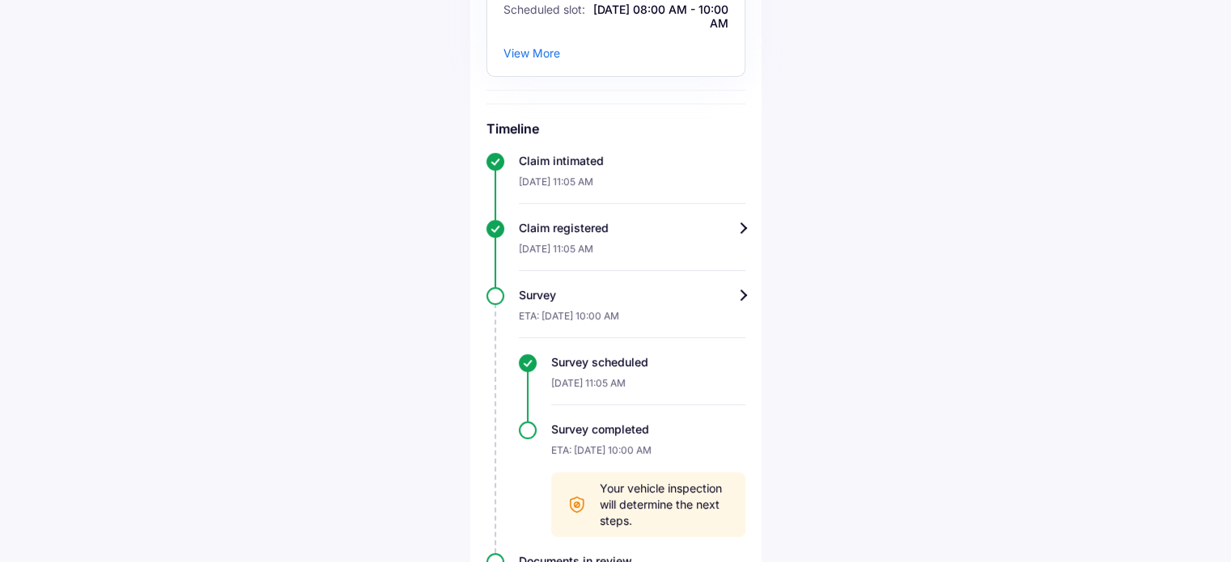
click at [745, 231] on div "KYC verification Required by IRDAI Verify now Track claim for your Hyundai I20 …" at bounding box center [615, 149] width 291 height 976
click at [742, 226] on div "Claim registered" at bounding box center [632, 228] width 227 height 16
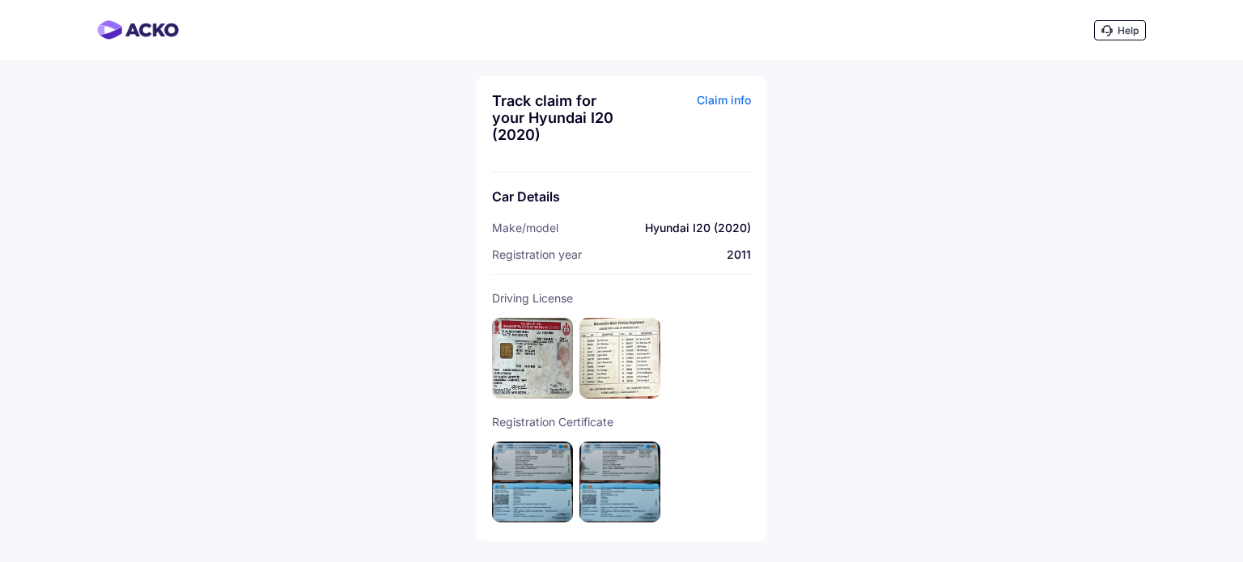
click at [709, 103] on div "Claim info" at bounding box center [688, 123] width 125 height 63
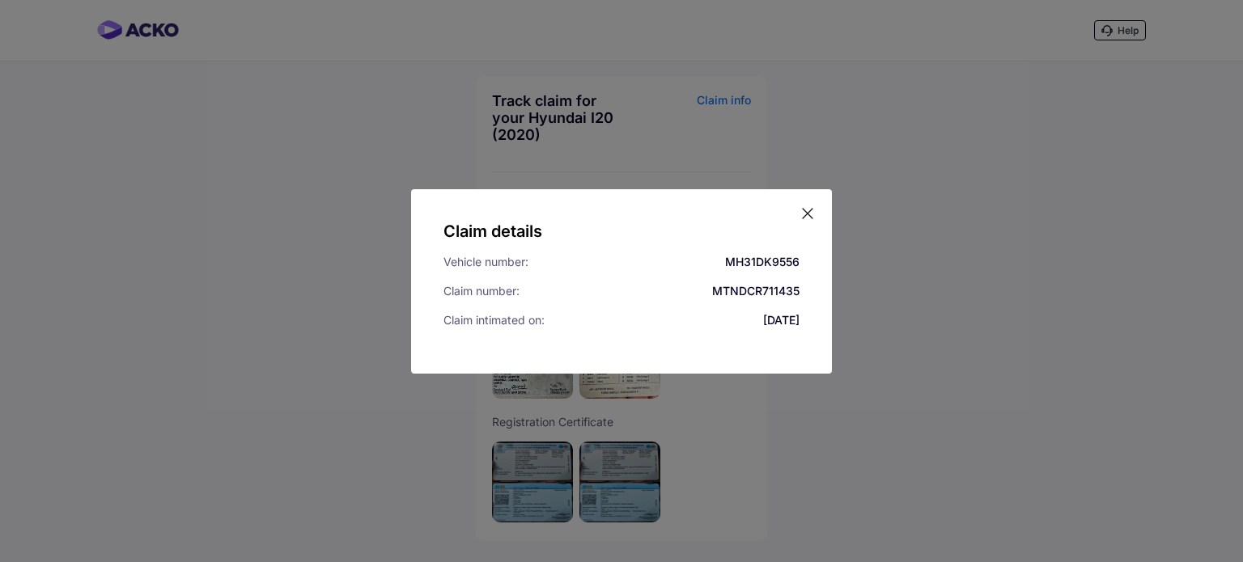
click at [810, 211] on icon at bounding box center [808, 214] width 16 height 16
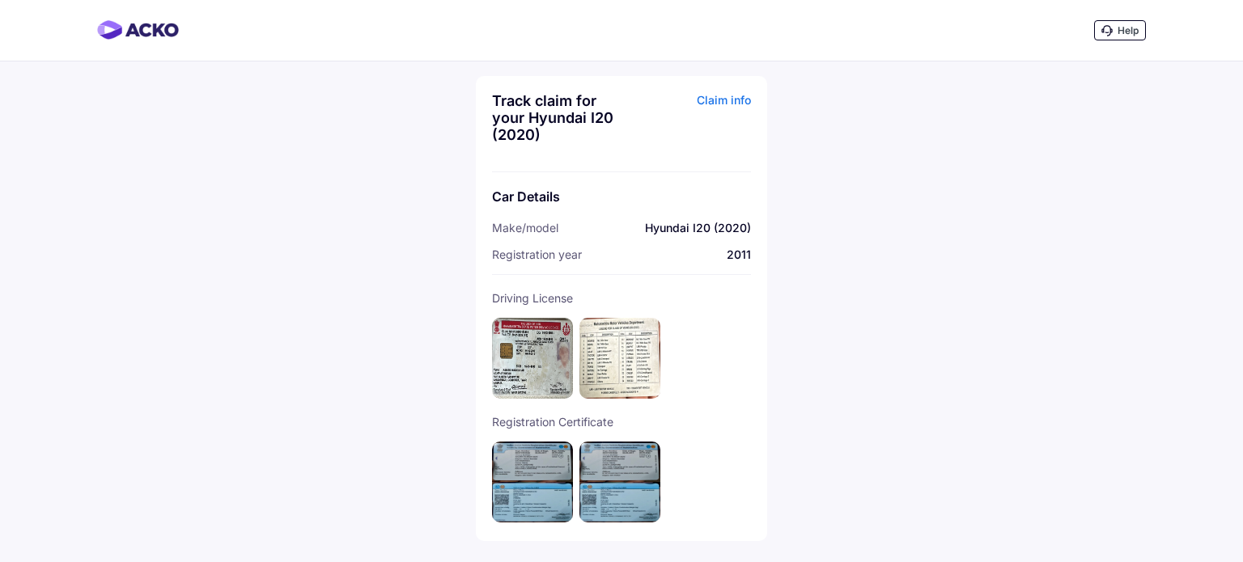
click at [566, 210] on div "Car Details Make/model Hyundai I20 (2020) Registration year 2011" at bounding box center [621, 224] width 259 height 104
click at [575, 114] on div "Track claim for your Hyundai I20 (2020)" at bounding box center [554, 117] width 125 height 51
click at [731, 232] on span "Hyundai I20 (2020)" at bounding box center [698, 228] width 106 height 14
click at [747, 250] on span "2011" at bounding box center [739, 255] width 24 height 14
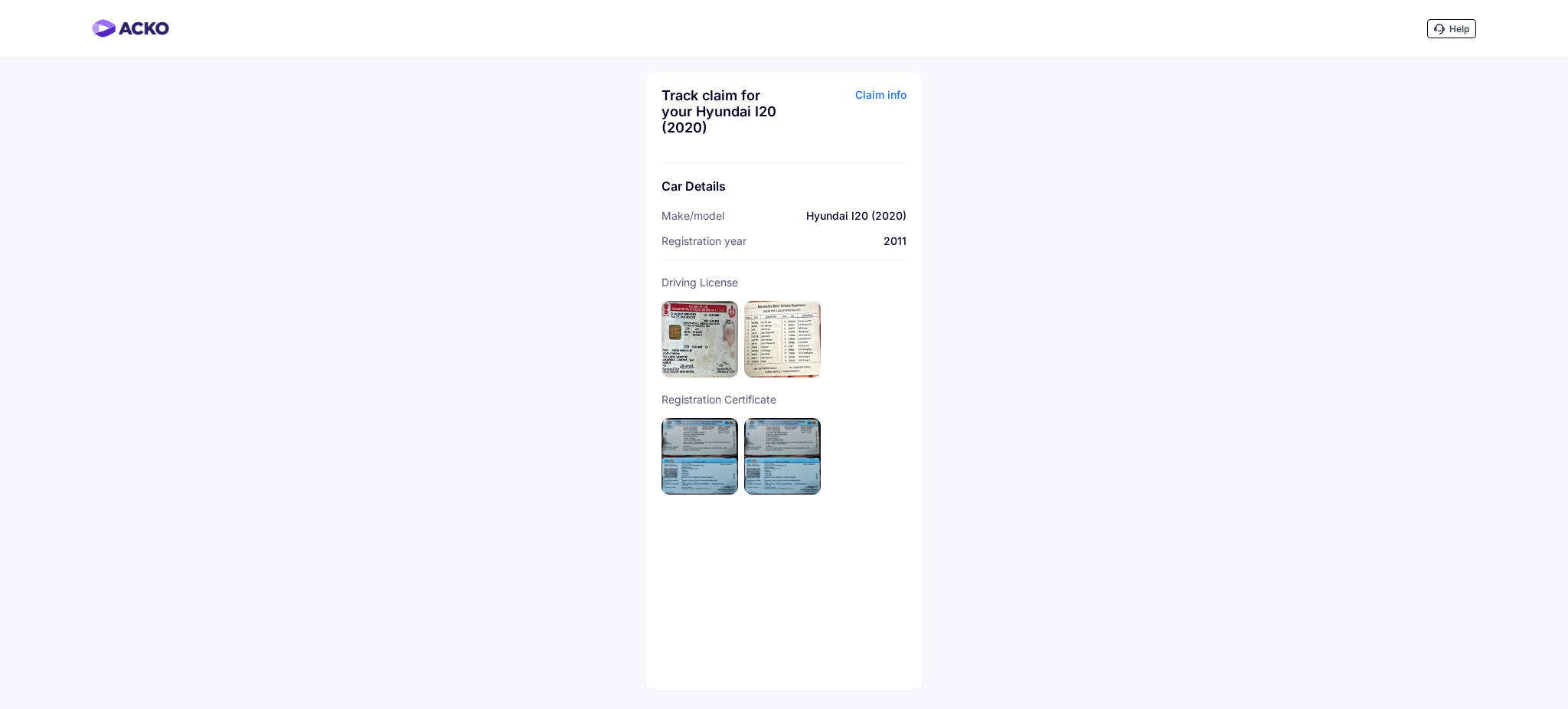
drag, startPoint x: 1175, startPoint y: 2, endPoint x: 1059, endPoint y: 294, distance: 314.2
click at [1059, 294] on div "Help Track claim for your Hyundai I20 (2020) Claim info Car Details Make/model …" at bounding box center [784, 354] width 1568 height 709
click at [1175, 34] on span "Help" at bounding box center [1459, 28] width 20 height 11
